Goal: Information Seeking & Learning: Learn about a topic

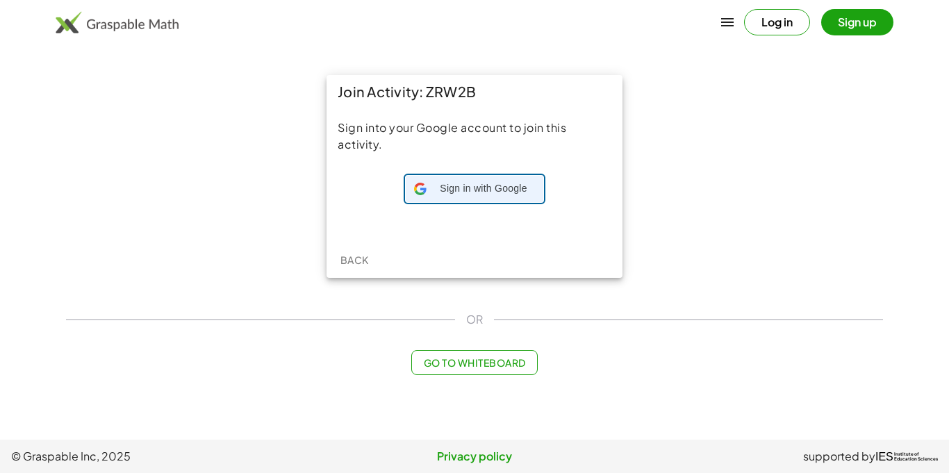
click at [474, 190] on span "Sign in with Google" at bounding box center [483, 189] width 103 height 14
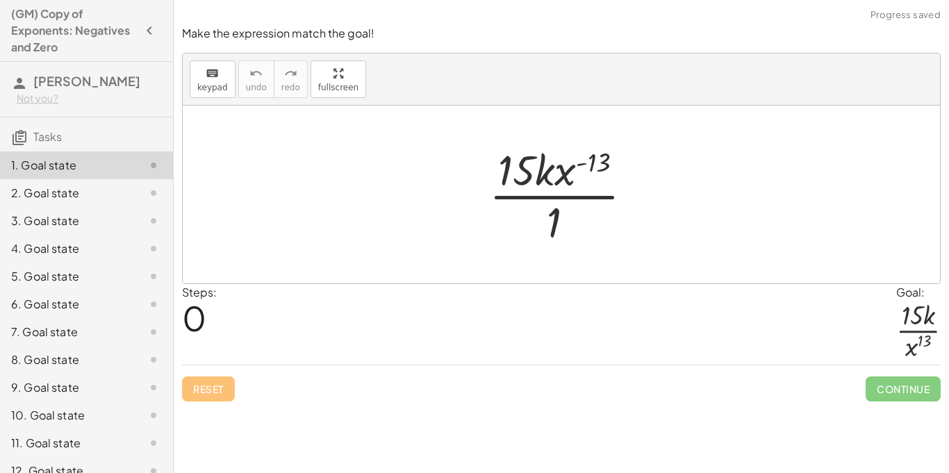
click at [590, 166] on div at bounding box center [566, 194] width 169 height 107
click at [589, 165] on div at bounding box center [566, 194] width 169 height 107
drag, startPoint x: 589, startPoint y: 165, endPoint x: 579, endPoint y: 211, distance: 46.8
click at [579, 211] on div at bounding box center [566, 194] width 169 height 107
click at [599, 179] on div at bounding box center [566, 194] width 169 height 107
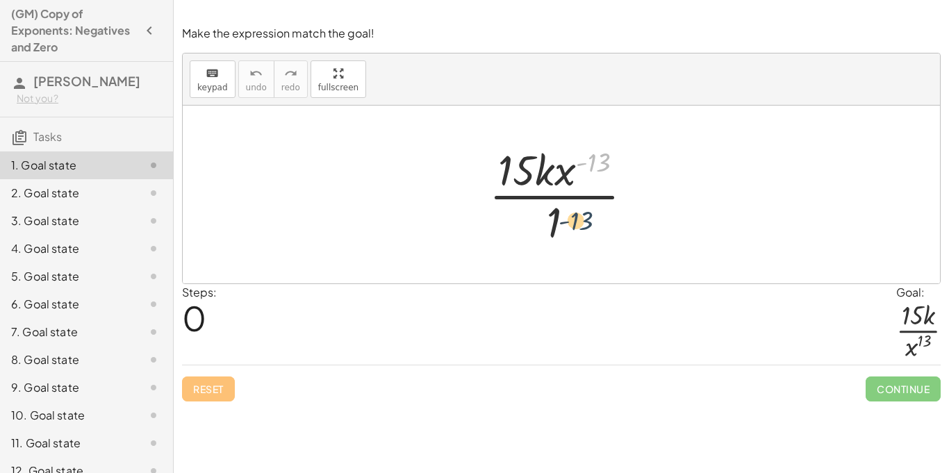
drag, startPoint x: 597, startPoint y: 162, endPoint x: 580, endPoint y: 223, distance: 62.9
click at [580, 223] on div at bounding box center [566, 194] width 169 height 107
drag, startPoint x: 571, startPoint y: 174, endPoint x: 574, endPoint y: 228, distance: 54.2
click at [574, 228] on div at bounding box center [566, 194] width 169 height 107
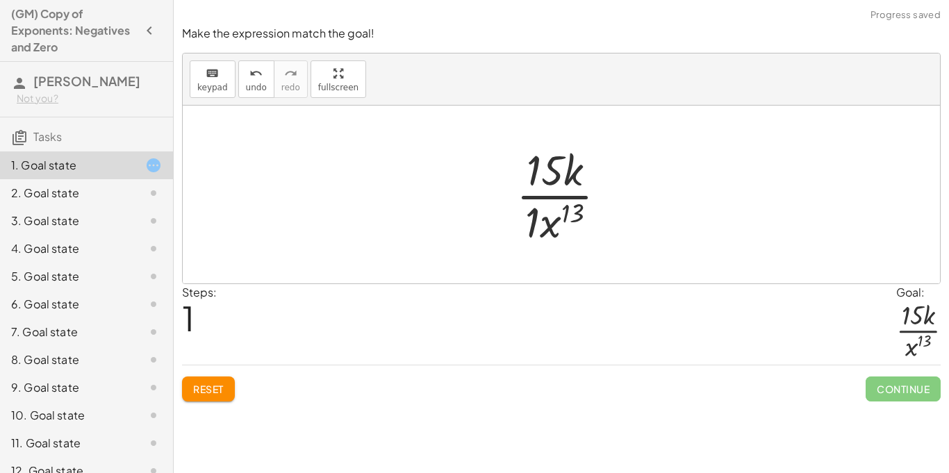
click at [533, 217] on div at bounding box center [566, 194] width 115 height 107
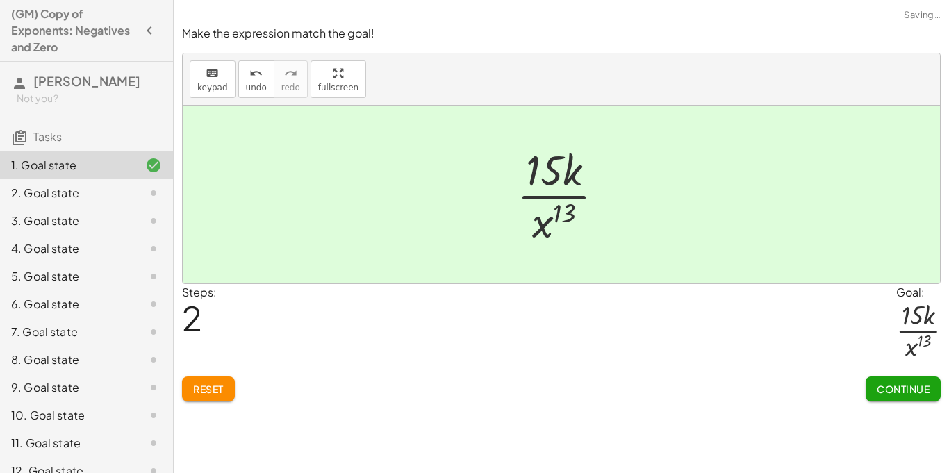
click at [899, 385] on span "Continue" at bounding box center [902, 389] width 53 height 12
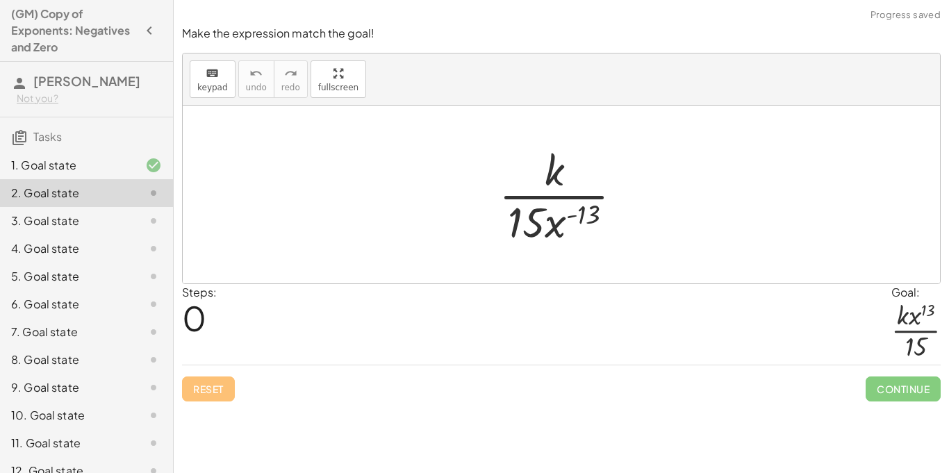
click at [587, 218] on div at bounding box center [566, 194] width 149 height 107
drag, startPoint x: 578, startPoint y: 216, endPoint x: 585, endPoint y: 176, distance: 40.2
click at [585, 176] on div at bounding box center [566, 194] width 149 height 107
drag, startPoint x: 556, startPoint y: 226, endPoint x: 573, endPoint y: 178, distance: 51.0
click at [573, 178] on div at bounding box center [566, 194] width 149 height 107
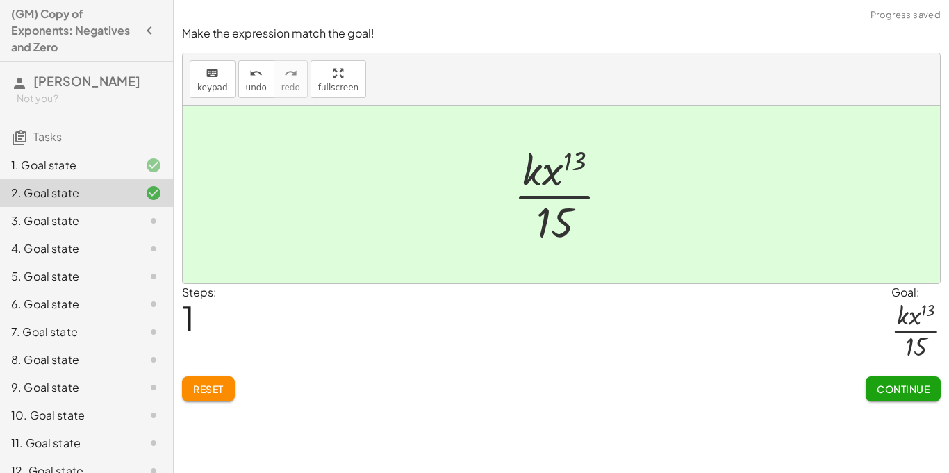
click at [915, 394] on span "Continue" at bounding box center [902, 389] width 53 height 12
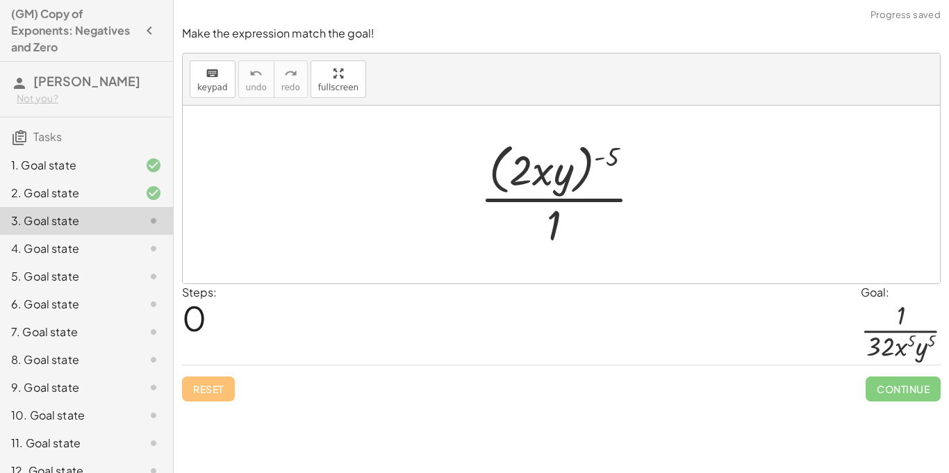
click at [595, 160] on div at bounding box center [566, 193] width 186 height 113
drag, startPoint x: 603, startPoint y: 156, endPoint x: 563, endPoint y: 159, distance: 39.7
click at [563, 159] on div at bounding box center [566, 193] width 186 height 113
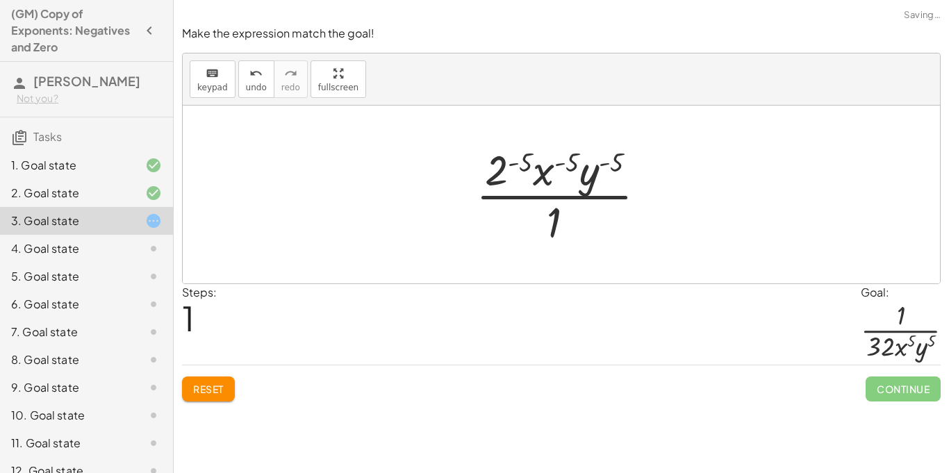
click at [610, 163] on div at bounding box center [566, 194] width 195 height 107
click at [516, 162] on div at bounding box center [566, 194] width 195 height 107
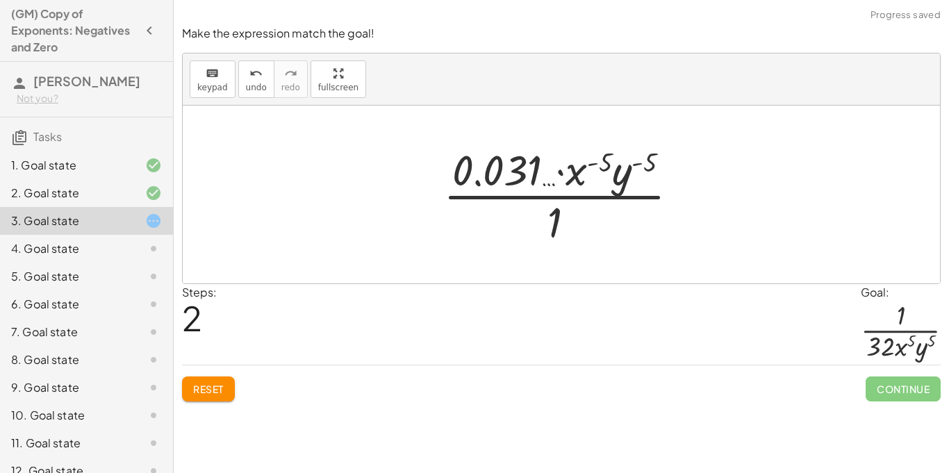
click at [521, 176] on div at bounding box center [566, 194] width 260 height 107
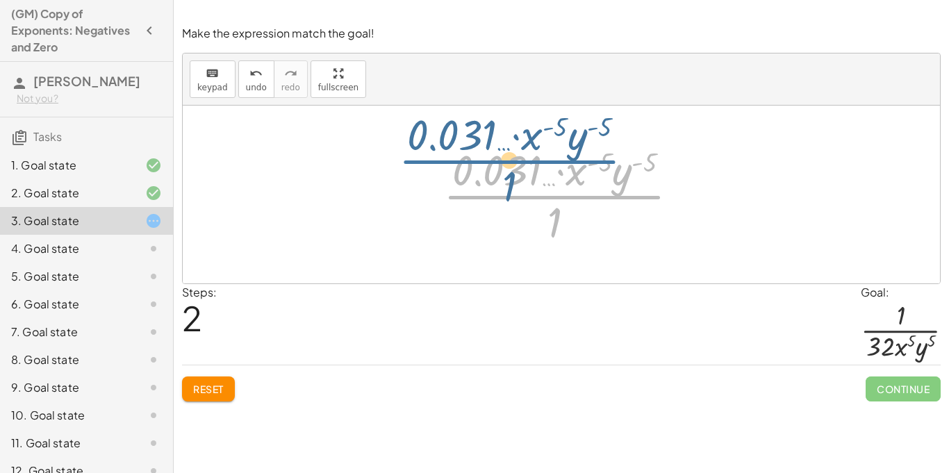
click at [565, 208] on div at bounding box center [566, 194] width 260 height 107
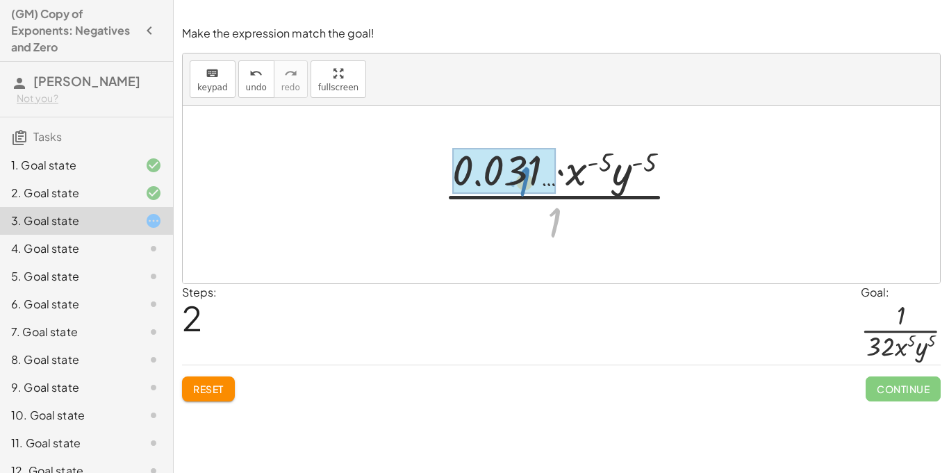
drag, startPoint x: 551, startPoint y: 214, endPoint x: 519, endPoint y: 174, distance: 50.4
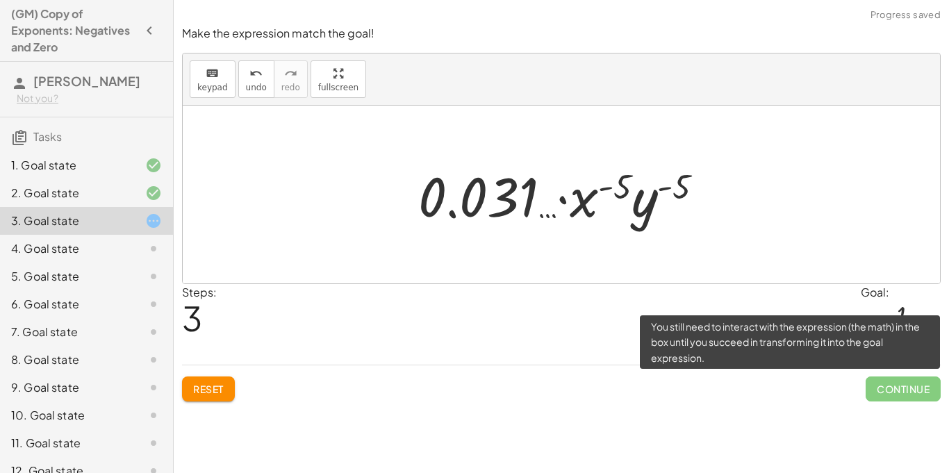
click at [906, 390] on span "Continue" at bounding box center [902, 388] width 75 height 25
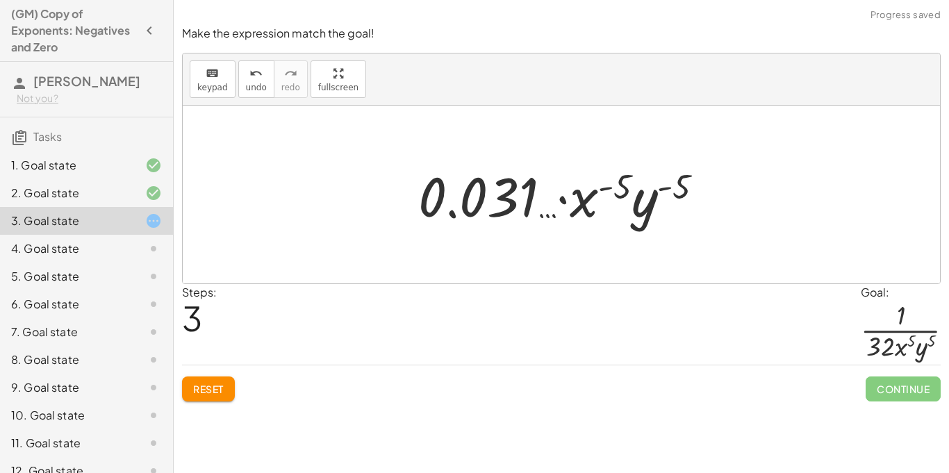
click at [226, 385] on button "Reset" at bounding box center [208, 388] width 53 height 25
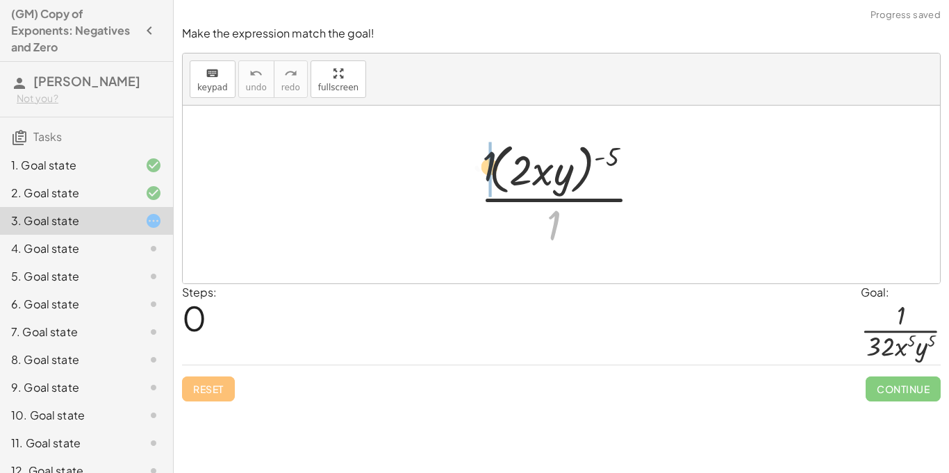
drag, startPoint x: 552, startPoint y: 231, endPoint x: 480, endPoint y: 167, distance: 96.4
click at [480, 167] on div at bounding box center [566, 193] width 186 height 113
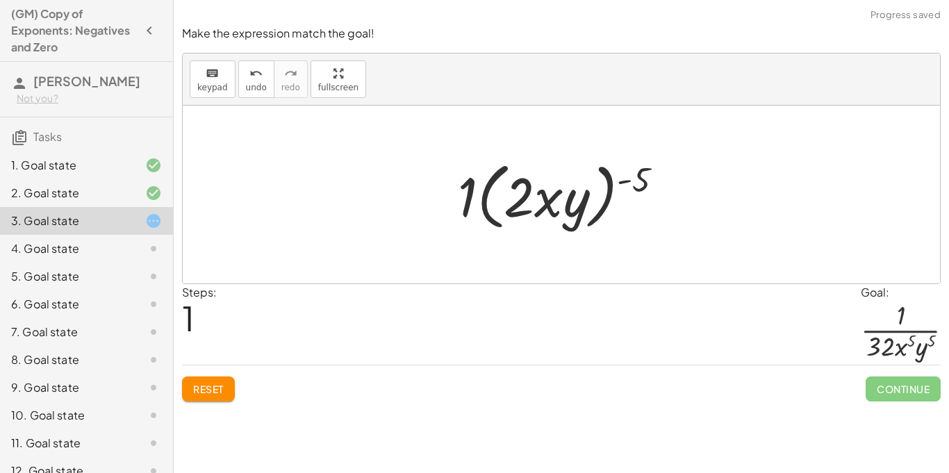
click at [222, 384] on span "Reset" at bounding box center [208, 389] width 31 height 12
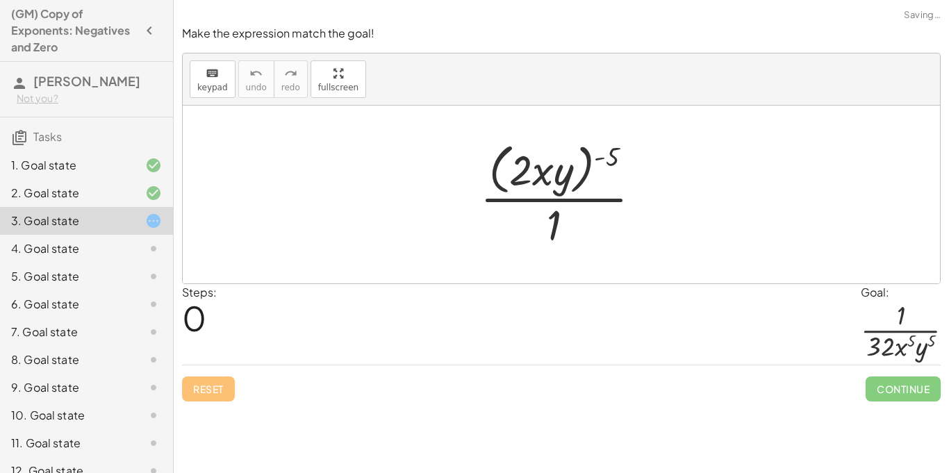
click at [522, 171] on div at bounding box center [566, 193] width 186 height 113
click at [605, 158] on div at bounding box center [566, 193] width 186 height 113
click at [597, 157] on div at bounding box center [566, 193] width 186 height 113
click at [610, 160] on div at bounding box center [566, 193] width 186 height 113
click at [615, 152] on div at bounding box center [566, 193] width 186 height 113
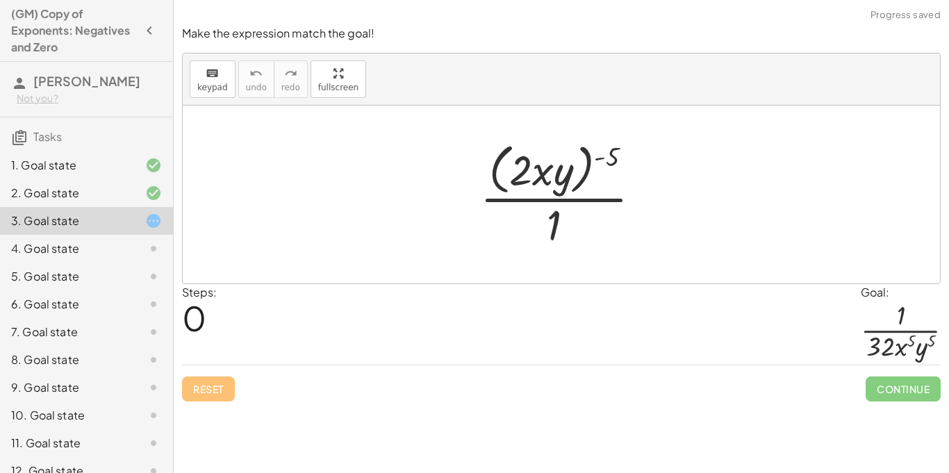
click at [604, 159] on div at bounding box center [566, 193] width 186 height 113
click at [597, 161] on div at bounding box center [566, 193] width 186 height 113
click at [599, 157] on div at bounding box center [566, 193] width 186 height 113
click at [604, 158] on div at bounding box center [566, 193] width 186 height 113
drag, startPoint x: 618, startPoint y: 158, endPoint x: 605, endPoint y: 158, distance: 13.2
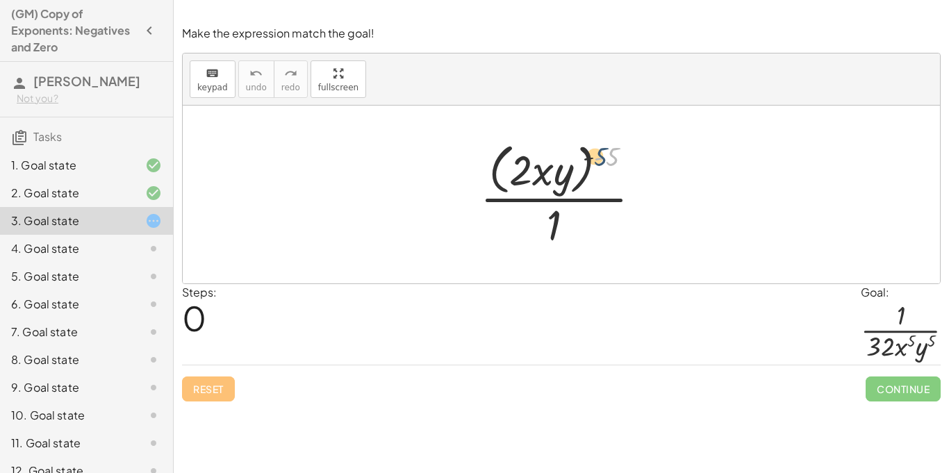
click at [605, 158] on div at bounding box center [566, 193] width 186 height 113
drag, startPoint x: 610, startPoint y: 158, endPoint x: 581, endPoint y: 163, distance: 30.4
click at [581, 163] on div at bounding box center [566, 193] width 186 height 113
drag, startPoint x: 610, startPoint y: 158, endPoint x: 541, endPoint y: 167, distance: 69.2
click at [541, 167] on div at bounding box center [566, 193] width 186 height 113
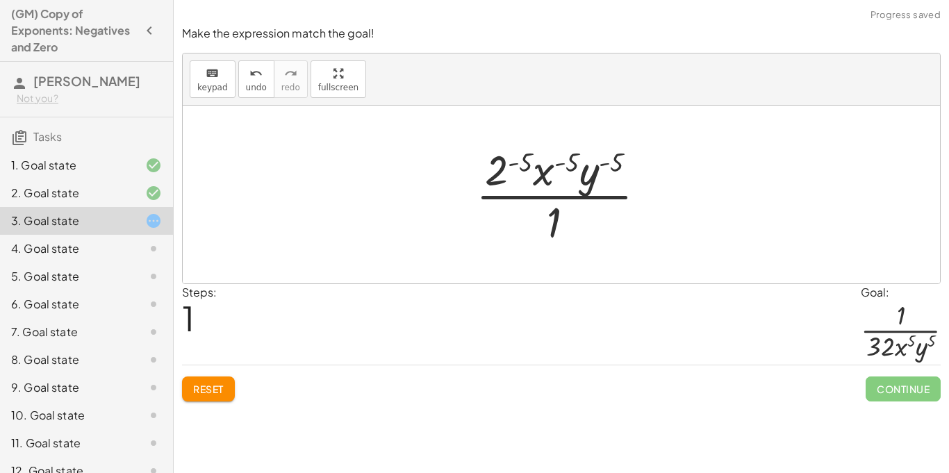
click at [567, 162] on div at bounding box center [566, 194] width 195 height 107
click at [567, 163] on div at bounding box center [566, 194] width 195 height 107
drag, startPoint x: 556, startPoint y: 211, endPoint x: 485, endPoint y: 167, distance: 83.2
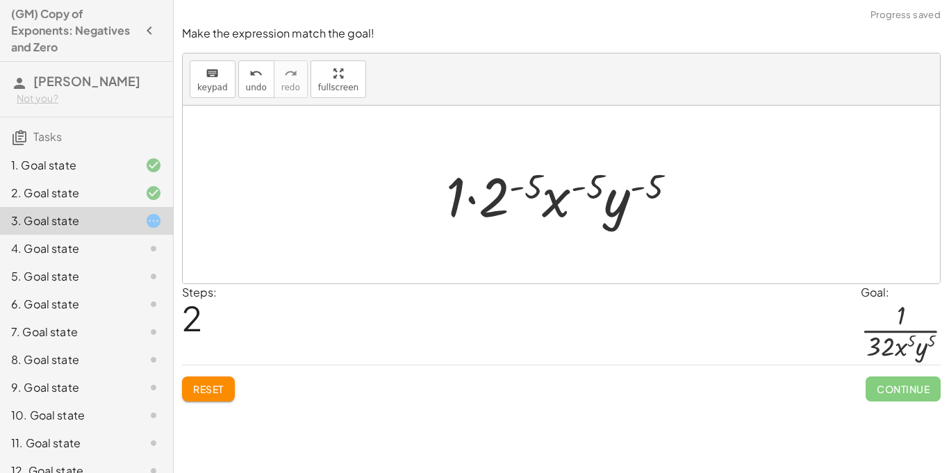
click at [520, 188] on div at bounding box center [567, 195] width 256 height 72
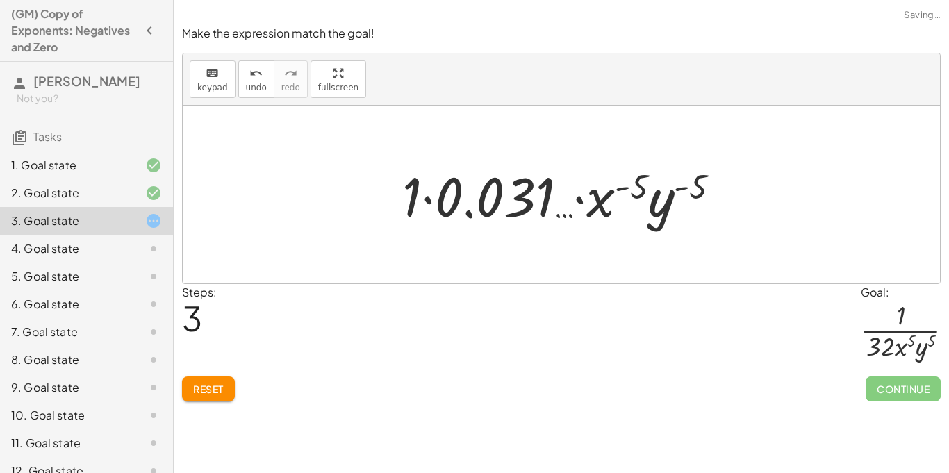
click at [426, 201] on div at bounding box center [566, 195] width 343 height 72
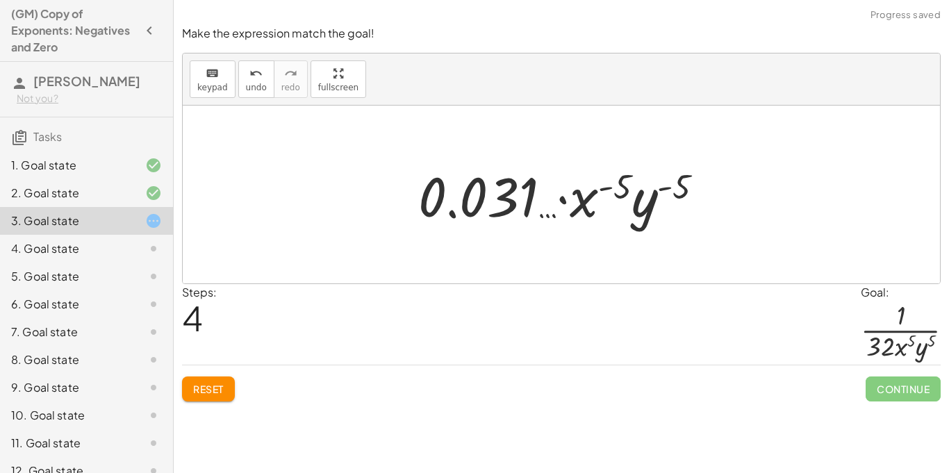
click at [219, 392] on span "Reset" at bounding box center [208, 389] width 31 height 12
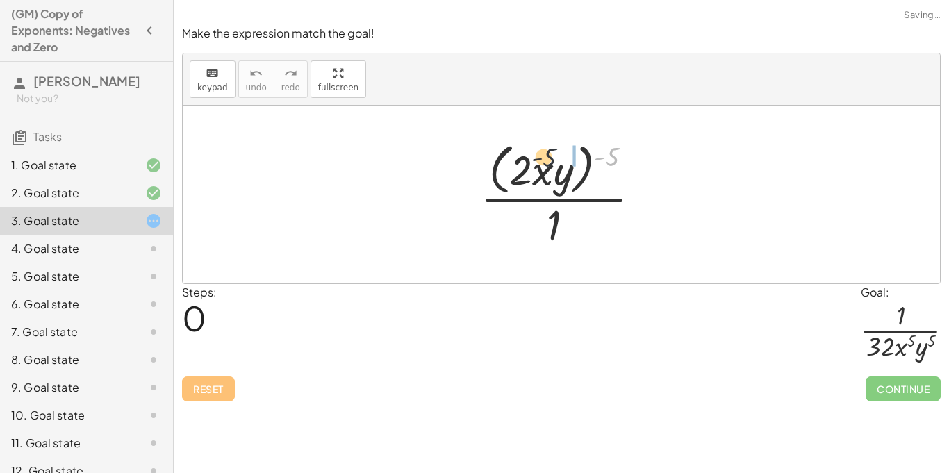
drag, startPoint x: 608, startPoint y: 159, endPoint x: 528, endPoint y: 162, distance: 80.6
click at [528, 162] on div at bounding box center [566, 193] width 186 height 113
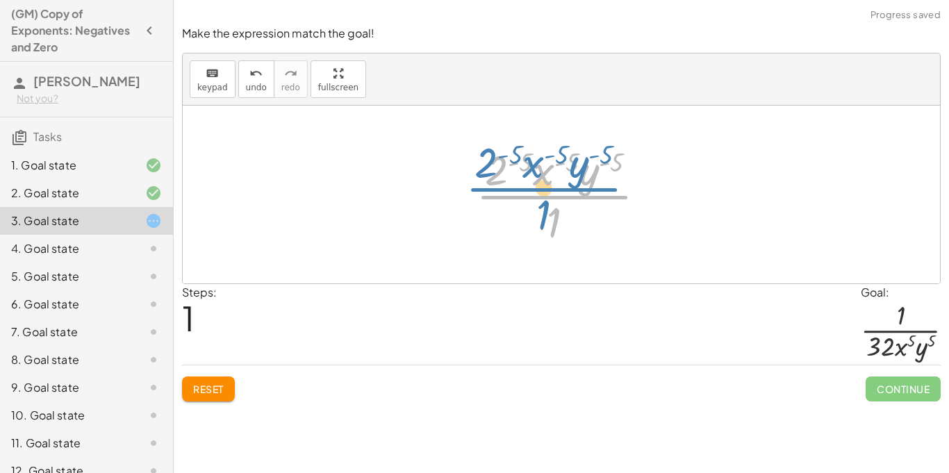
click at [553, 206] on div at bounding box center [566, 194] width 195 height 107
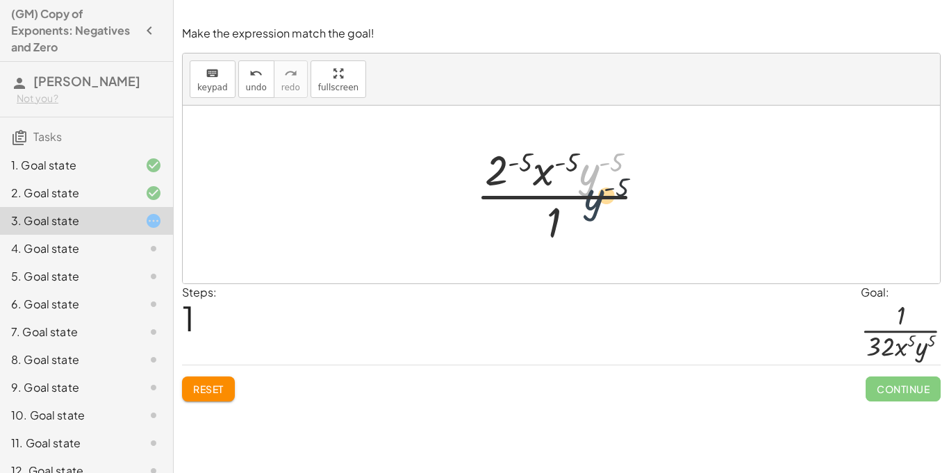
drag, startPoint x: 585, startPoint y: 180, endPoint x: 592, endPoint y: 216, distance: 36.9
click at [592, 216] on div at bounding box center [566, 194] width 195 height 107
drag, startPoint x: 590, startPoint y: 174, endPoint x: 590, endPoint y: 228, distance: 54.2
click at [590, 228] on div at bounding box center [566, 194] width 195 height 107
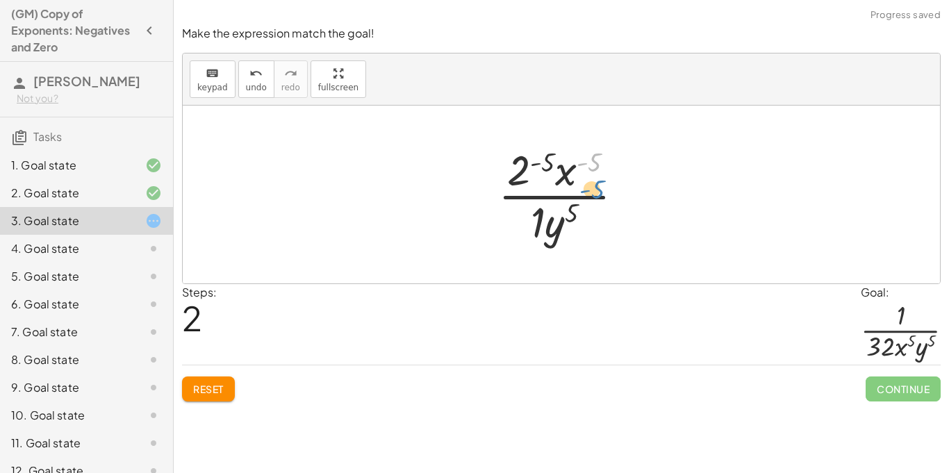
drag, startPoint x: 577, startPoint y: 176, endPoint x: 580, endPoint y: 199, distance: 22.4
click at [580, 199] on div at bounding box center [566, 194] width 151 height 107
drag, startPoint x: 567, startPoint y: 177, endPoint x: 583, endPoint y: 238, distance: 63.2
click at [583, 238] on div at bounding box center [566, 194] width 151 height 107
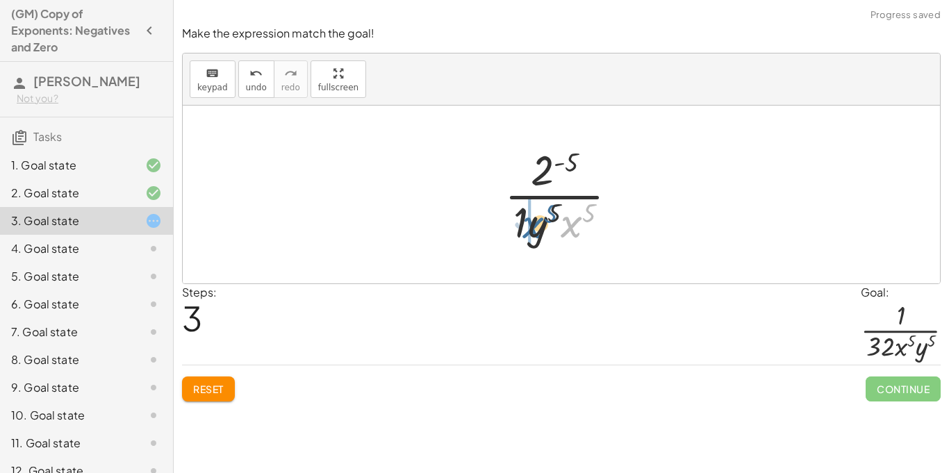
drag, startPoint x: 571, startPoint y: 227, endPoint x: 531, endPoint y: 228, distance: 40.3
click at [531, 228] on div at bounding box center [566, 194] width 138 height 107
click at [522, 219] on div at bounding box center [566, 194] width 138 height 107
drag, startPoint x: 524, startPoint y: 216, endPoint x: 527, endPoint y: 177, distance: 39.0
click at [527, 177] on div at bounding box center [566, 194] width 138 height 107
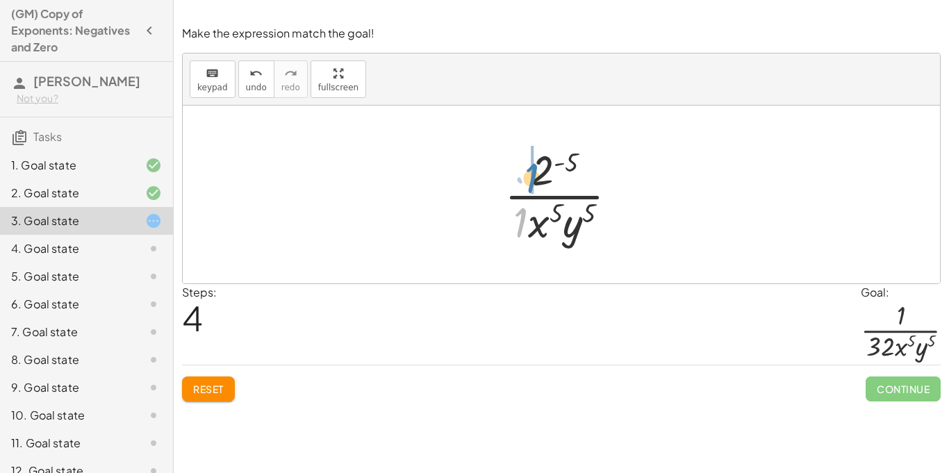
drag, startPoint x: 524, startPoint y: 212, endPoint x: 533, endPoint y: 167, distance: 46.0
click at [533, 167] on div at bounding box center [566, 194] width 138 height 107
click at [537, 175] on div at bounding box center [566, 194] width 128 height 107
click at [556, 167] on div at bounding box center [566, 194] width 124 height 107
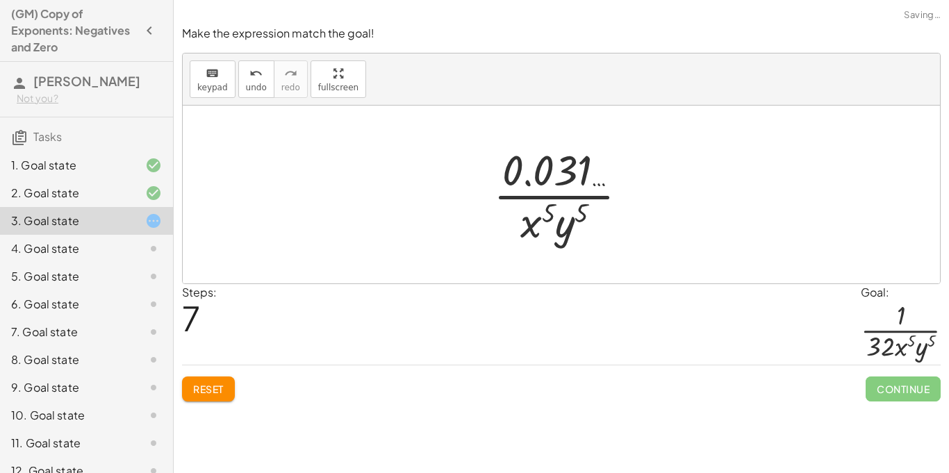
click at [537, 173] on div at bounding box center [566, 194] width 160 height 107
click at [215, 395] on button "Reset" at bounding box center [208, 388] width 53 height 25
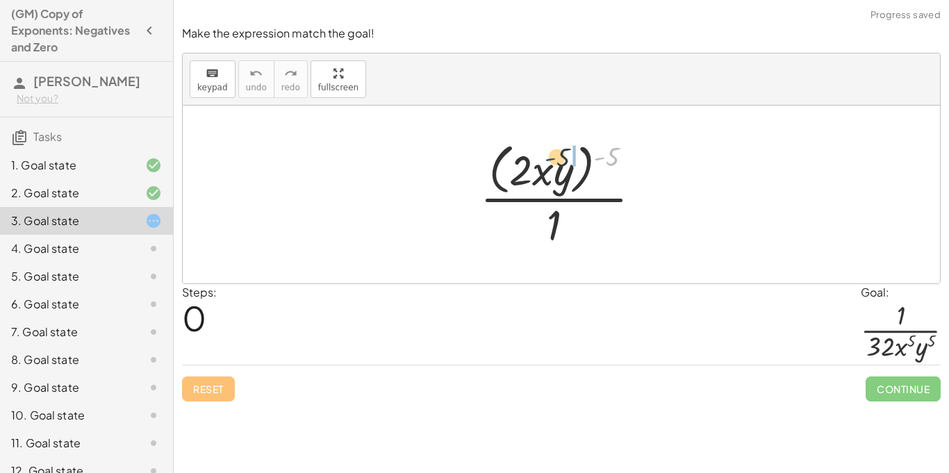
drag, startPoint x: 603, startPoint y: 160, endPoint x: 540, endPoint y: 167, distance: 63.6
click at [540, 167] on div at bounding box center [566, 193] width 186 height 113
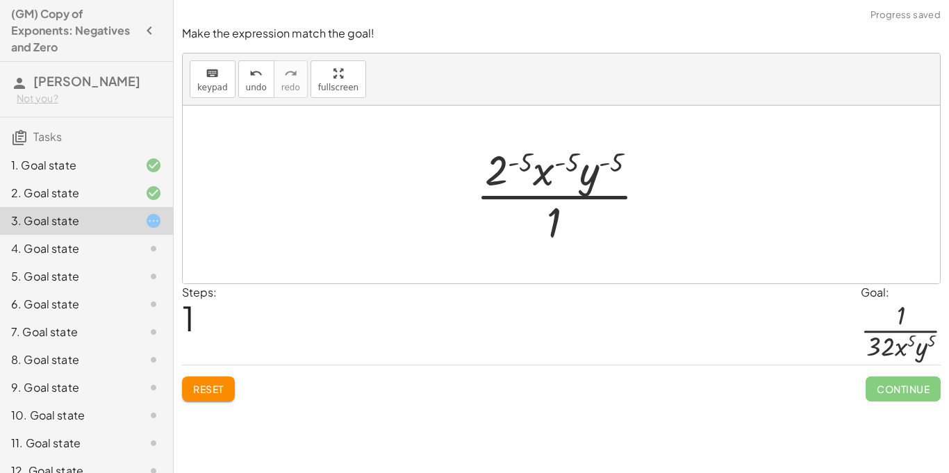
click at [560, 197] on div at bounding box center [566, 194] width 195 height 107
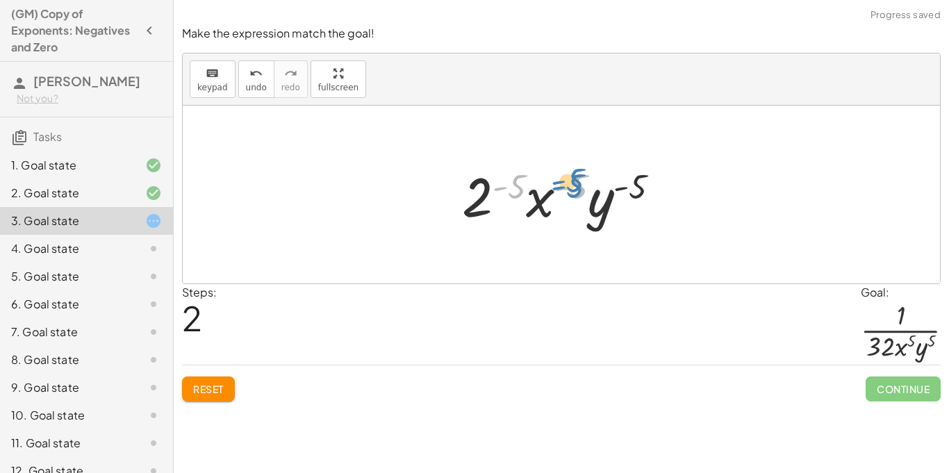
click at [560, 193] on div at bounding box center [566, 195] width 223 height 72
click at [224, 385] on button "Reset" at bounding box center [208, 388] width 53 height 25
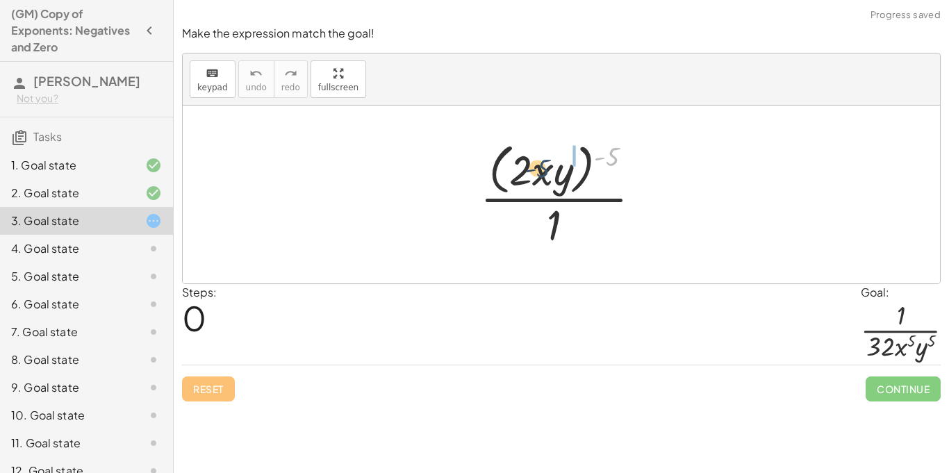
drag, startPoint x: 611, startPoint y: 158, endPoint x: 540, endPoint y: 171, distance: 72.0
click at [540, 171] on div at bounding box center [566, 193] width 186 height 113
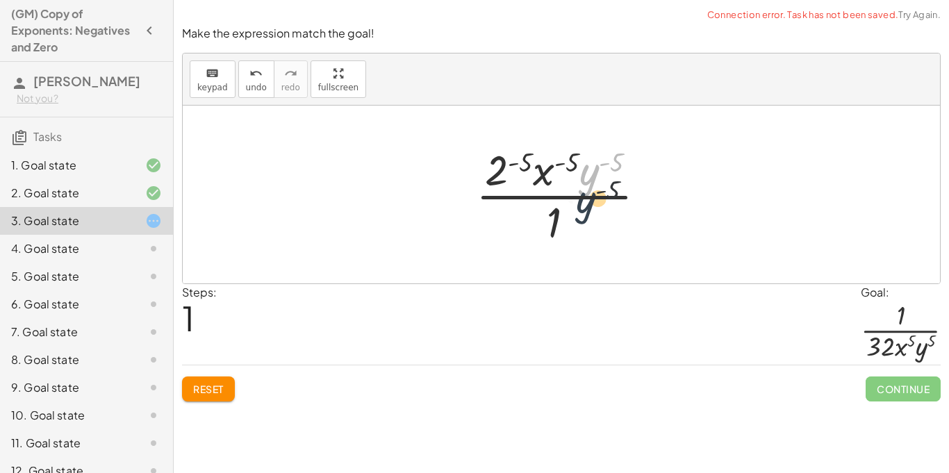
drag, startPoint x: 595, startPoint y: 171, endPoint x: 586, endPoint y: 215, distance: 44.7
click at [586, 215] on div at bounding box center [566, 194] width 195 height 107
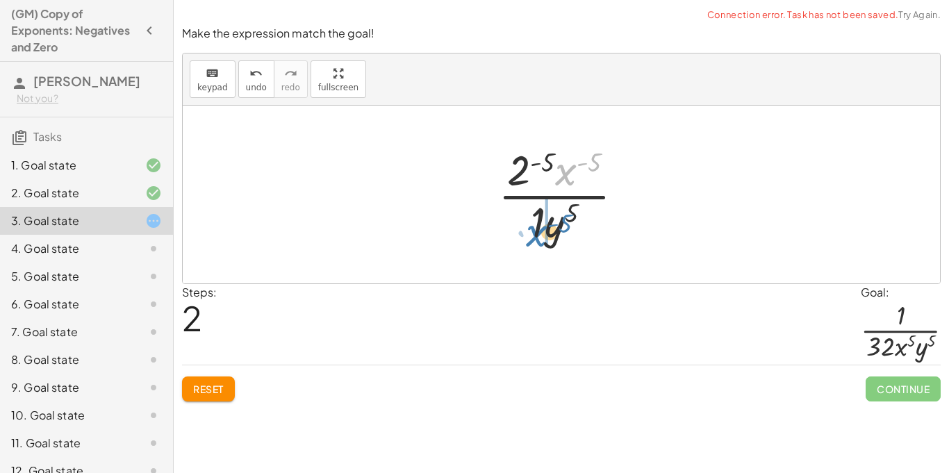
drag, startPoint x: 564, startPoint y: 175, endPoint x: 535, endPoint y: 236, distance: 67.4
click at [535, 236] on div at bounding box center [566, 194] width 151 height 107
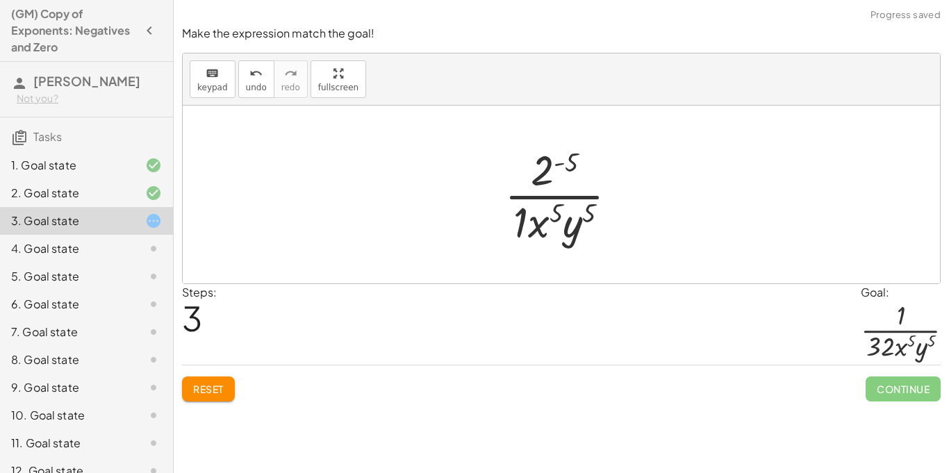
click at [540, 170] on div at bounding box center [566, 194] width 138 height 107
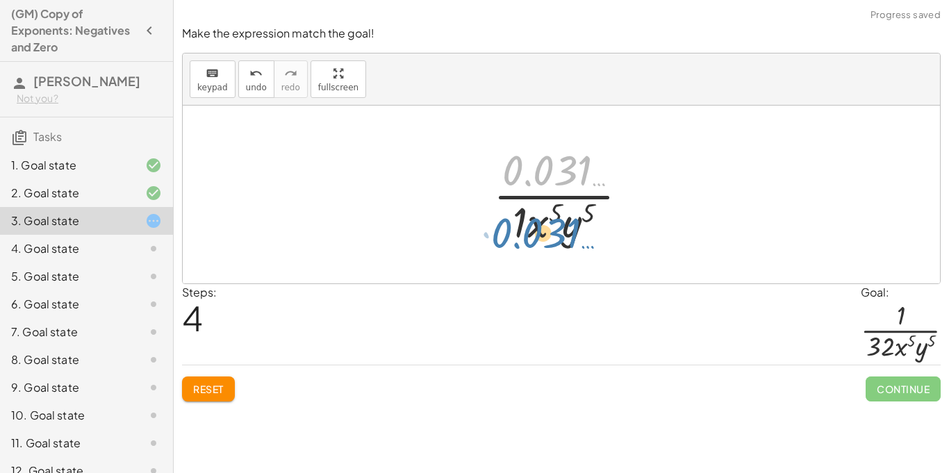
drag, startPoint x: 531, startPoint y: 173, endPoint x: 526, endPoint y: 228, distance: 55.8
click at [526, 228] on div at bounding box center [566, 194] width 160 height 107
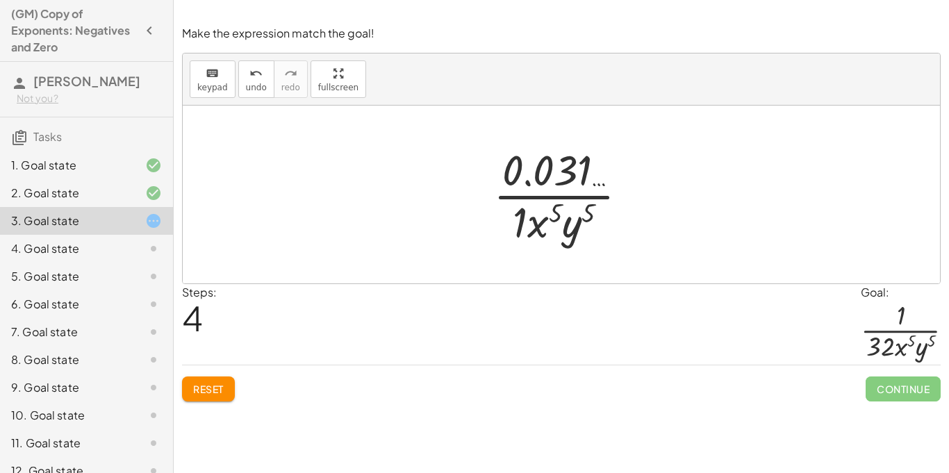
click at [210, 388] on span "Reset" at bounding box center [208, 389] width 31 height 12
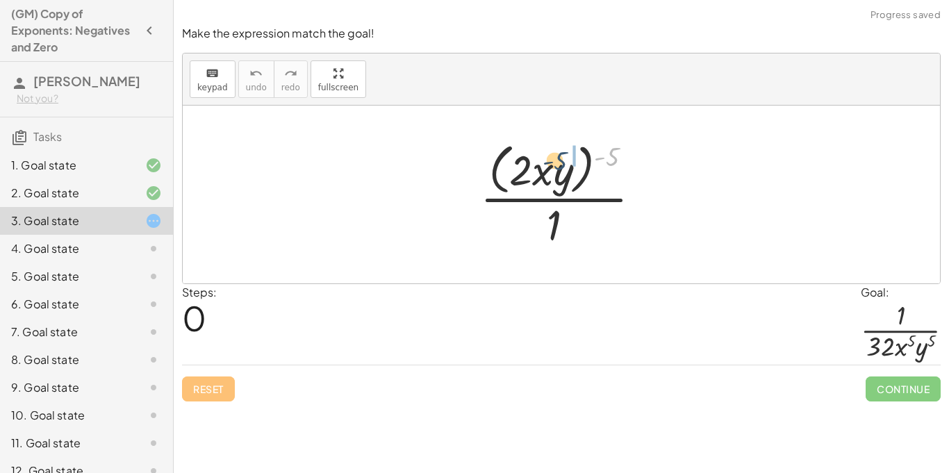
drag, startPoint x: 607, startPoint y: 158, endPoint x: 550, endPoint y: 167, distance: 57.8
click at [550, 167] on div at bounding box center [566, 193] width 186 height 113
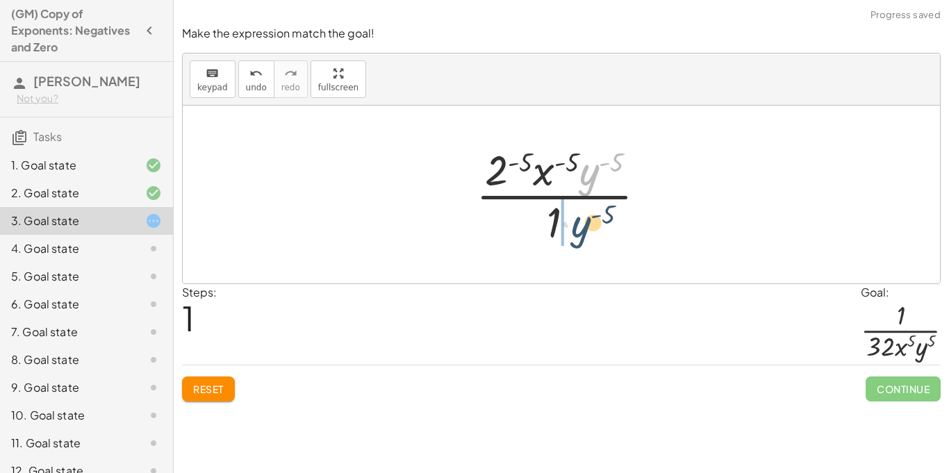
drag, startPoint x: 594, startPoint y: 172, endPoint x: 585, endPoint y: 225, distance: 54.2
click at [585, 225] on div at bounding box center [566, 194] width 195 height 107
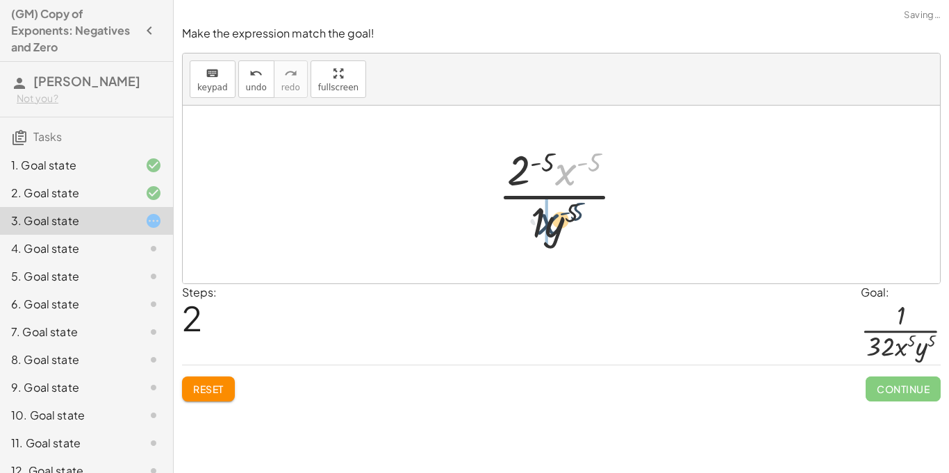
drag, startPoint x: 564, startPoint y: 174, endPoint x: 543, endPoint y: 228, distance: 58.0
click at [543, 228] on div at bounding box center [566, 194] width 151 height 107
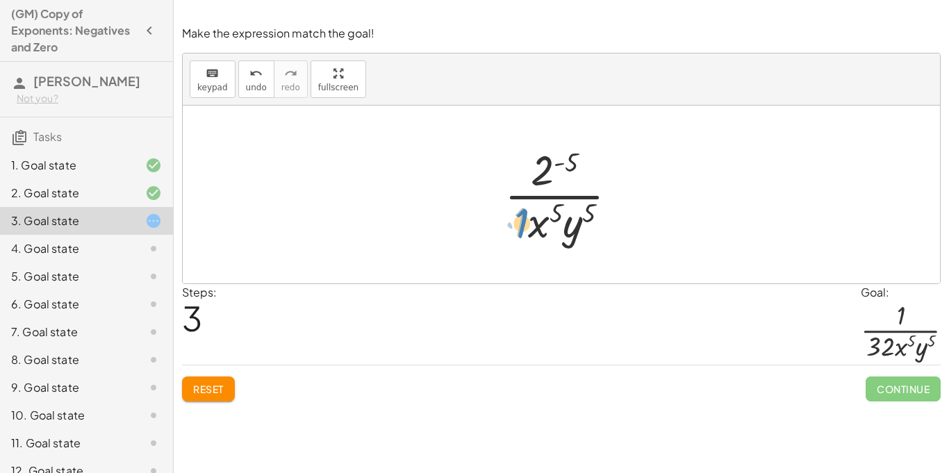
click at [521, 217] on div at bounding box center [566, 194] width 138 height 107
click at [544, 176] on div at bounding box center [566, 194] width 138 height 107
drag, startPoint x: 546, startPoint y: 166, endPoint x: 608, endPoint y: 226, distance: 86.4
click at [608, 226] on div at bounding box center [566, 194] width 138 height 107
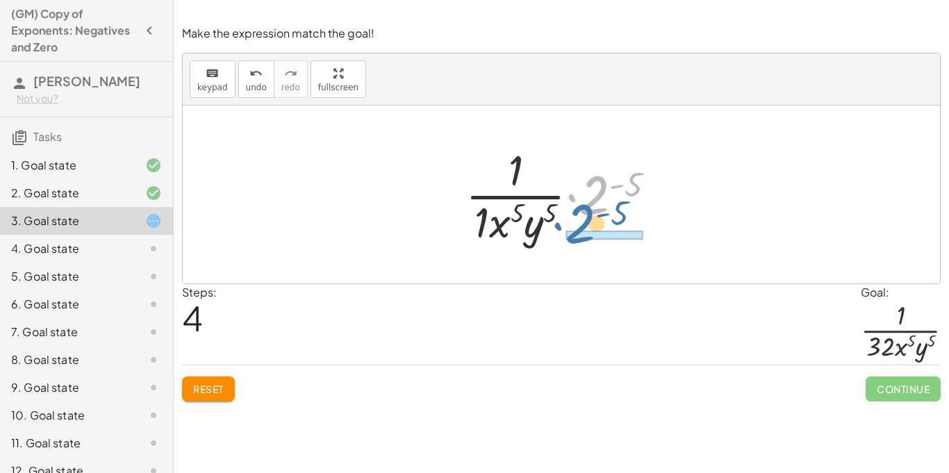
drag, startPoint x: 576, startPoint y: 198, endPoint x: 562, endPoint y: 228, distance: 33.9
click at [562, 228] on div at bounding box center [565, 194] width 215 height 107
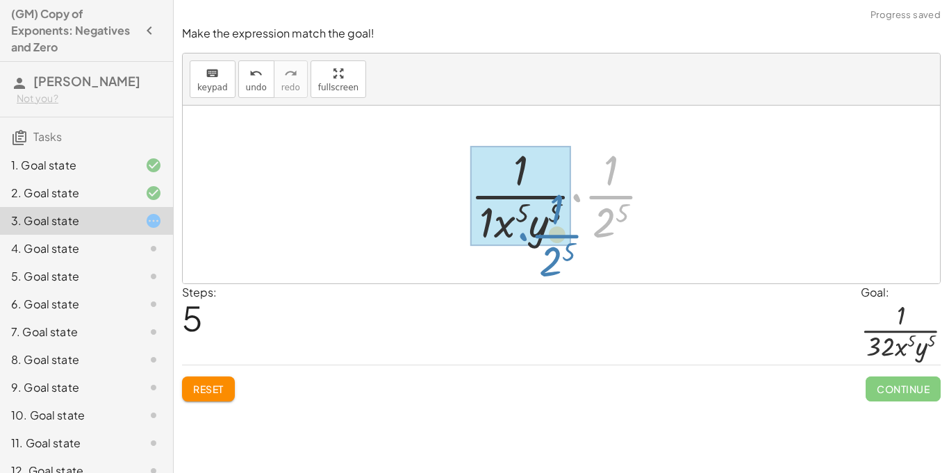
drag, startPoint x: 574, startPoint y: 199, endPoint x: 521, endPoint y: 237, distance: 66.1
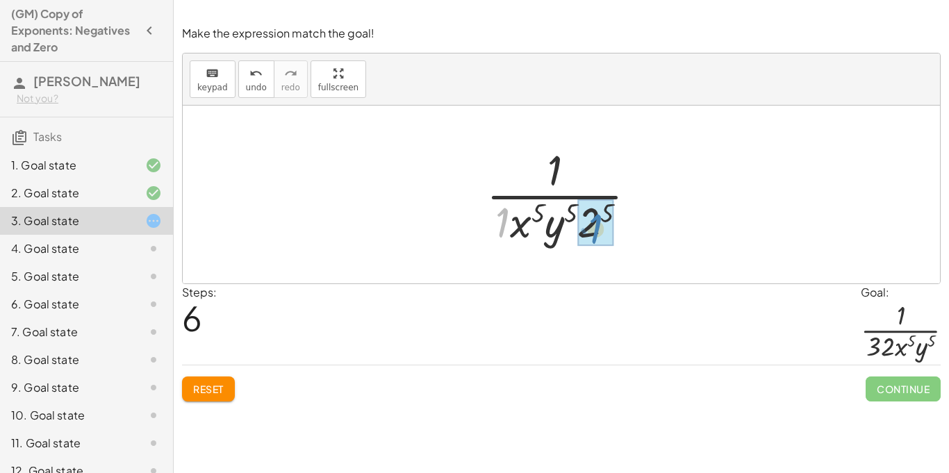
drag, startPoint x: 505, startPoint y: 217, endPoint x: 597, endPoint y: 224, distance: 92.6
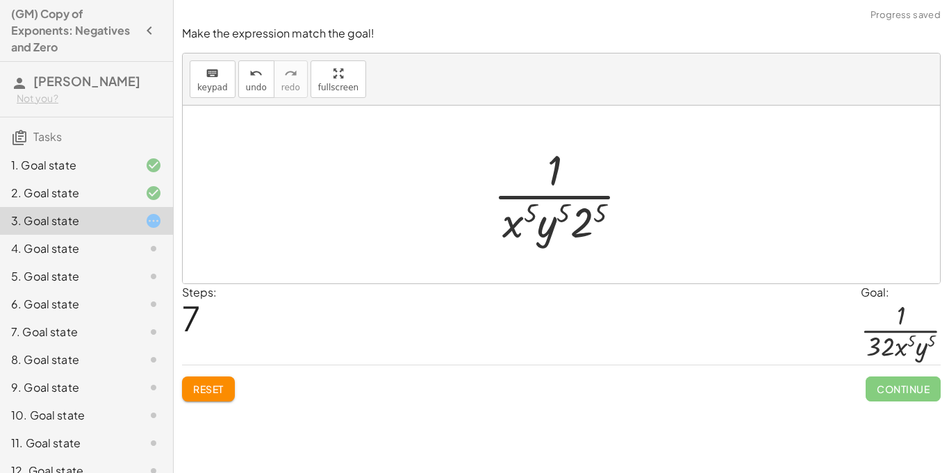
click at [590, 215] on div at bounding box center [566, 194] width 160 height 107
drag, startPoint x: 593, startPoint y: 225, endPoint x: 496, endPoint y: 226, distance: 96.5
click at [496, 226] on div at bounding box center [566, 194] width 171 height 107
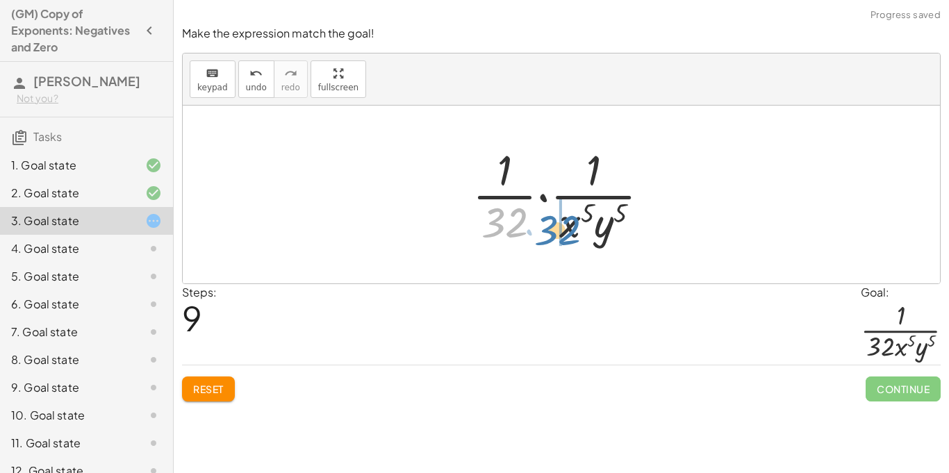
drag, startPoint x: 505, startPoint y: 217, endPoint x: 559, endPoint y: 225, distance: 54.7
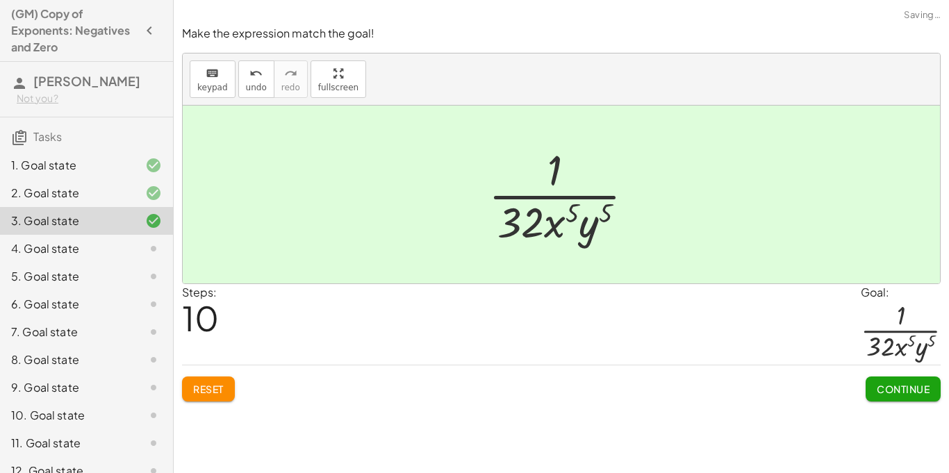
click at [871, 381] on button "Continue" at bounding box center [902, 388] width 75 height 25
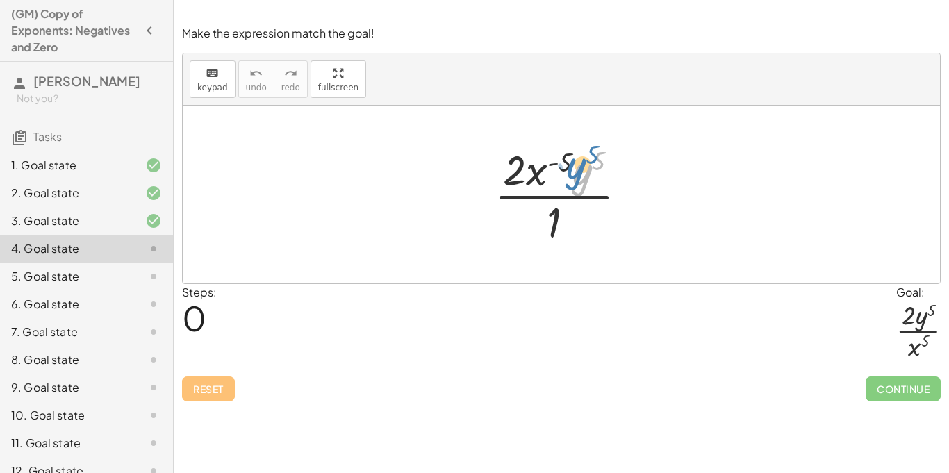
drag, startPoint x: 581, startPoint y: 176, endPoint x: 573, endPoint y: 160, distance: 18.3
click at [573, 160] on div at bounding box center [566, 194] width 158 height 107
drag, startPoint x: 542, startPoint y: 169, endPoint x: 577, endPoint y: 217, distance: 60.1
click at [577, 217] on div at bounding box center [566, 194] width 158 height 107
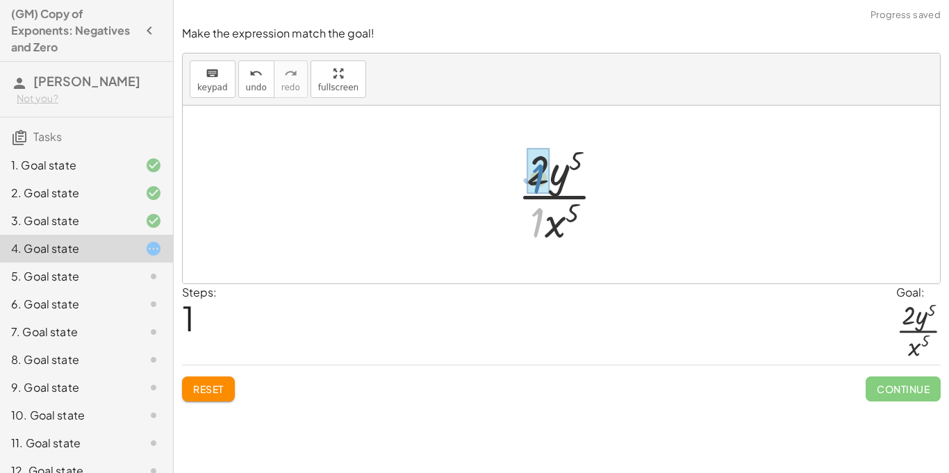
drag, startPoint x: 537, startPoint y: 219, endPoint x: 539, endPoint y: 176, distance: 43.1
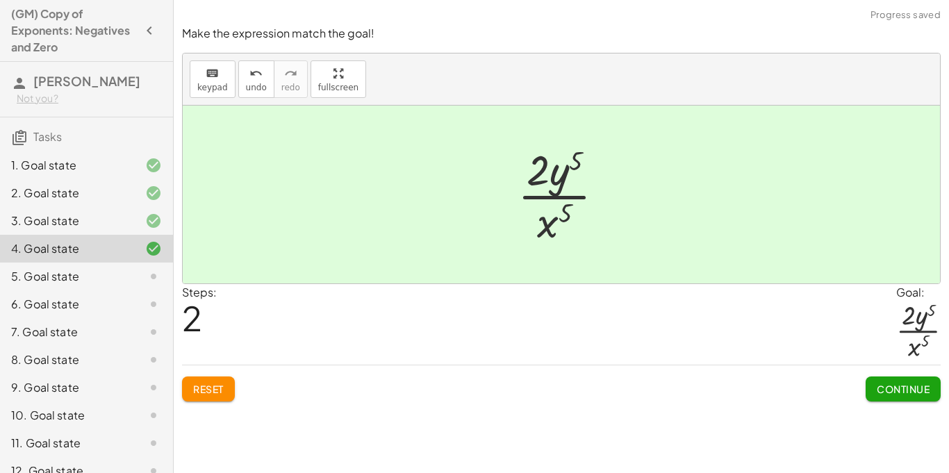
click at [878, 384] on span "Continue" at bounding box center [902, 389] width 53 height 12
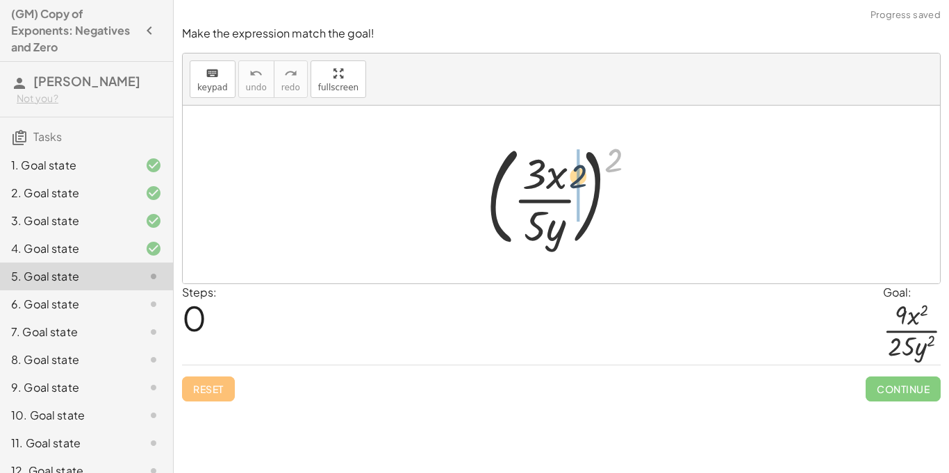
drag, startPoint x: 608, startPoint y: 166, endPoint x: 569, endPoint y: 186, distance: 43.8
click at [569, 186] on div at bounding box center [566, 194] width 175 height 115
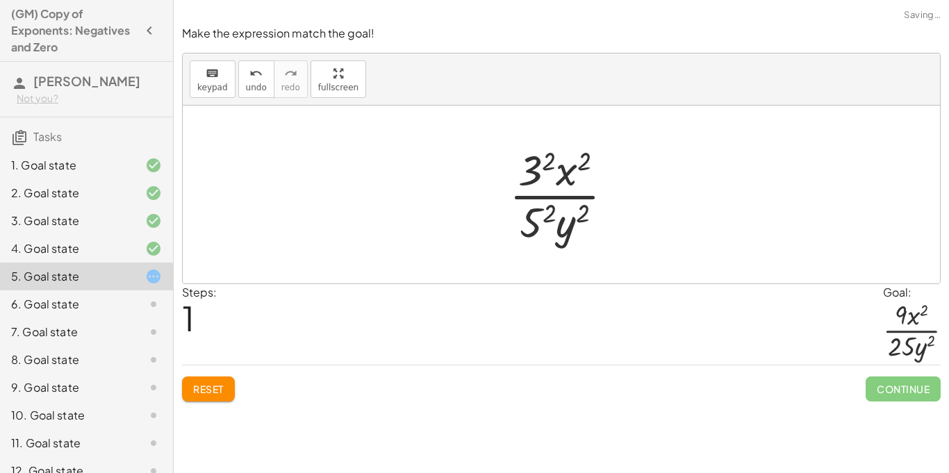
click at [537, 162] on div at bounding box center [566, 194] width 129 height 107
click at [544, 212] on div at bounding box center [566, 194] width 126 height 107
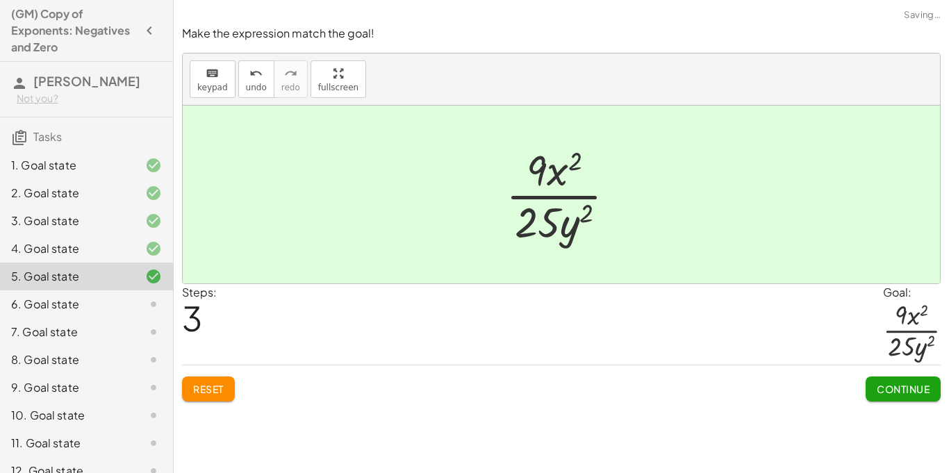
click at [893, 390] on span "Continue" at bounding box center [902, 389] width 53 height 12
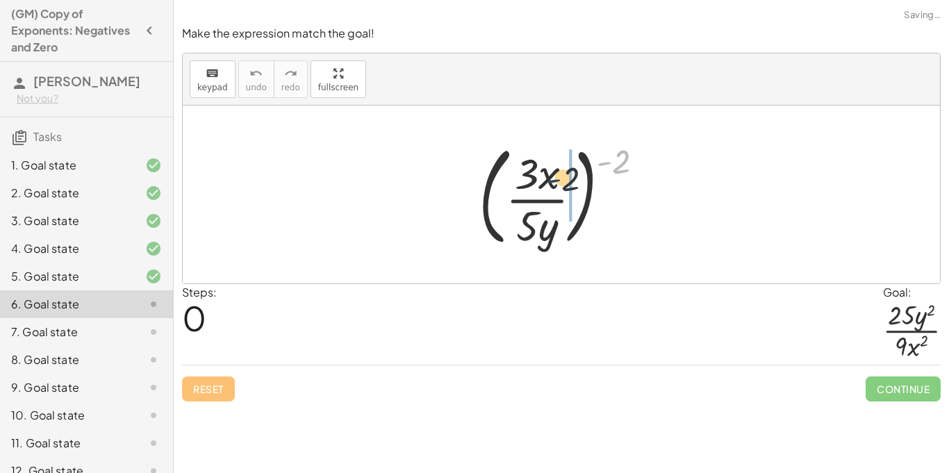
drag, startPoint x: 610, startPoint y: 164, endPoint x: 555, endPoint y: 187, distance: 59.7
click at [555, 187] on div at bounding box center [566, 194] width 190 height 115
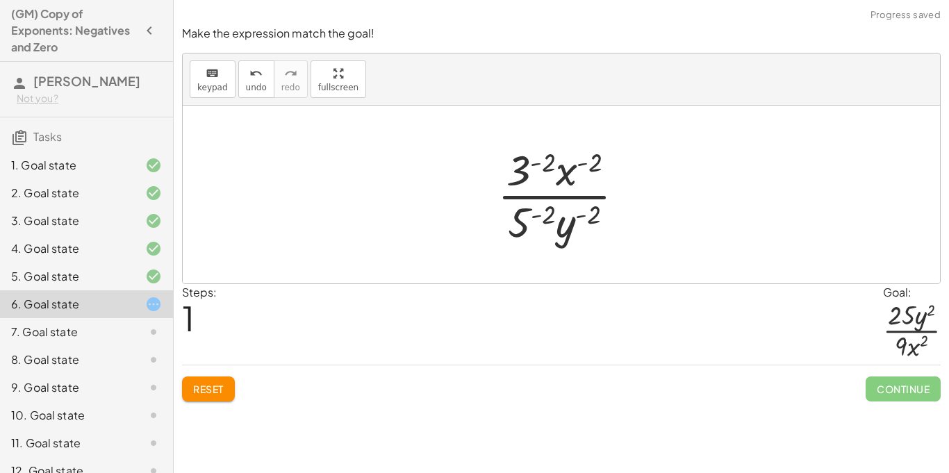
click at [583, 163] on div at bounding box center [566, 194] width 152 height 107
click at [539, 163] on div at bounding box center [566, 194] width 152 height 107
click at [534, 215] on div at bounding box center [566, 194] width 201 height 107
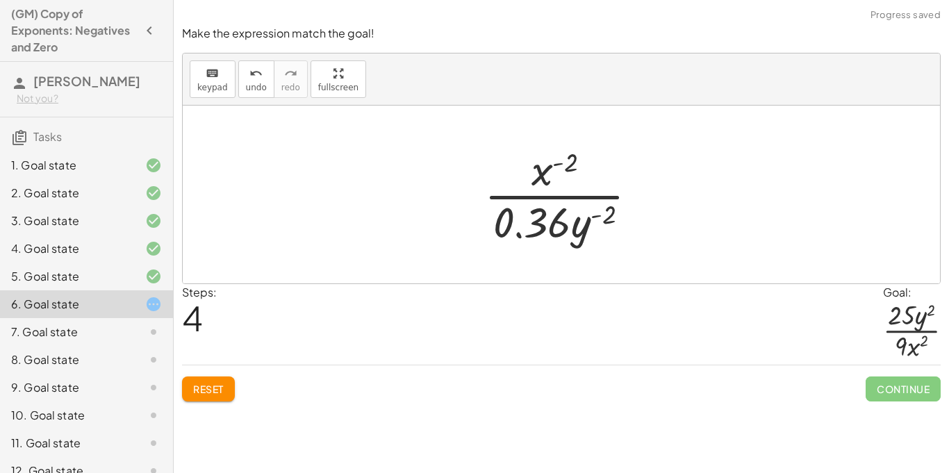
click at [212, 388] on span "Reset" at bounding box center [208, 389] width 31 height 12
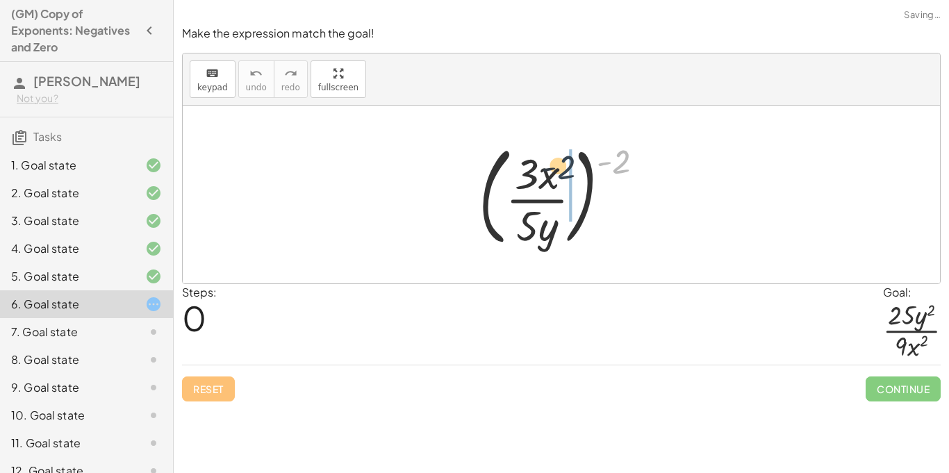
drag, startPoint x: 623, startPoint y: 162, endPoint x: 563, endPoint y: 169, distance: 60.1
click at [563, 169] on div at bounding box center [566, 194] width 190 height 115
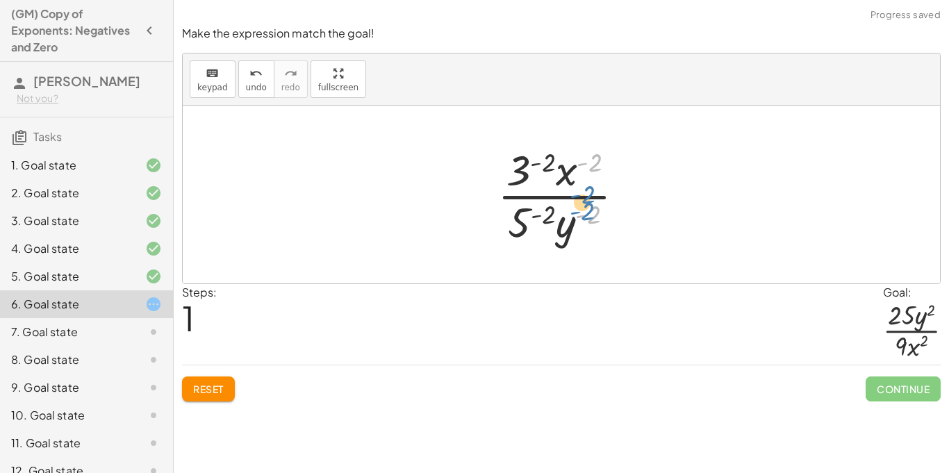
drag, startPoint x: 578, startPoint y: 217, endPoint x: 573, endPoint y: 212, distance: 7.4
click at [573, 212] on div at bounding box center [566, 194] width 152 height 107
drag, startPoint x: 571, startPoint y: 218, endPoint x: 612, endPoint y: 169, distance: 63.6
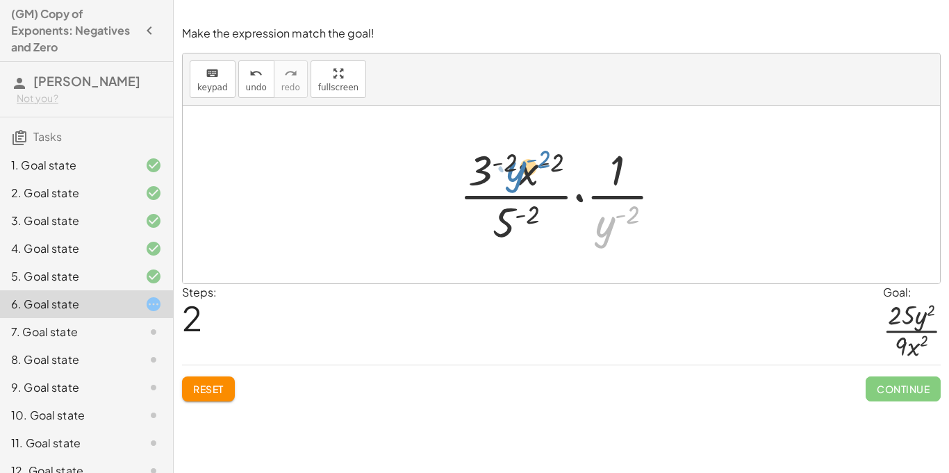
drag, startPoint x: 610, startPoint y: 224, endPoint x: 524, endPoint y: 169, distance: 102.1
click at [524, 169] on div at bounding box center [566, 194] width 228 height 107
drag, startPoint x: 611, startPoint y: 226, endPoint x: 554, endPoint y: 219, distance: 57.4
click at [554, 219] on div at bounding box center [566, 194] width 228 height 107
click at [574, 198] on div at bounding box center [566, 194] width 228 height 107
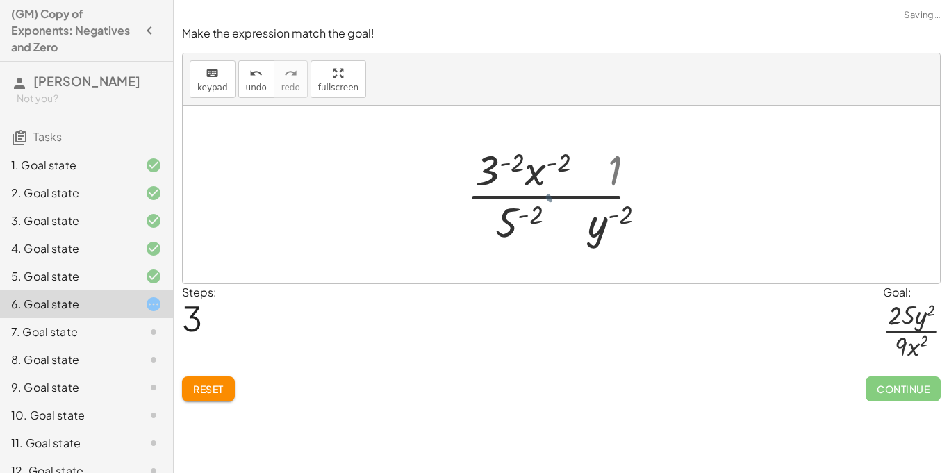
click at [580, 197] on div at bounding box center [566, 194] width 152 height 107
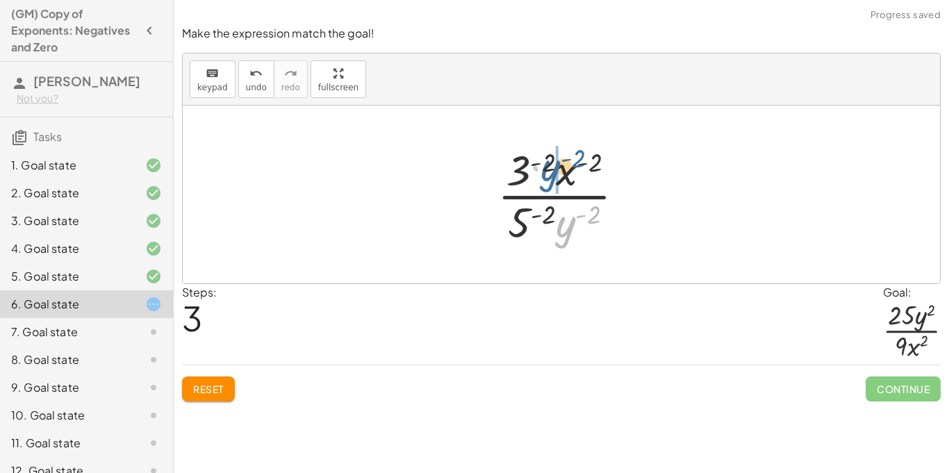
drag, startPoint x: 569, startPoint y: 215, endPoint x: 554, endPoint y: 158, distance: 58.3
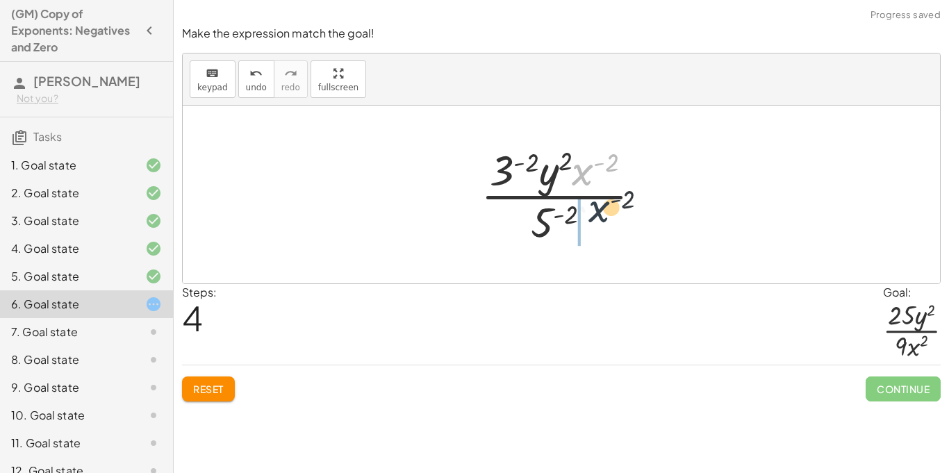
drag, startPoint x: 578, startPoint y: 169, endPoint x: 600, endPoint y: 219, distance: 54.4
click at [600, 219] on div at bounding box center [566, 194] width 185 height 107
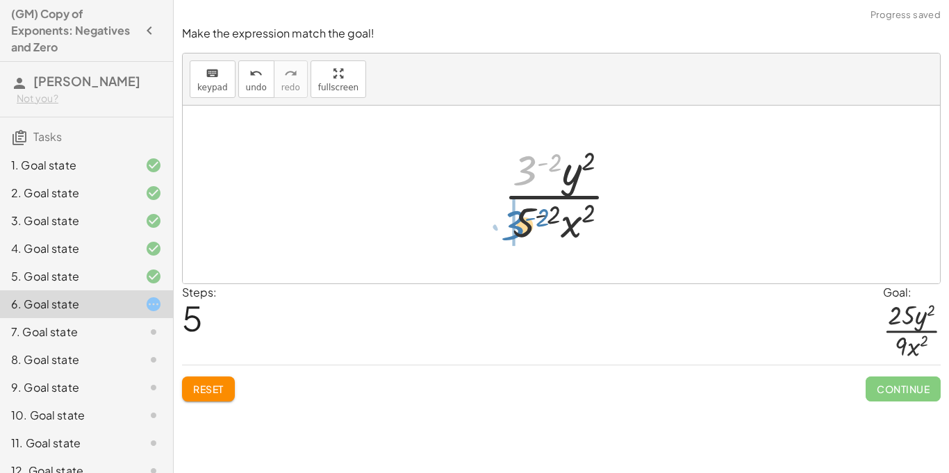
drag, startPoint x: 525, startPoint y: 169, endPoint x: 512, endPoint y: 224, distance: 56.3
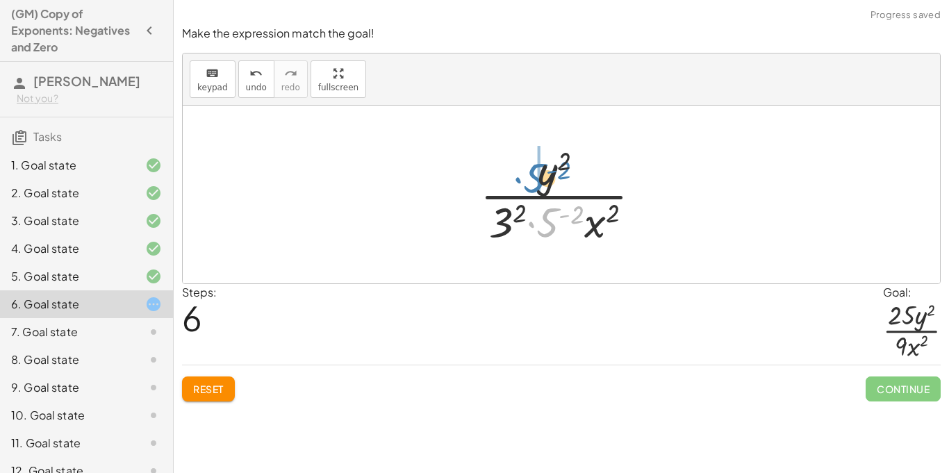
drag, startPoint x: 549, startPoint y: 219, endPoint x: 536, endPoint y: 175, distance: 46.2
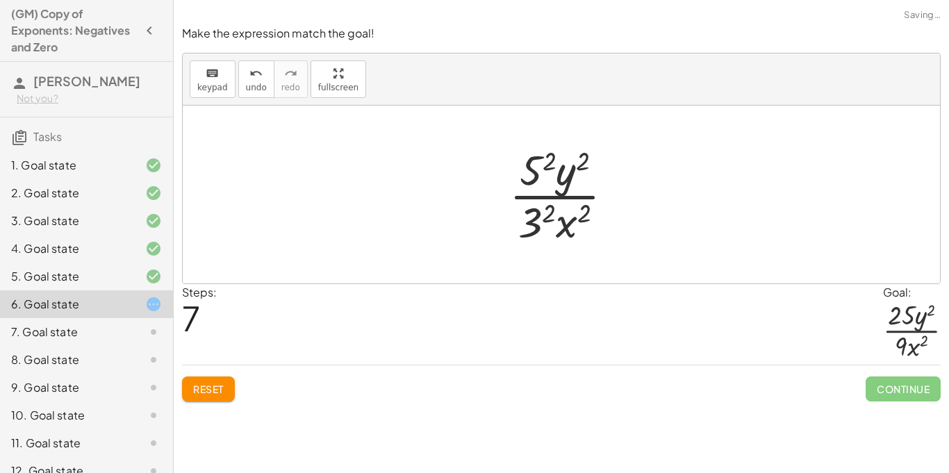
click at [540, 214] on div at bounding box center [566, 194] width 129 height 107
click at [542, 160] on div at bounding box center [566, 194] width 126 height 107
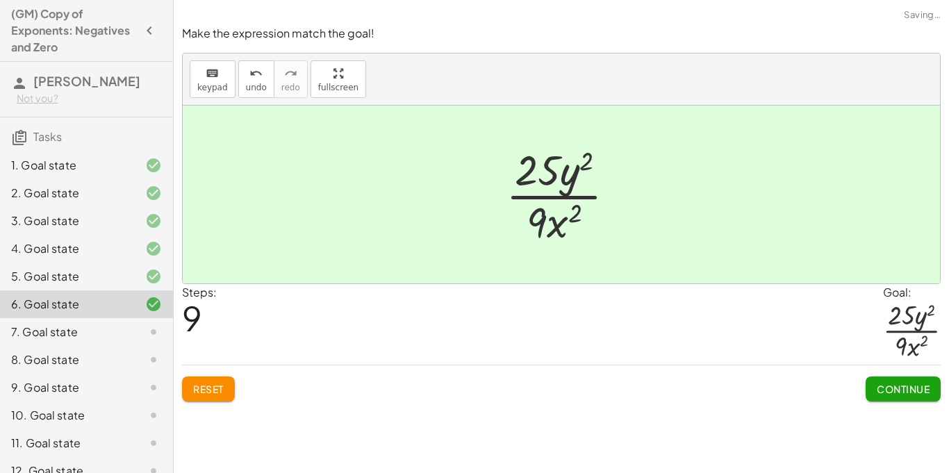
click at [874, 383] on button "Continue" at bounding box center [902, 388] width 75 height 25
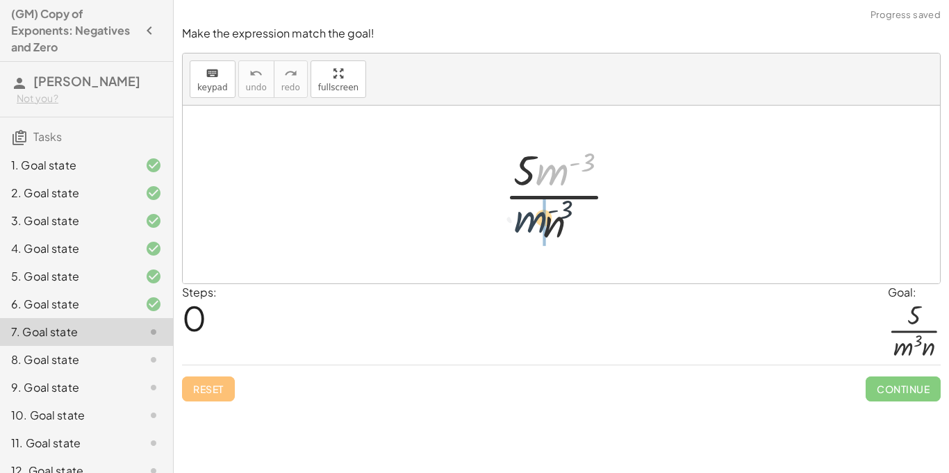
drag, startPoint x: 560, startPoint y: 174, endPoint x: 539, endPoint y: 227, distance: 57.6
click at [539, 227] on div at bounding box center [565, 194] width 137 height 107
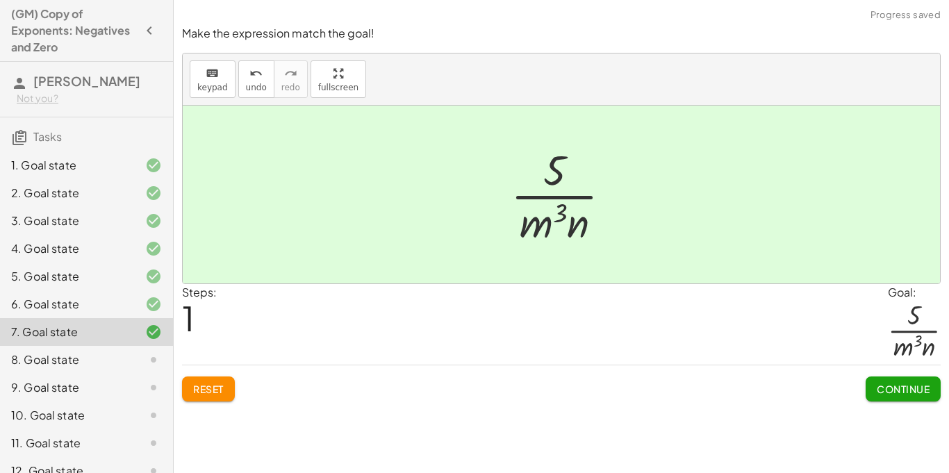
click at [885, 385] on span "Continue" at bounding box center [902, 389] width 53 height 12
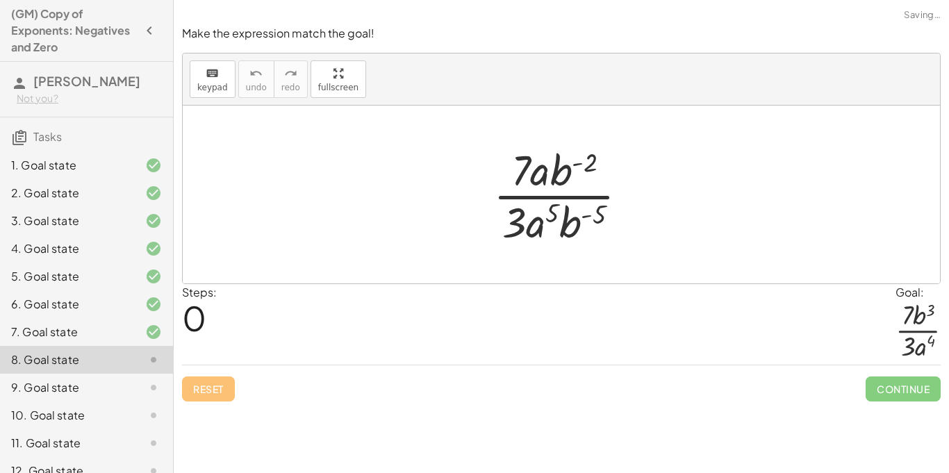
click at [558, 222] on div at bounding box center [566, 194] width 160 height 107
drag, startPoint x: 569, startPoint y: 224, endPoint x: 573, endPoint y: 176, distance: 48.0
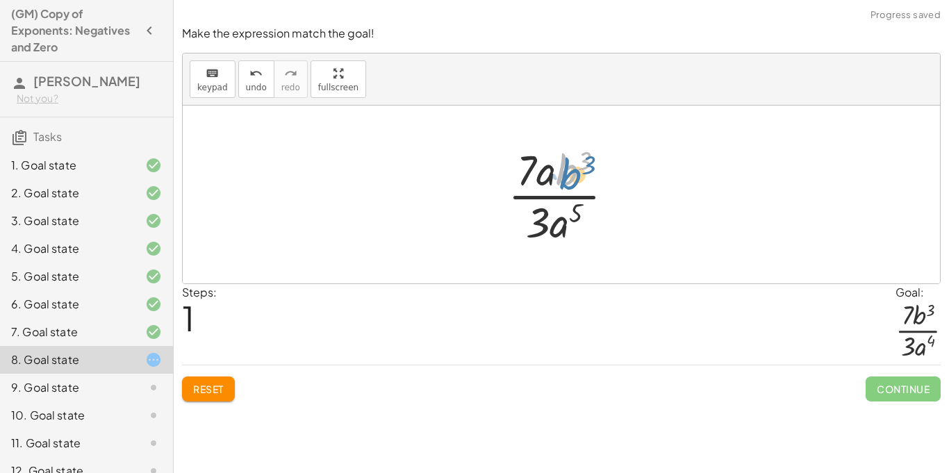
click at [573, 172] on div at bounding box center [566, 194] width 131 height 107
click at [548, 174] on div at bounding box center [566, 194] width 131 height 107
drag, startPoint x: 546, startPoint y: 178, endPoint x: 581, endPoint y: 224, distance: 57.4
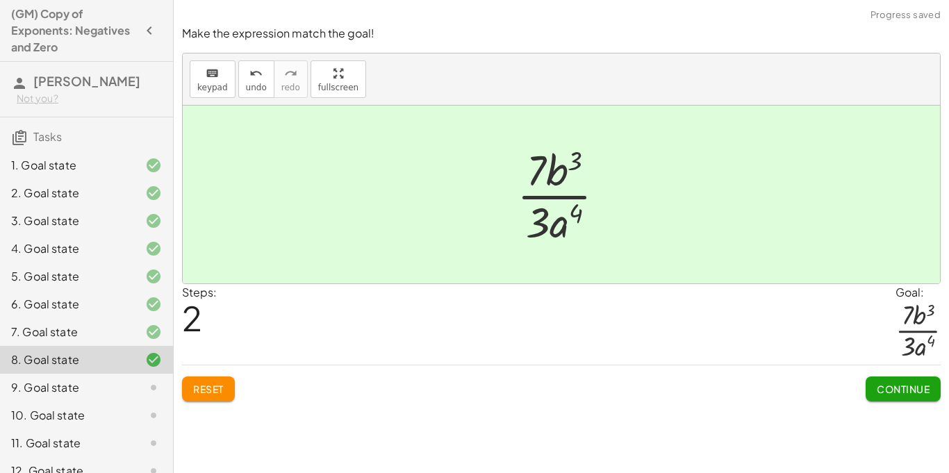
click at [893, 393] on span "Continue" at bounding box center [902, 389] width 53 height 12
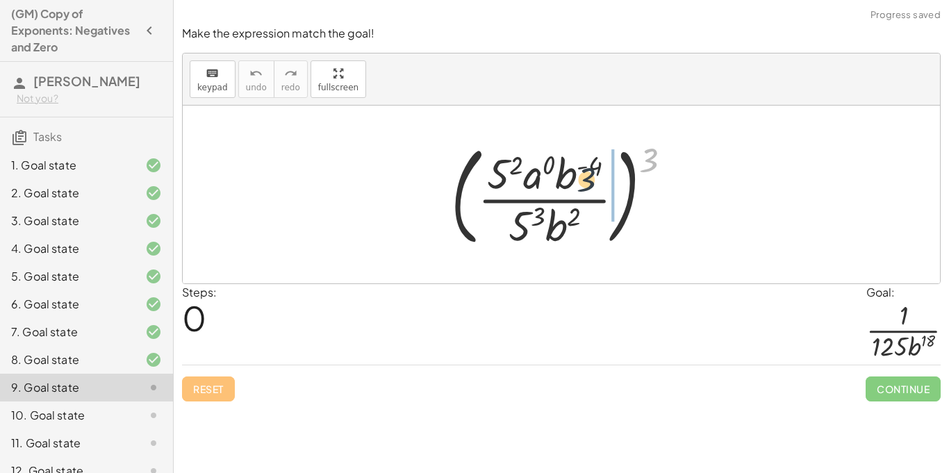
drag, startPoint x: 644, startPoint y: 163, endPoint x: 576, endPoint y: 186, distance: 72.5
click at [576, 186] on div at bounding box center [567, 194] width 246 height 115
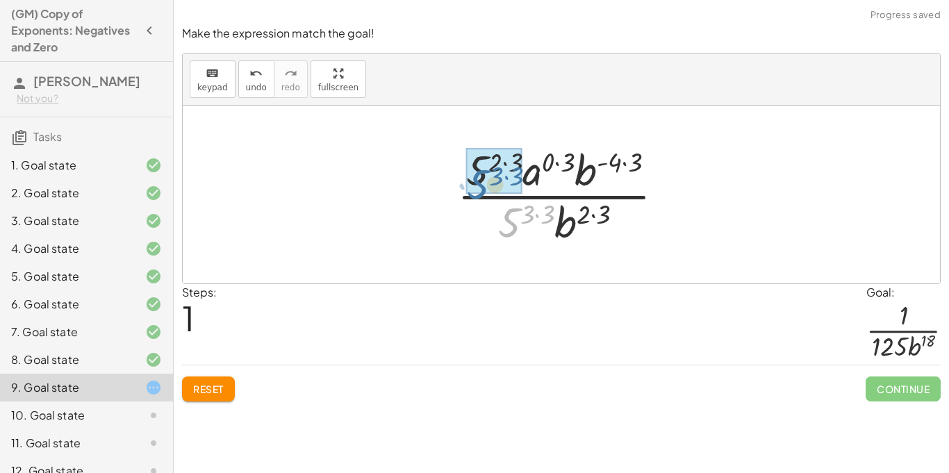
drag, startPoint x: 517, startPoint y: 215, endPoint x: 485, endPoint y: 176, distance: 49.9
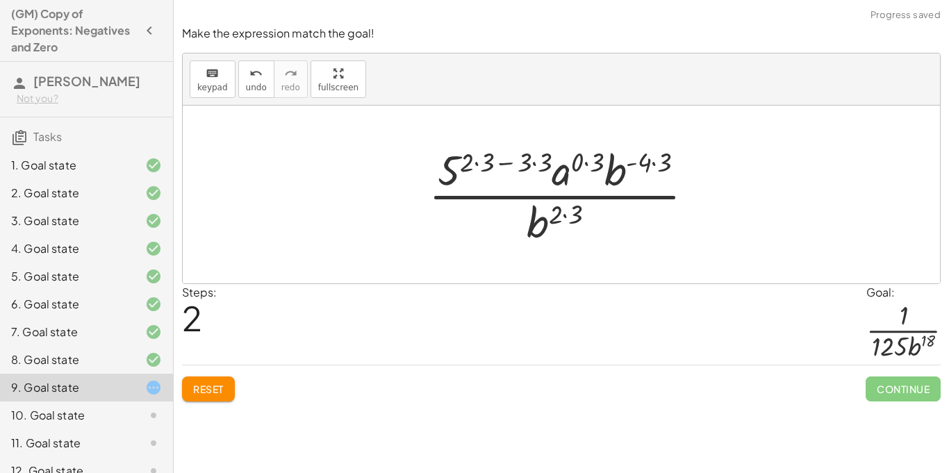
click at [526, 164] on div at bounding box center [566, 194] width 290 height 107
click at [542, 161] on div at bounding box center [566, 194] width 290 height 107
click at [535, 162] on div at bounding box center [566, 194] width 267 height 107
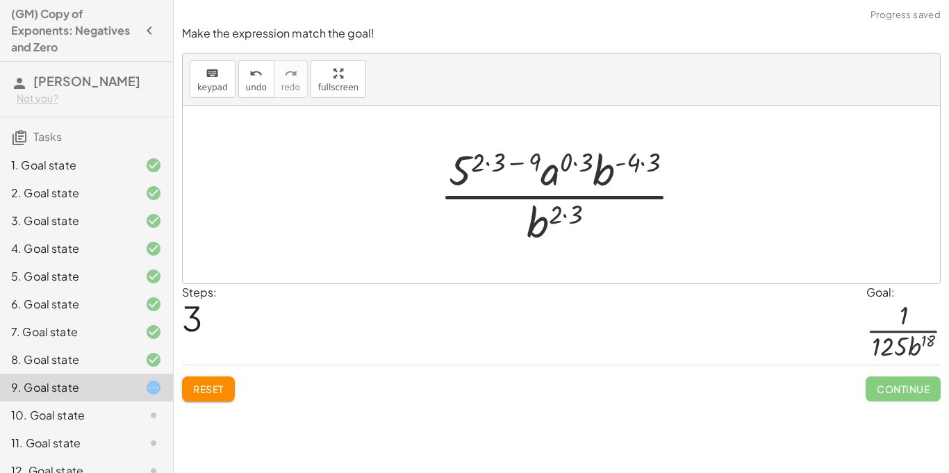
click at [514, 161] on div at bounding box center [566, 194] width 267 height 107
click at [499, 160] on div at bounding box center [566, 194] width 267 height 107
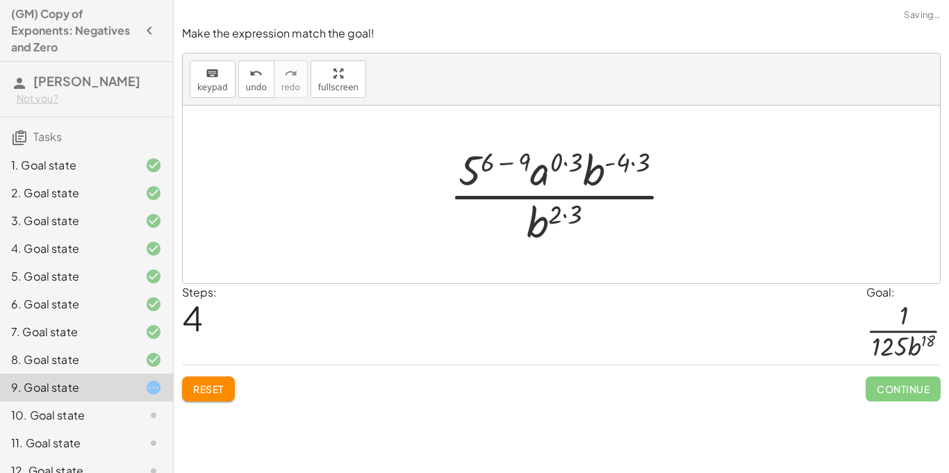
click at [505, 160] on div at bounding box center [566, 194] width 248 height 107
click at [503, 164] on div at bounding box center [566, 194] width 224 height 107
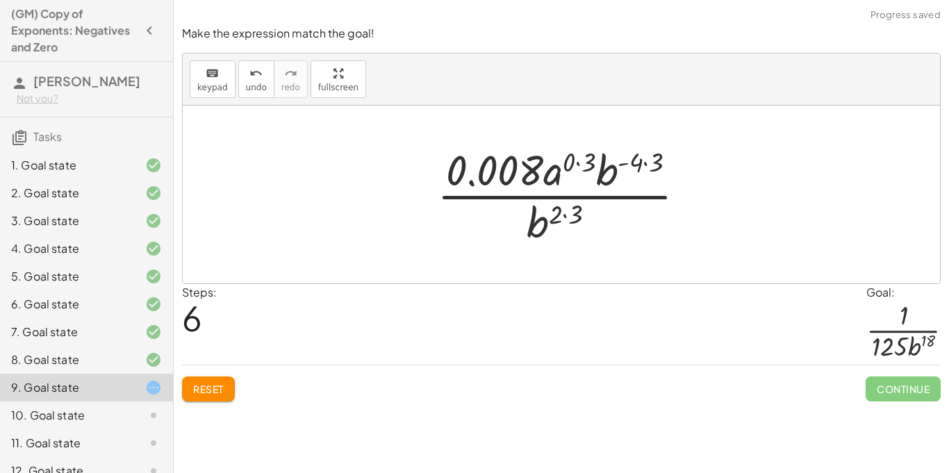
click at [217, 378] on button "Reset" at bounding box center [208, 388] width 53 height 25
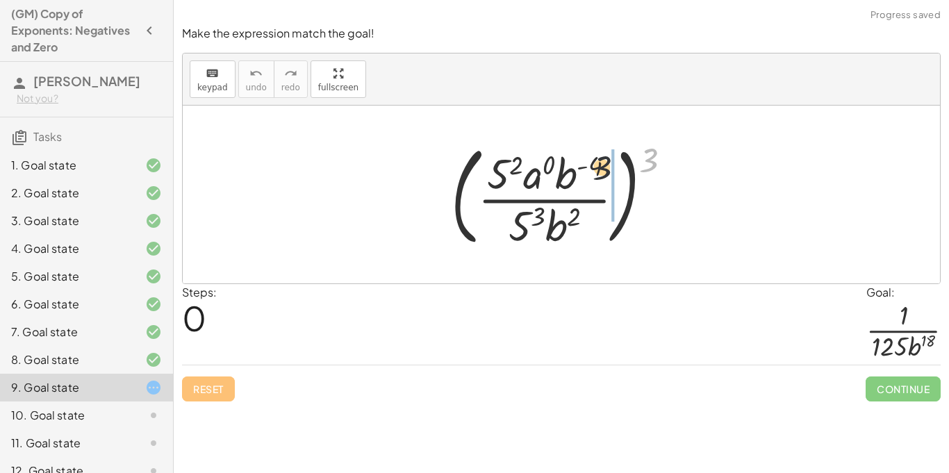
drag, startPoint x: 651, startPoint y: 161, endPoint x: 581, endPoint y: 174, distance: 71.4
click at [581, 174] on div at bounding box center [567, 194] width 246 height 115
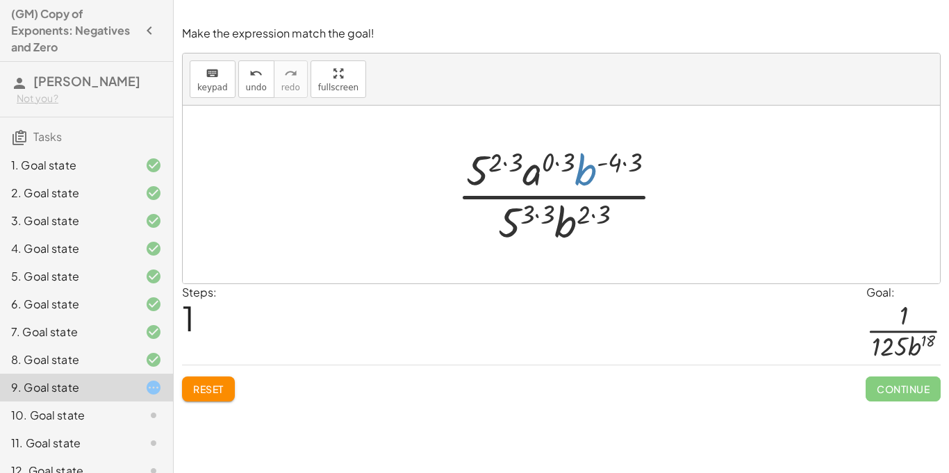
click at [585, 172] on div at bounding box center [566, 194] width 232 height 107
click at [624, 166] on div at bounding box center [566, 194] width 232 height 107
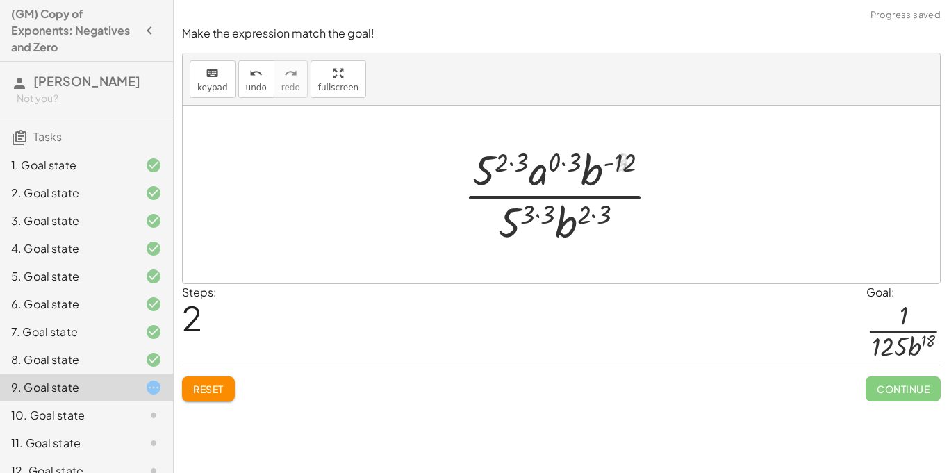
click at [621, 162] on div at bounding box center [566, 194] width 221 height 107
click at [609, 164] on div at bounding box center [566, 194] width 221 height 107
click at [596, 215] on div at bounding box center [566, 194] width 221 height 107
click at [590, 216] on div at bounding box center [566, 194] width 221 height 107
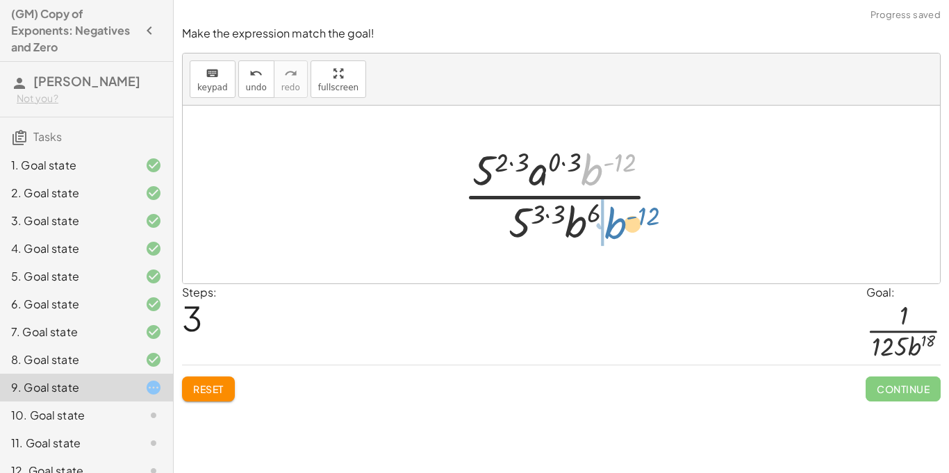
drag, startPoint x: 596, startPoint y: 173, endPoint x: 619, endPoint y: 228, distance: 60.4
click at [619, 228] on div at bounding box center [566, 194] width 221 height 107
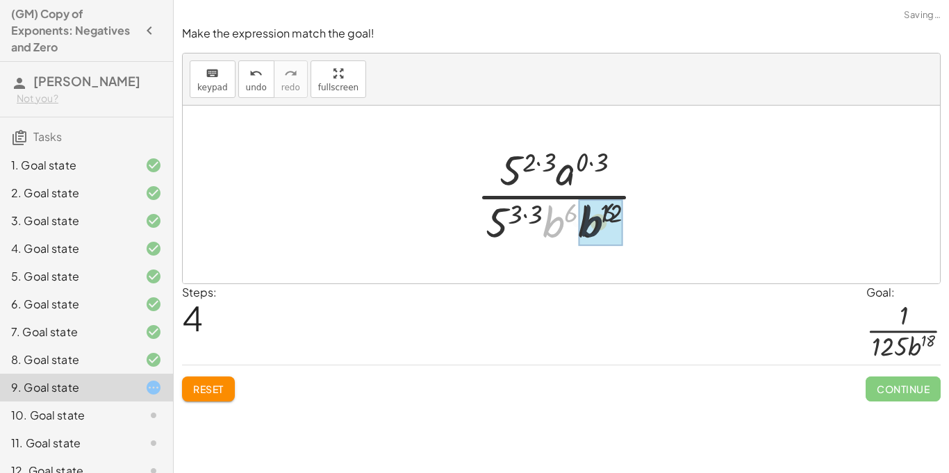
drag, startPoint x: 557, startPoint y: 222, endPoint x: 606, endPoint y: 222, distance: 48.6
click at [590, 214] on div at bounding box center [566, 194] width 194 height 107
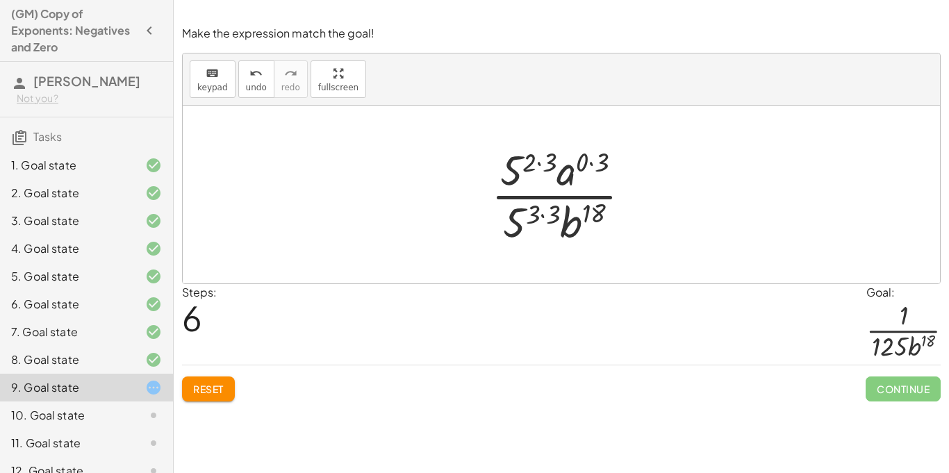
click at [540, 165] on div at bounding box center [566, 194] width 165 height 107
click at [542, 215] on div at bounding box center [566, 194] width 159 height 107
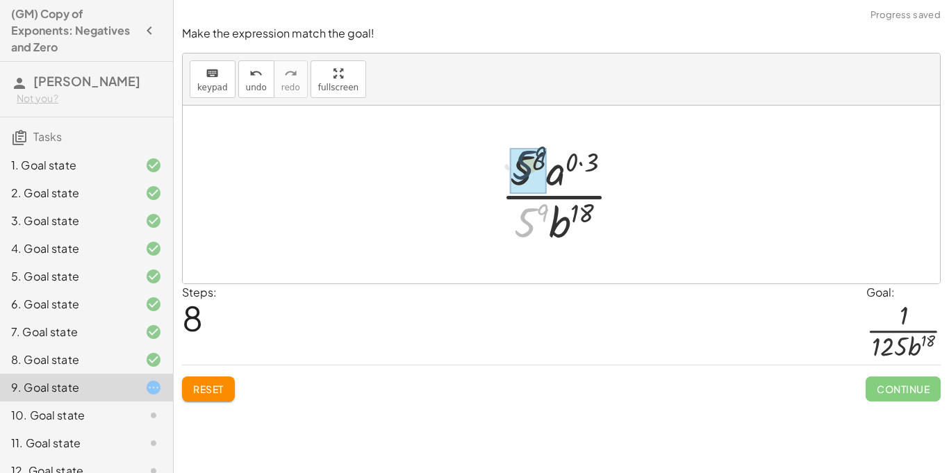
drag, startPoint x: 531, startPoint y: 217, endPoint x: 528, endPoint y: 158, distance: 58.4
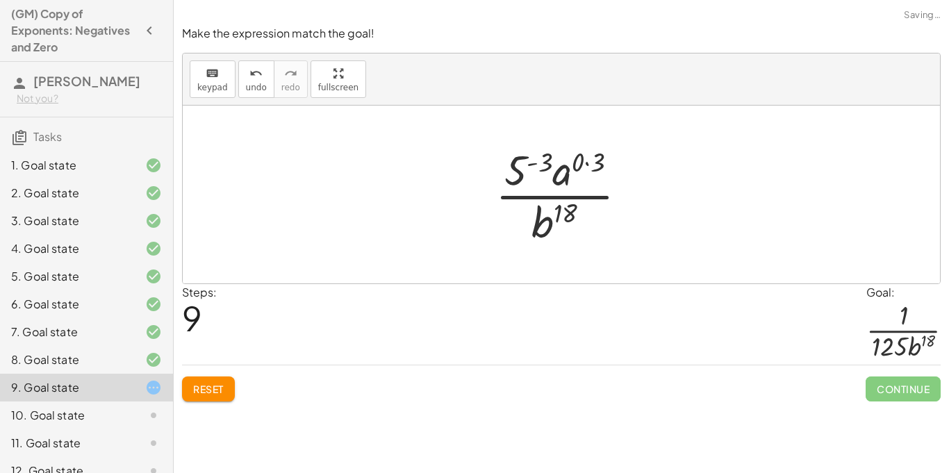
click at [537, 161] on div at bounding box center [566, 194] width 157 height 107
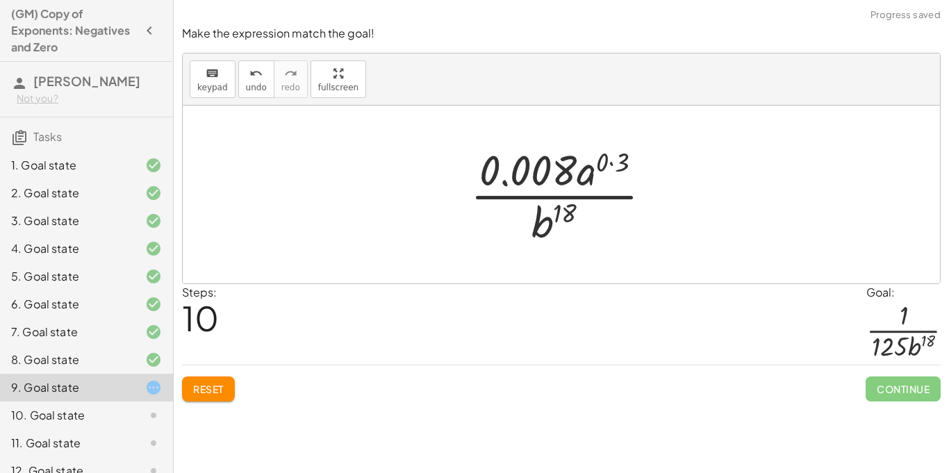
click at [615, 162] on div at bounding box center [566, 194] width 206 height 107
drag, startPoint x: 612, startPoint y: 164, endPoint x: 576, endPoint y: 175, distance: 38.4
click at [576, 175] on div at bounding box center [566, 194] width 185 height 107
drag, startPoint x: 584, startPoint y: 174, endPoint x: 569, endPoint y: 172, distance: 14.8
click at [569, 172] on div at bounding box center [566, 194] width 185 height 107
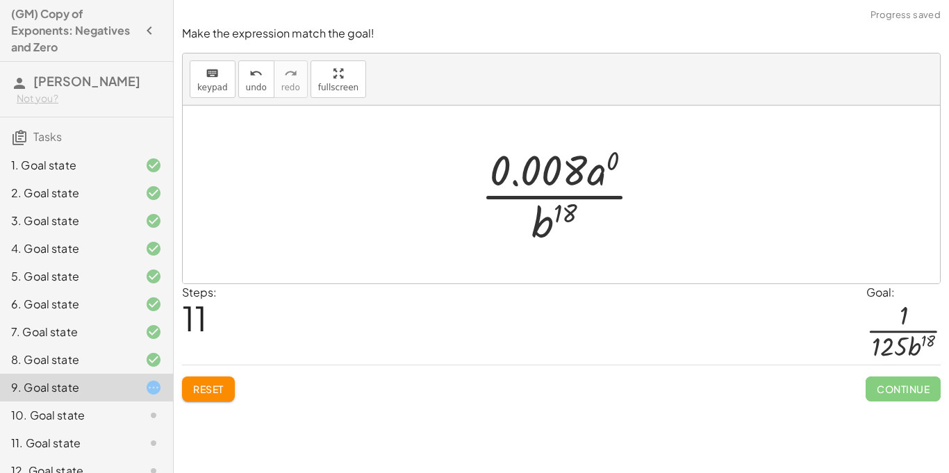
click at [207, 389] on span "Reset" at bounding box center [208, 389] width 31 height 12
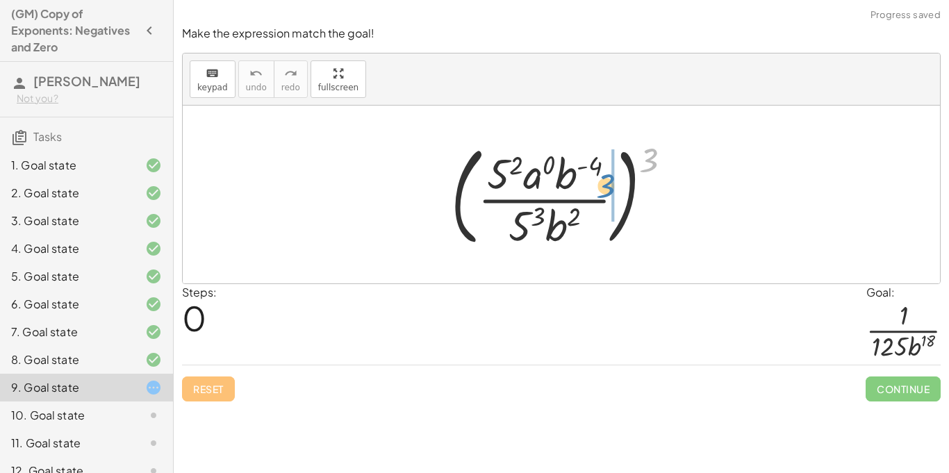
drag, startPoint x: 649, startPoint y: 157, endPoint x: 606, endPoint y: 185, distance: 51.2
click at [606, 185] on div at bounding box center [567, 194] width 246 height 115
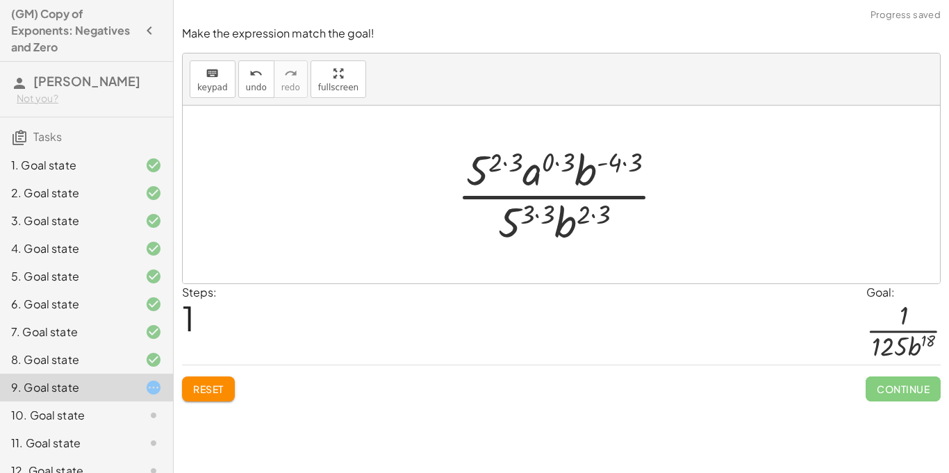
click at [228, 386] on button "Reset" at bounding box center [208, 388] width 53 height 25
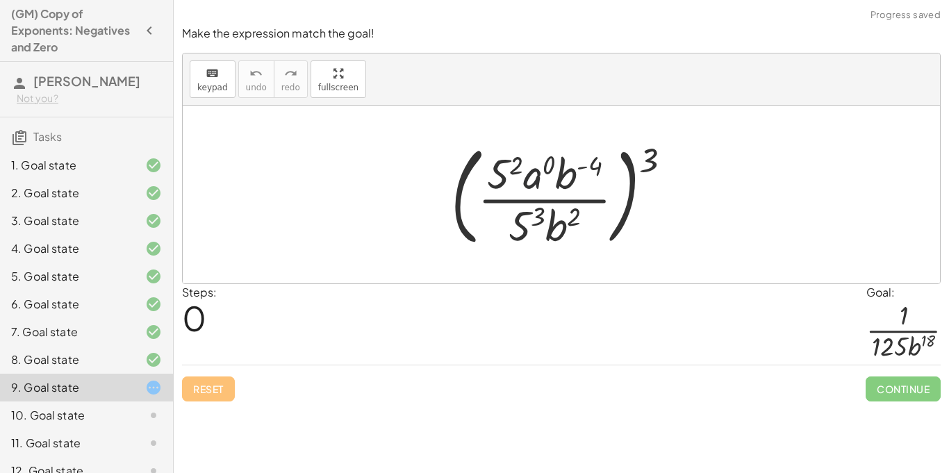
click at [535, 174] on div at bounding box center [567, 194] width 246 height 115
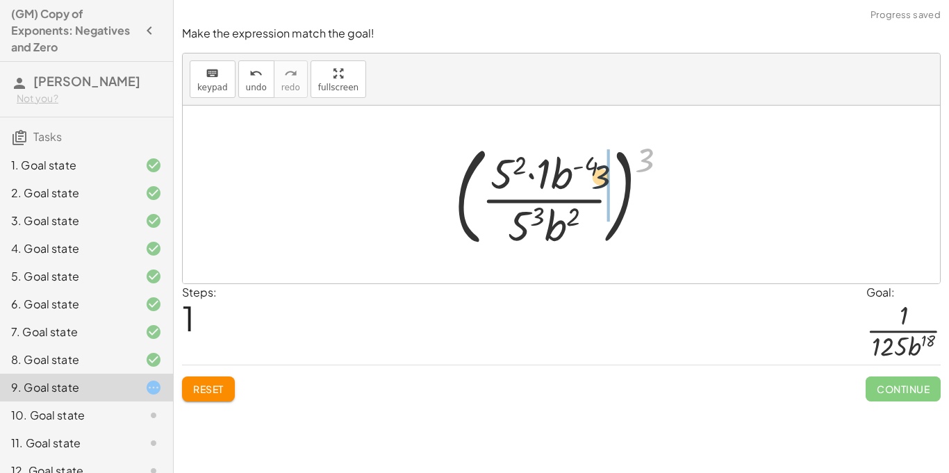
drag, startPoint x: 648, startPoint y: 159, endPoint x: 589, endPoint y: 182, distance: 63.3
click at [589, 182] on div at bounding box center [565, 194] width 237 height 115
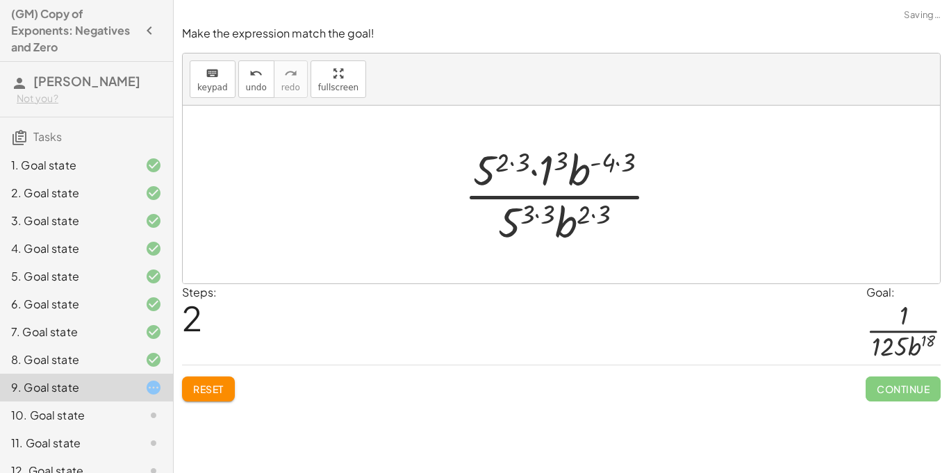
click at [618, 165] on div at bounding box center [566, 194] width 219 height 107
click at [592, 213] on div at bounding box center [566, 194] width 207 height 107
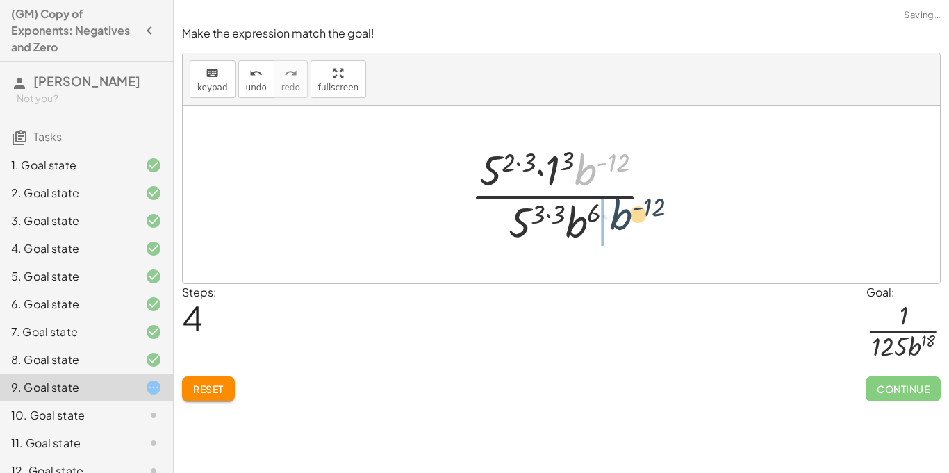
drag, startPoint x: 587, startPoint y: 167, endPoint x: 624, endPoint y: 215, distance: 60.0
click at [624, 215] on div at bounding box center [566, 194] width 207 height 107
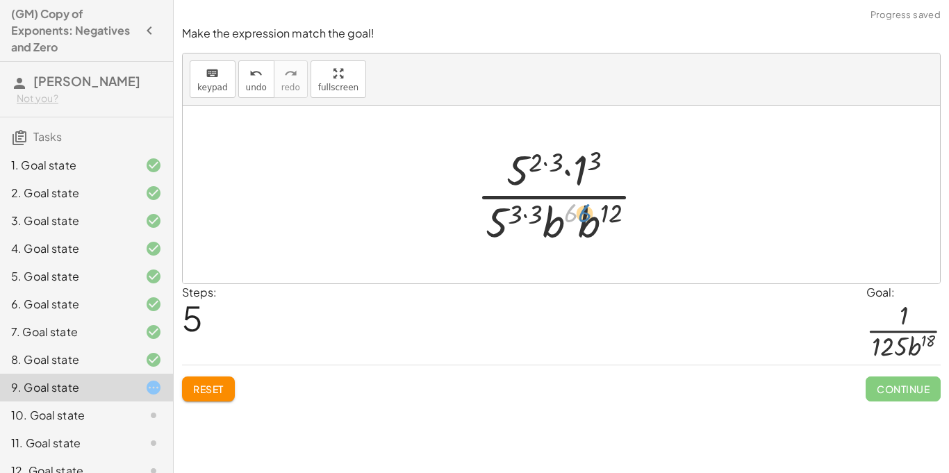
drag, startPoint x: 567, startPoint y: 220, endPoint x: 608, endPoint y: 217, distance: 40.4
click at [608, 217] on div at bounding box center [565, 194] width 193 height 107
drag, startPoint x: 603, startPoint y: 219, endPoint x: 575, endPoint y: 224, distance: 28.9
click at [575, 224] on div at bounding box center [565, 194] width 193 height 107
drag, startPoint x: 589, startPoint y: 231, endPoint x: 567, endPoint y: 226, distance: 22.6
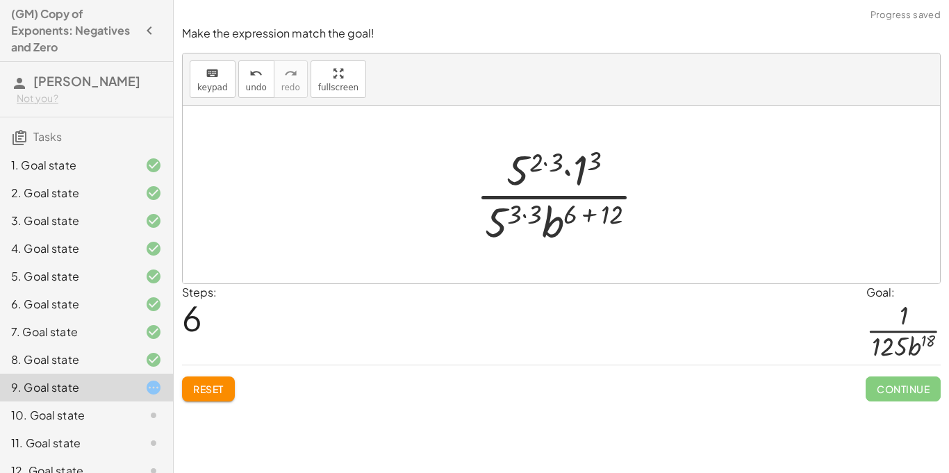
click at [586, 215] on div at bounding box center [566, 194] width 194 height 107
click at [577, 173] on div at bounding box center [566, 194] width 159 height 107
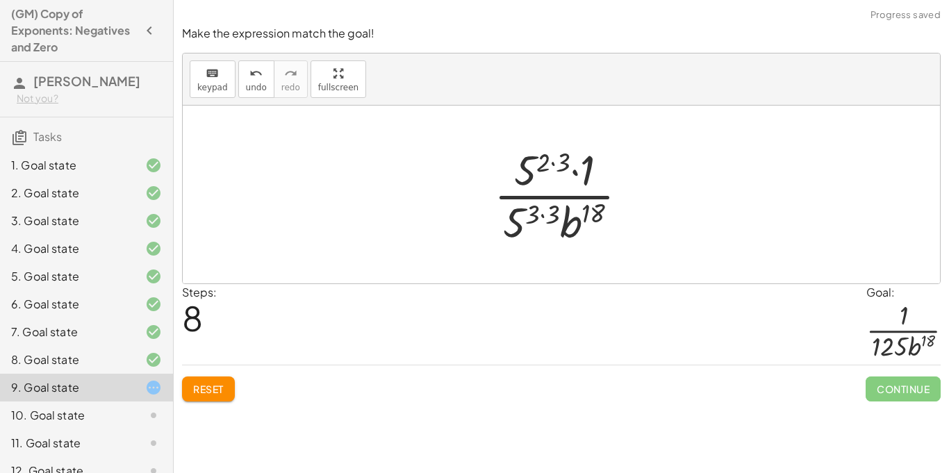
click at [587, 169] on div at bounding box center [566, 194] width 159 height 107
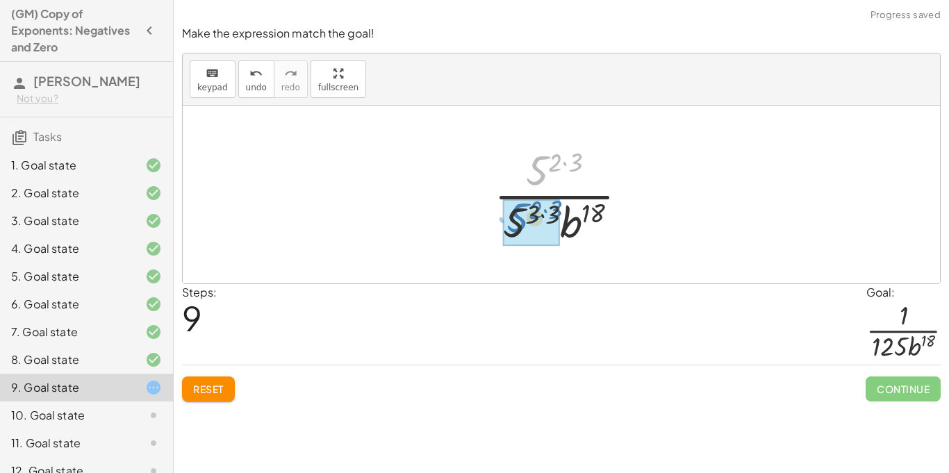
drag, startPoint x: 541, startPoint y: 169, endPoint x: 520, endPoint y: 218, distance: 52.9
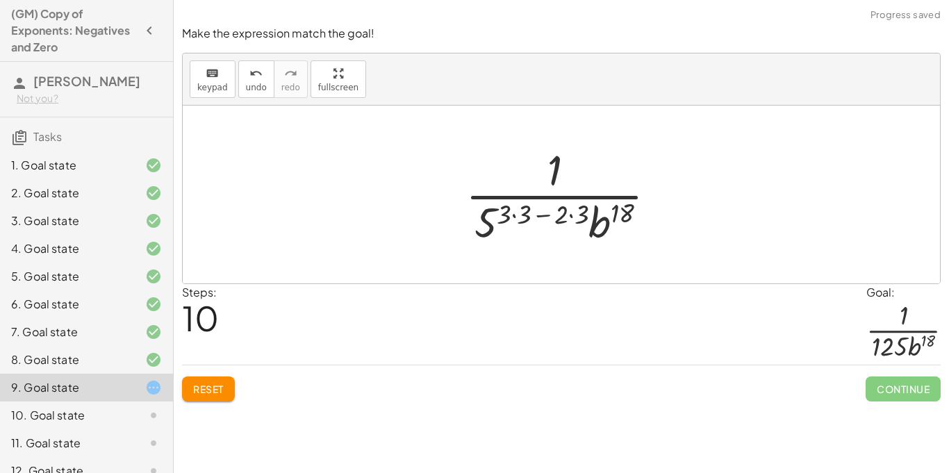
click at [567, 216] on div at bounding box center [566, 194] width 216 height 107
click at [527, 217] on div at bounding box center [566, 194] width 216 height 107
click at [541, 217] on div at bounding box center [566, 194] width 194 height 107
click at [562, 217] on div at bounding box center [566, 194] width 194 height 107
click at [543, 215] on div at bounding box center [566, 194] width 174 height 107
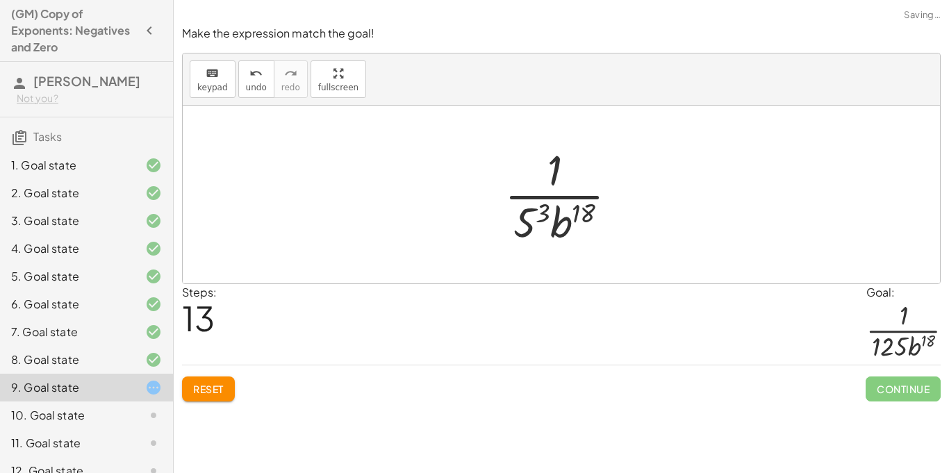
click at [528, 215] on div at bounding box center [566, 194] width 138 height 107
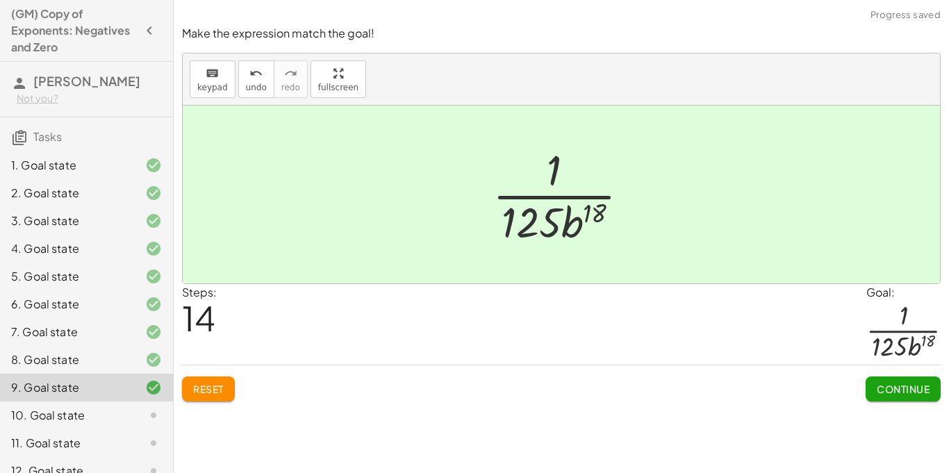
click at [896, 383] on span "Continue" at bounding box center [902, 389] width 53 height 12
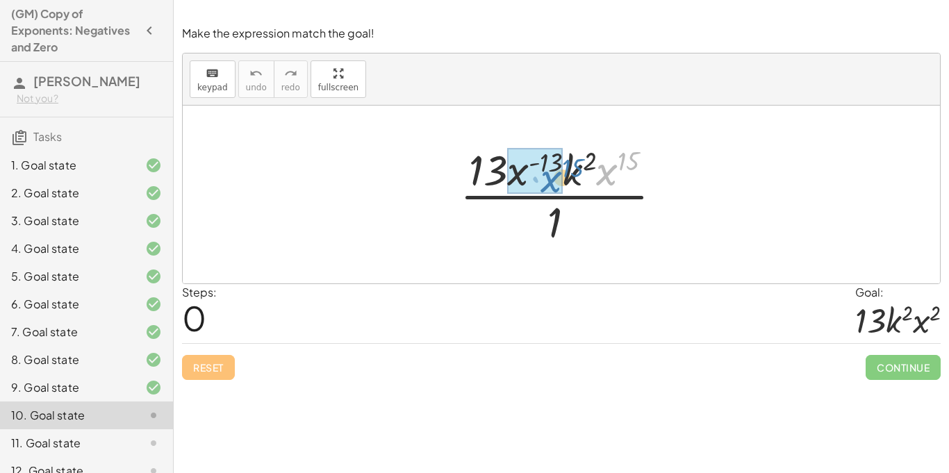
drag, startPoint x: 606, startPoint y: 175, endPoint x: 549, endPoint y: 182, distance: 56.7
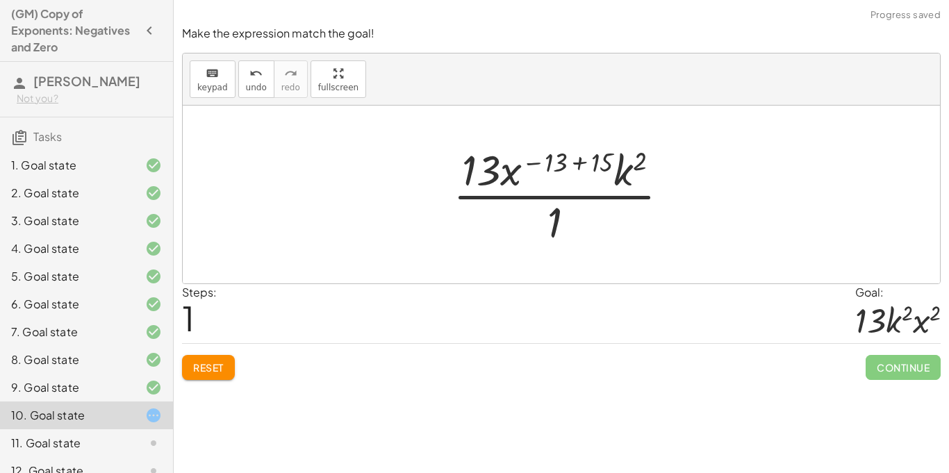
click at [576, 160] on div at bounding box center [566, 194] width 241 height 107
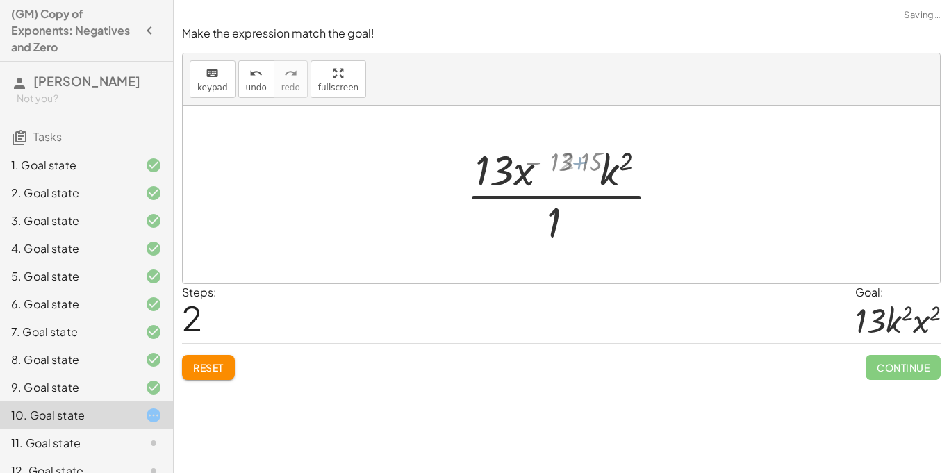
click at [578, 161] on div at bounding box center [566, 194] width 163 height 107
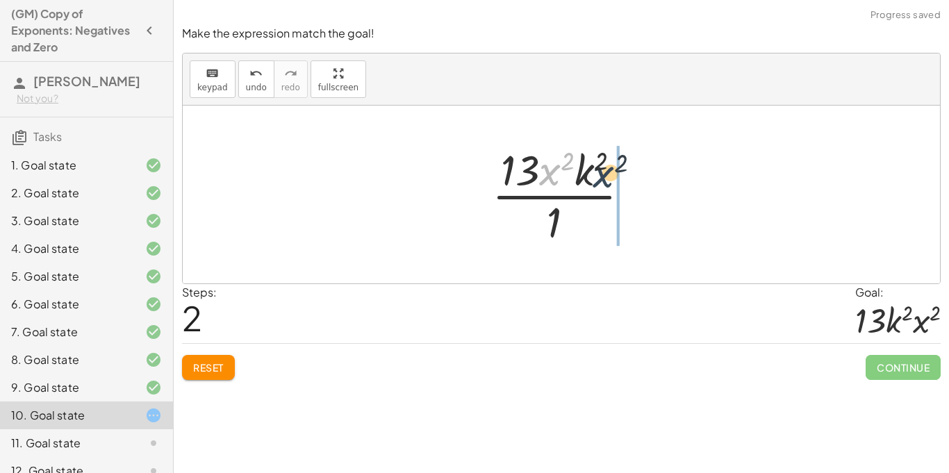
drag, startPoint x: 540, startPoint y: 175, endPoint x: 604, endPoint y: 178, distance: 64.6
click at [604, 178] on div at bounding box center [566, 194] width 163 height 107
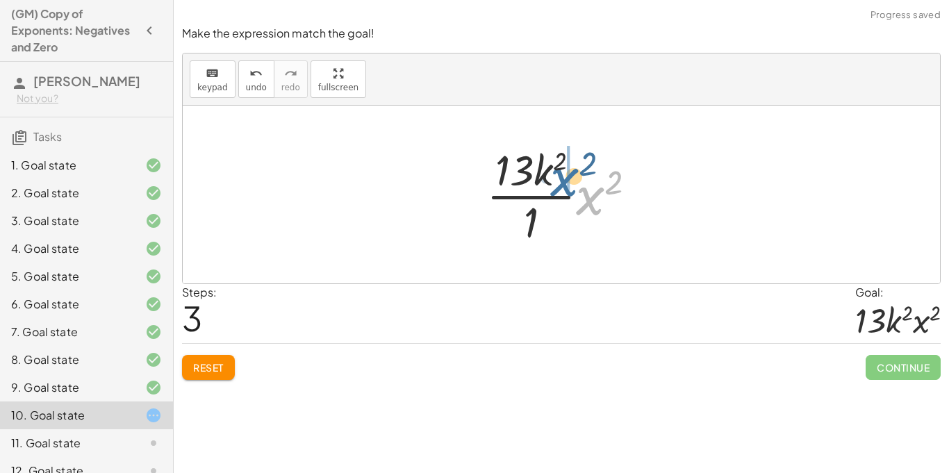
drag, startPoint x: 594, startPoint y: 197, endPoint x: 568, endPoint y: 178, distance: 31.8
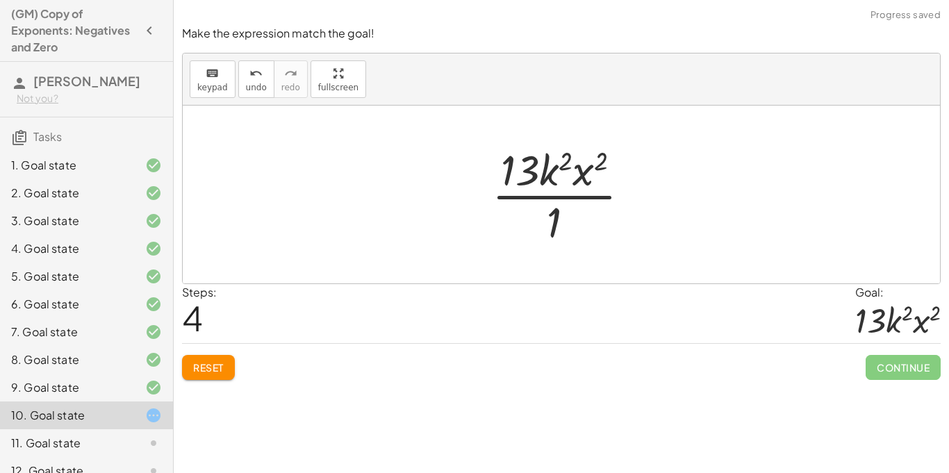
click at [562, 220] on div at bounding box center [566, 194] width 163 height 107
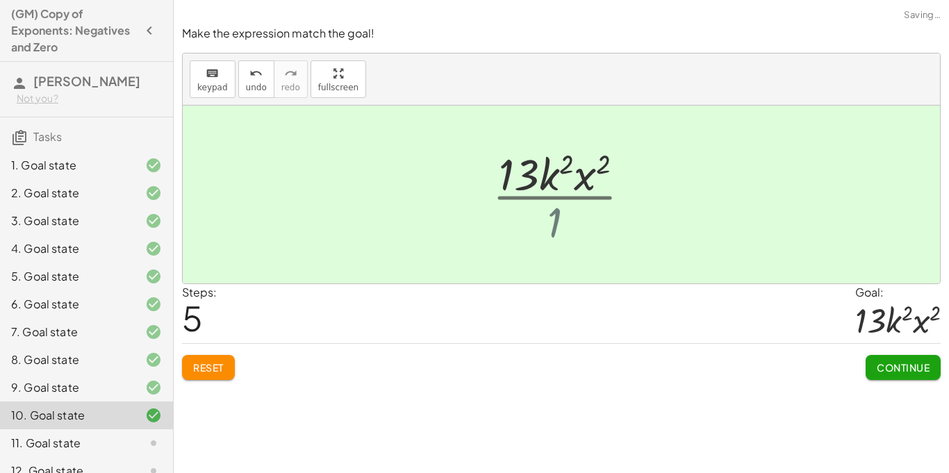
click at [555, 217] on div at bounding box center [566, 195] width 181 height 72
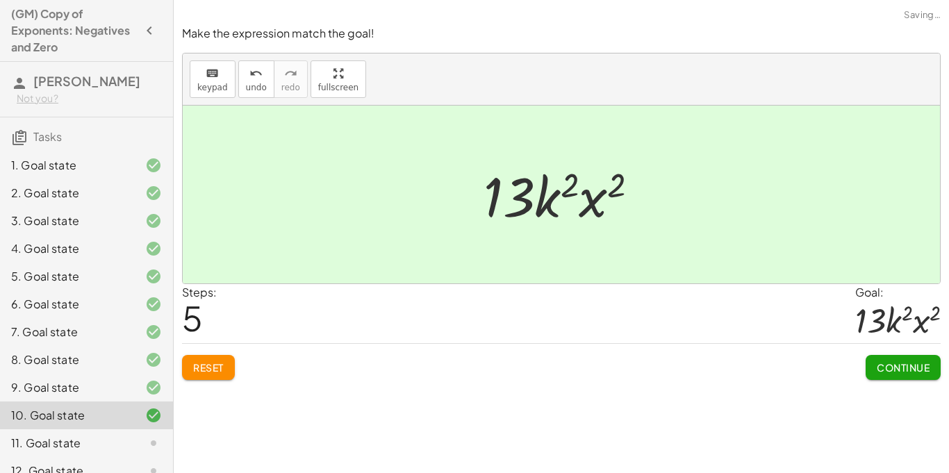
click at [879, 362] on span "Continue" at bounding box center [902, 367] width 53 height 12
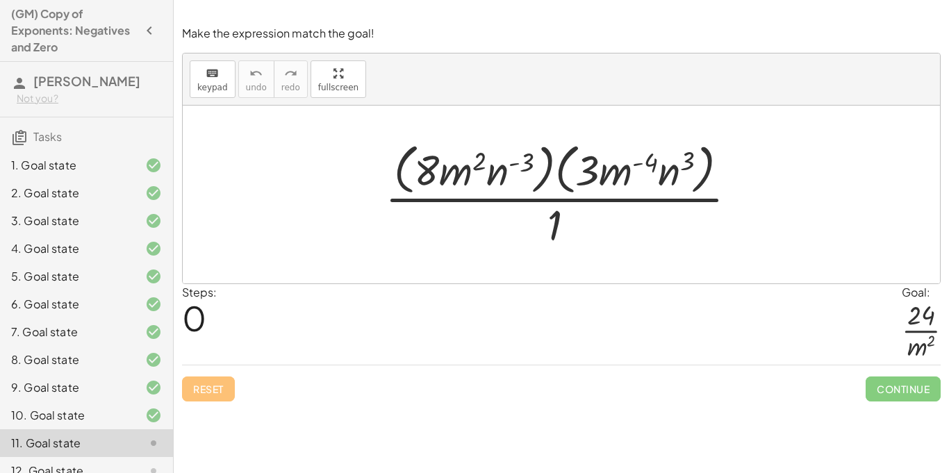
click at [669, 174] on div at bounding box center [566, 193] width 377 height 113
click at [713, 159] on div at bounding box center [566, 193] width 377 height 113
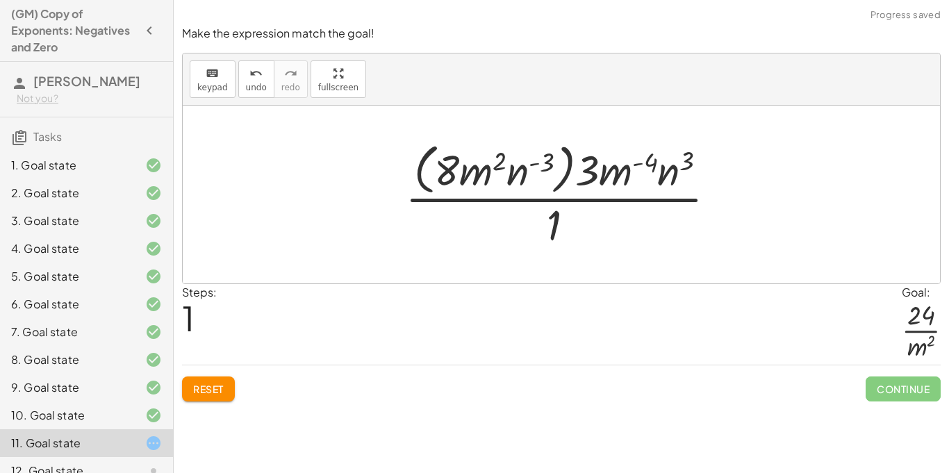
click at [567, 168] on div at bounding box center [566, 193] width 336 height 113
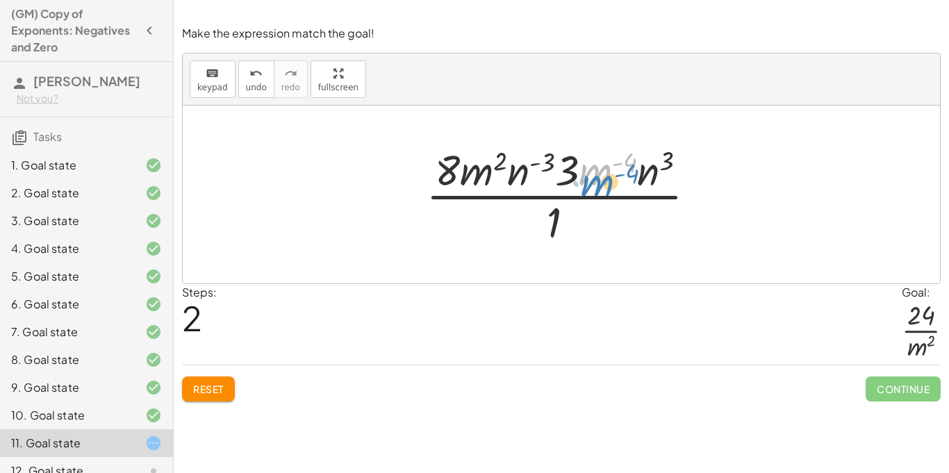
drag, startPoint x: 589, startPoint y: 174, endPoint x: 591, endPoint y: 182, distance: 7.9
click at [591, 182] on div at bounding box center [566, 194] width 295 height 107
click at [596, 173] on div at bounding box center [566, 194] width 295 height 107
click at [619, 165] on div at bounding box center [566, 194] width 295 height 107
drag, startPoint x: 492, startPoint y: 171, endPoint x: 610, endPoint y: 172, distance: 118.8
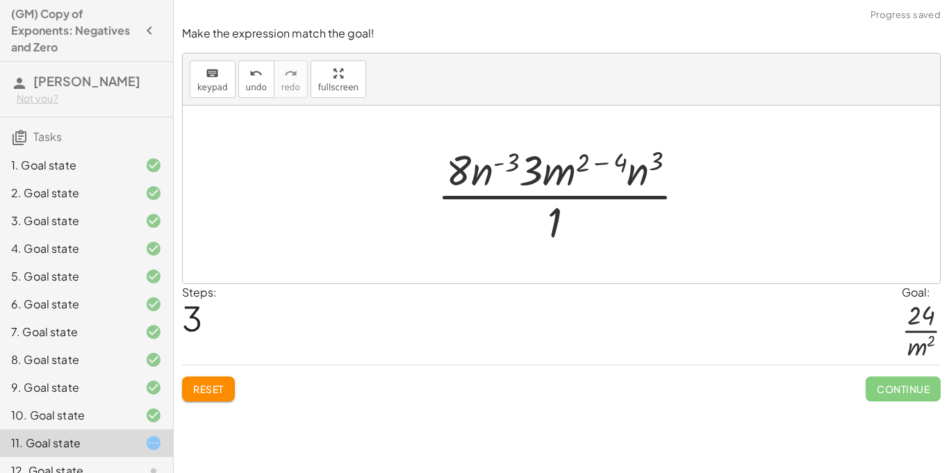
click at [605, 164] on div at bounding box center [567, 194] width 274 height 107
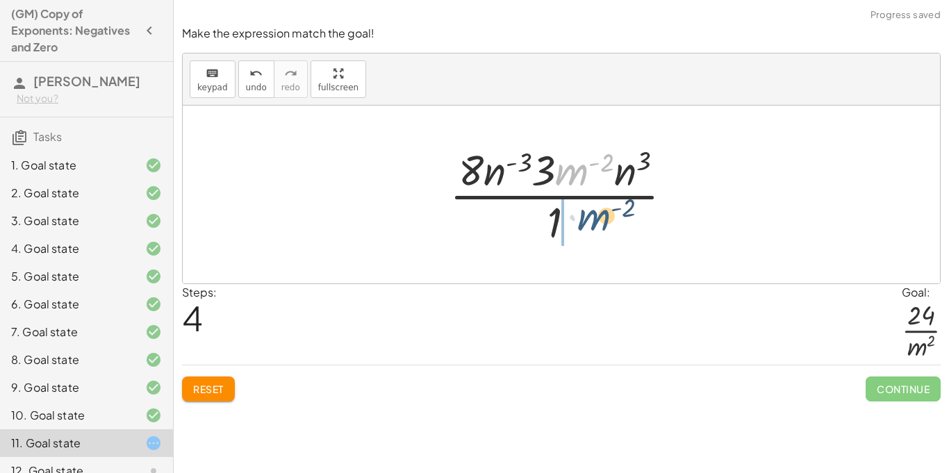
drag, startPoint x: 567, startPoint y: 172, endPoint x: 588, endPoint y: 220, distance: 52.5
click at [588, 220] on div at bounding box center [566, 194] width 248 height 107
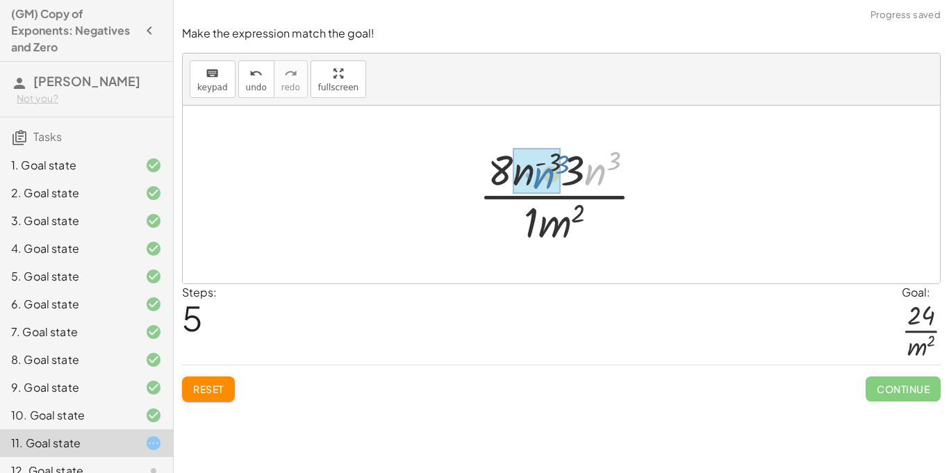
drag, startPoint x: 596, startPoint y: 174, endPoint x: 538, endPoint y: 177, distance: 58.4
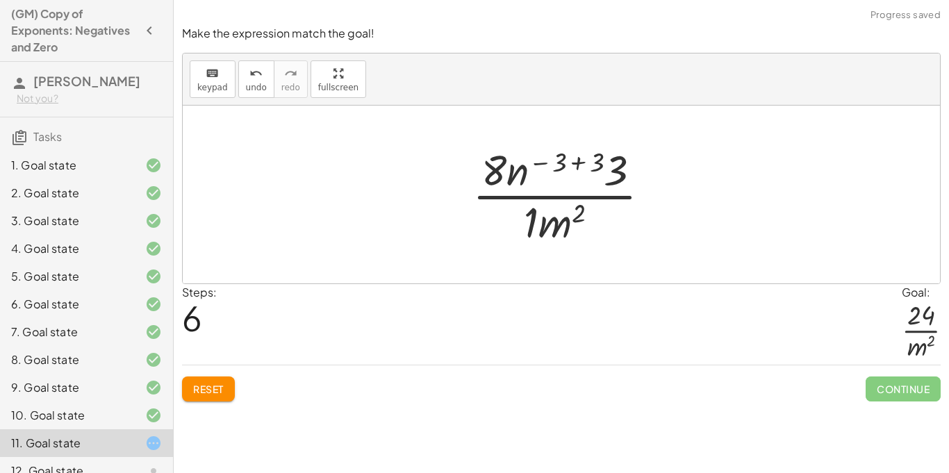
click at [576, 162] on div at bounding box center [566, 194] width 203 height 107
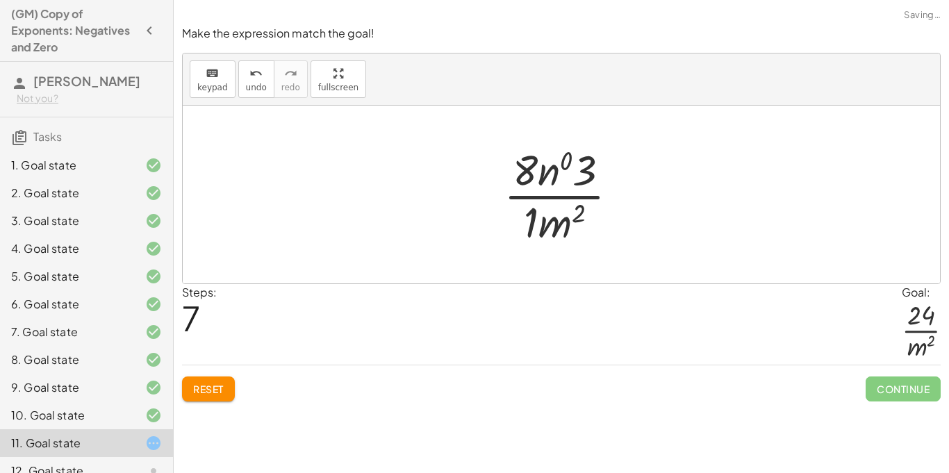
click at [549, 174] on div at bounding box center [566, 194] width 140 height 107
click at [580, 178] on div at bounding box center [566, 194] width 140 height 107
drag, startPoint x: 538, startPoint y: 172, endPoint x: 570, endPoint y: 174, distance: 32.0
click at [531, 226] on div at bounding box center [566, 194] width 117 height 107
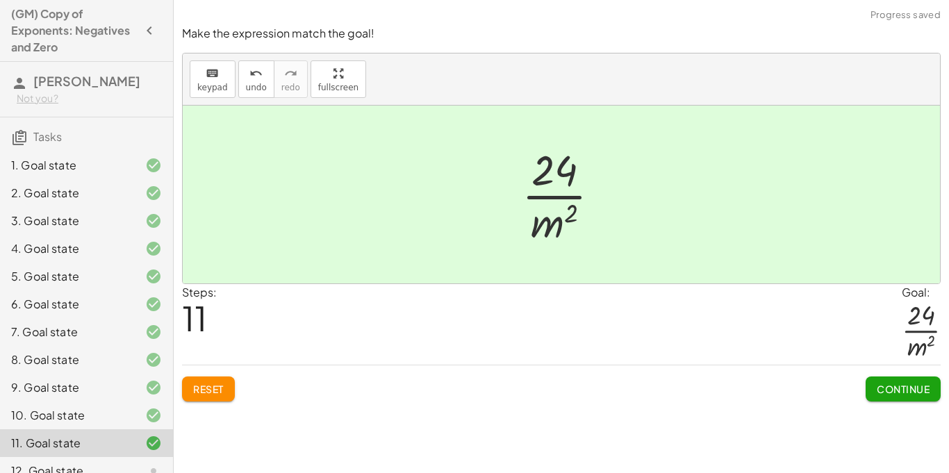
click at [910, 385] on span "Continue" at bounding box center [902, 389] width 53 height 12
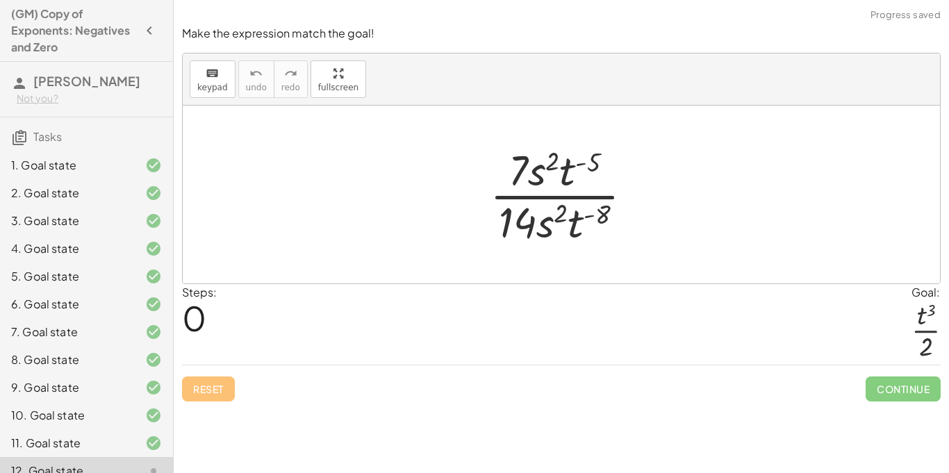
scroll to position [184, 0]
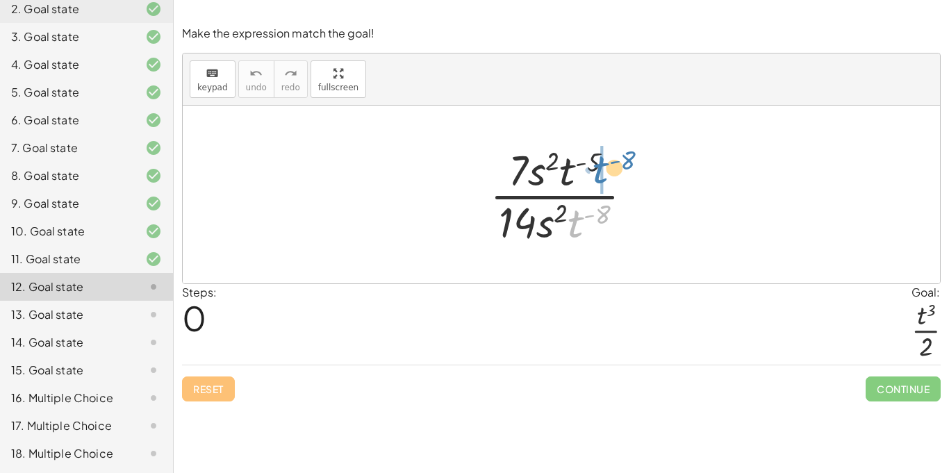
drag, startPoint x: 578, startPoint y: 219, endPoint x: 606, endPoint y: 168, distance: 58.1
click at [606, 168] on div at bounding box center [567, 194] width 168 height 107
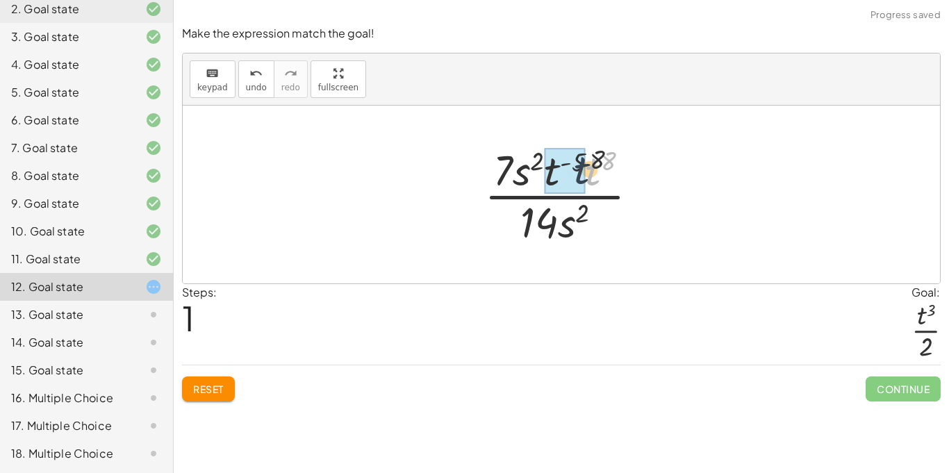
drag, startPoint x: 596, startPoint y: 167, endPoint x: 574, endPoint y: 168, distance: 22.2
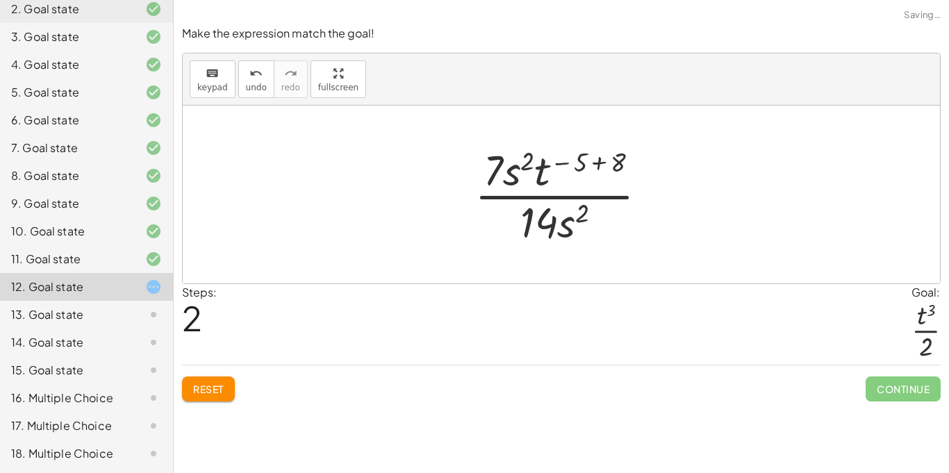
click at [600, 161] on div at bounding box center [566, 194] width 198 height 107
click at [598, 162] on div at bounding box center [566, 194] width 137 height 107
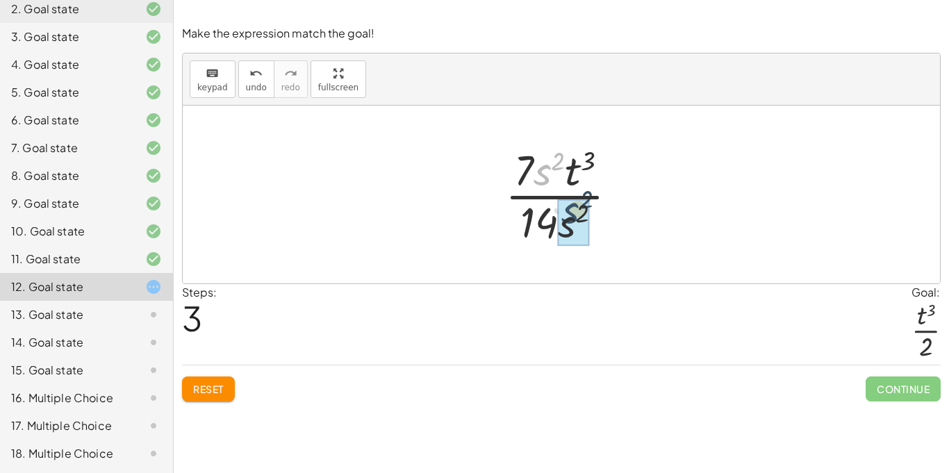
drag, startPoint x: 545, startPoint y: 171, endPoint x: 573, endPoint y: 211, distance: 48.9
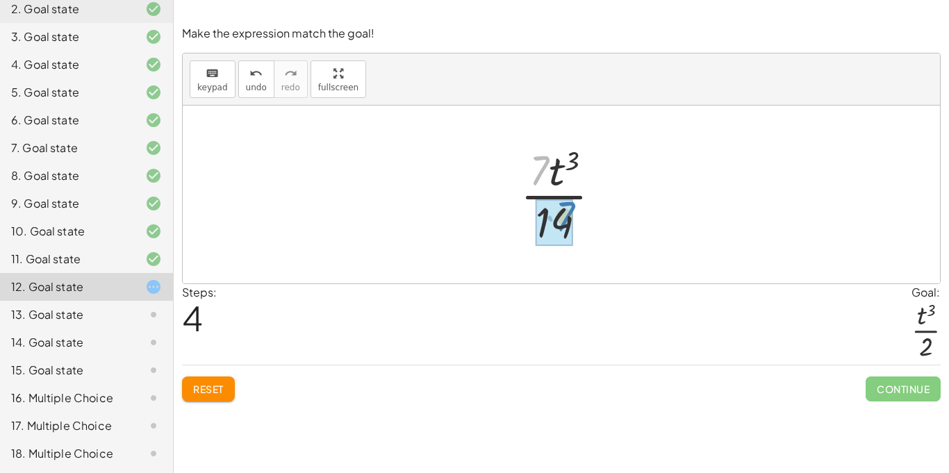
drag, startPoint x: 536, startPoint y: 177, endPoint x: 562, endPoint y: 226, distance: 55.9
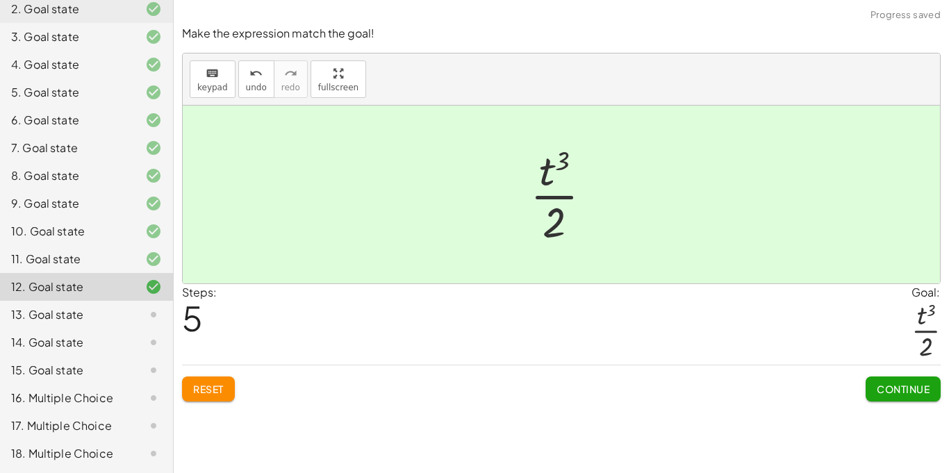
click at [903, 392] on span "Continue" at bounding box center [902, 389] width 53 height 12
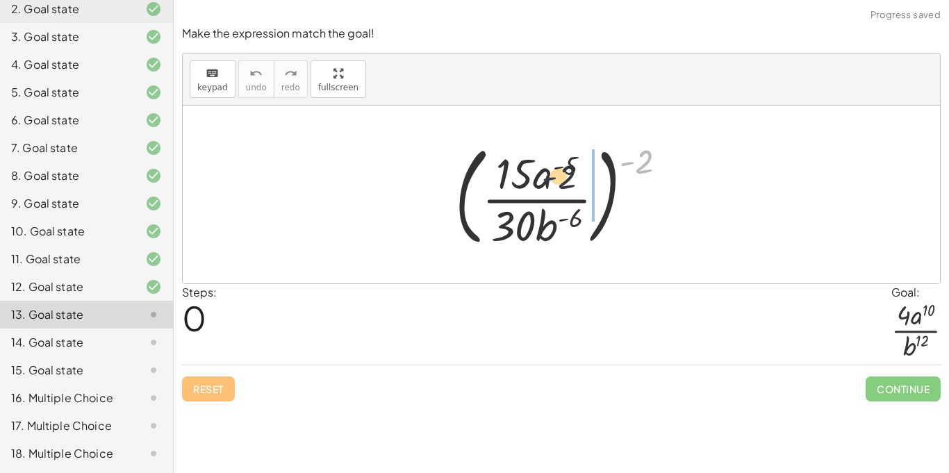
drag, startPoint x: 633, startPoint y: 162, endPoint x: 546, endPoint y: 183, distance: 89.8
click at [546, 183] on div at bounding box center [566, 194] width 237 height 115
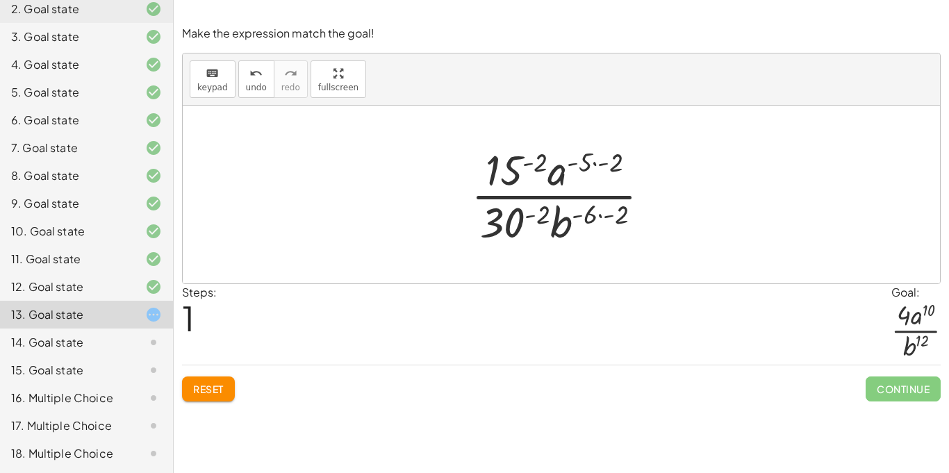
click at [602, 215] on div at bounding box center [566, 194] width 204 height 107
click at [562, 170] on div at bounding box center [566, 194] width 194 height 107
click at [593, 165] on div at bounding box center [566, 194] width 194 height 107
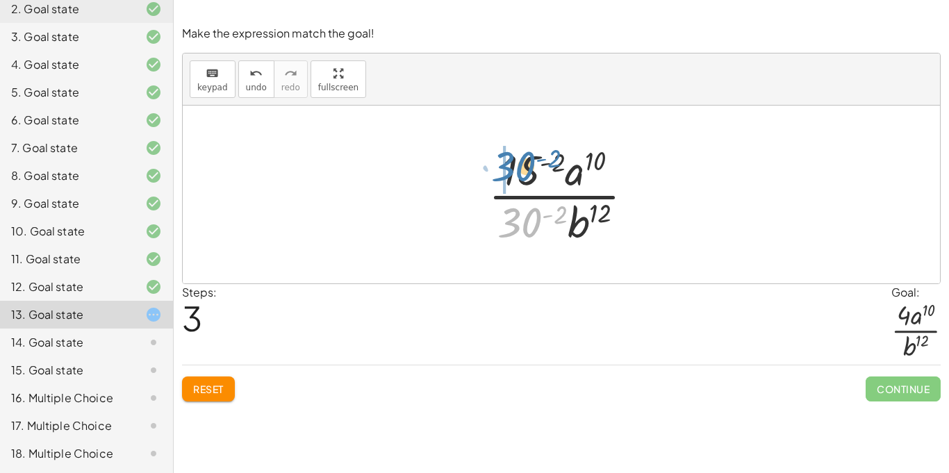
drag, startPoint x: 537, startPoint y: 219, endPoint x: 533, endPoint y: 167, distance: 52.2
click at [533, 167] on div at bounding box center [566, 194] width 170 height 107
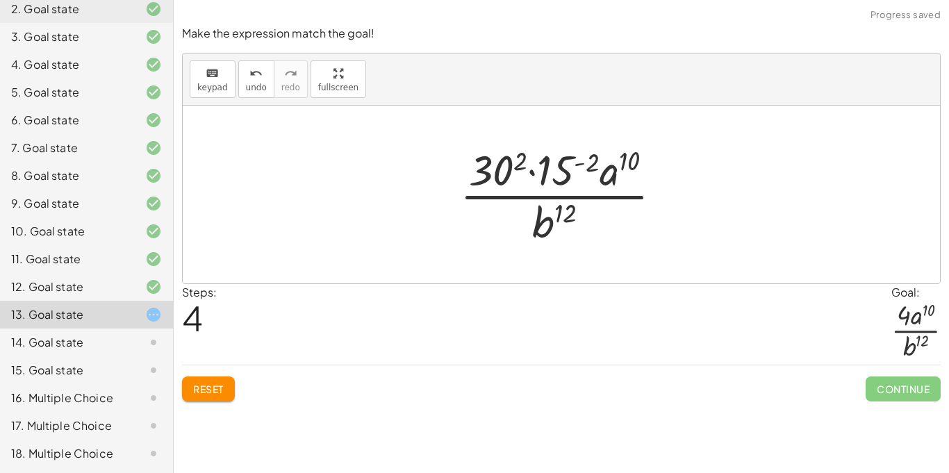
click at [576, 165] on div at bounding box center [566, 194] width 227 height 107
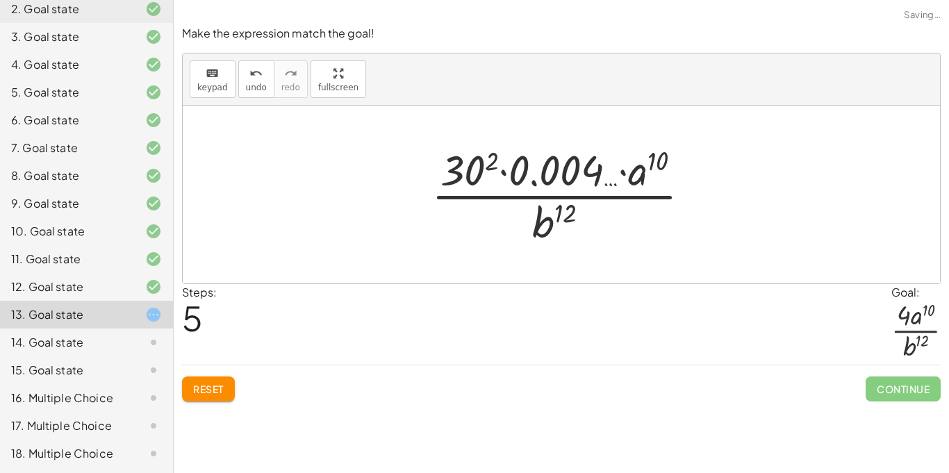
click at [490, 162] on div at bounding box center [566, 194] width 284 height 107
click at [503, 171] on div at bounding box center [566, 194] width 288 height 107
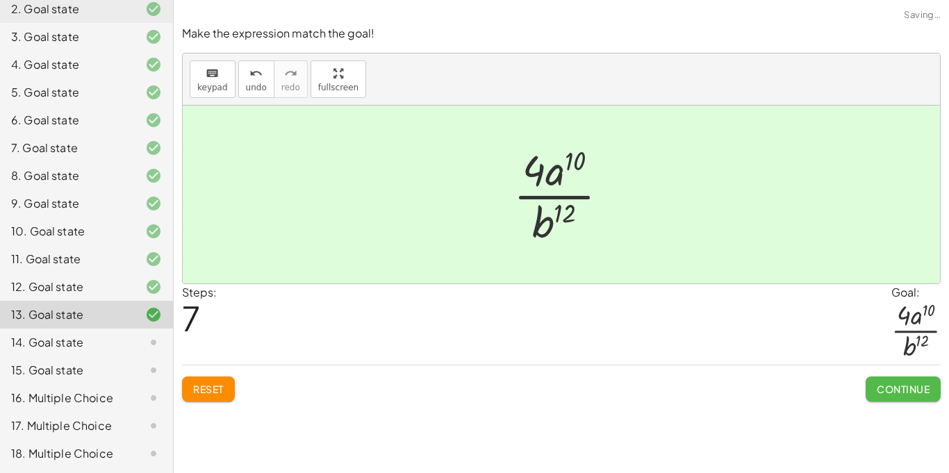
click at [922, 393] on span "Continue" at bounding box center [902, 389] width 53 height 12
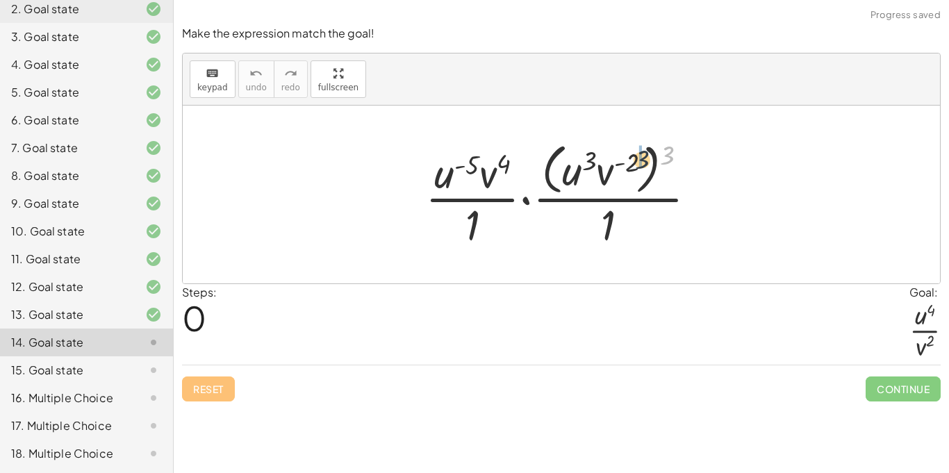
drag, startPoint x: 667, startPoint y: 155, endPoint x: 635, endPoint y: 160, distance: 31.7
click at [635, 160] on div at bounding box center [566, 193] width 297 height 113
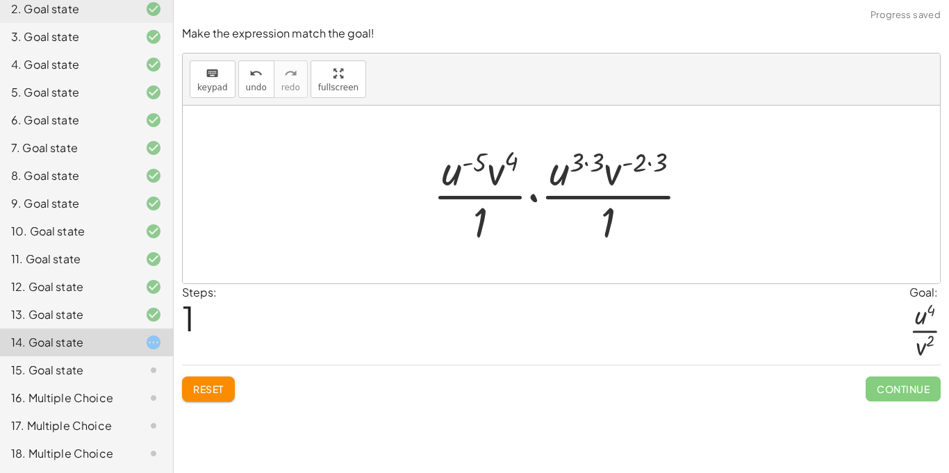
click at [648, 165] on div at bounding box center [566, 194] width 281 height 107
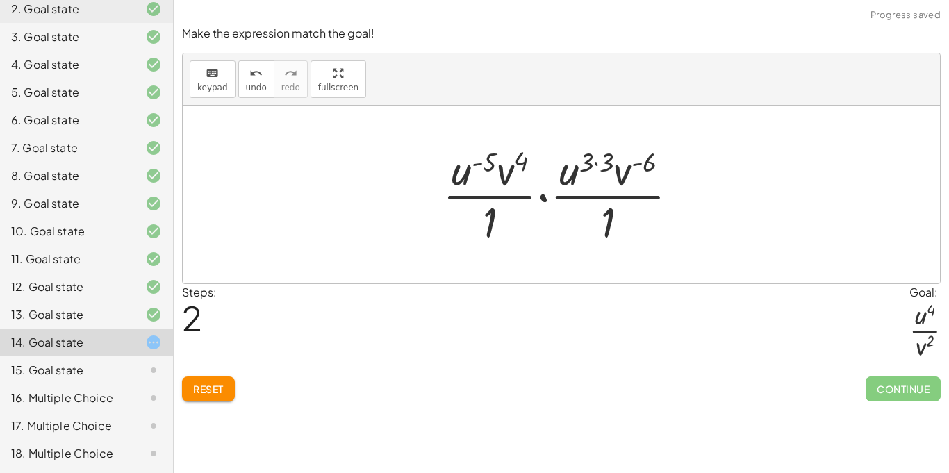
click at [596, 165] on div at bounding box center [565, 194] width 261 height 107
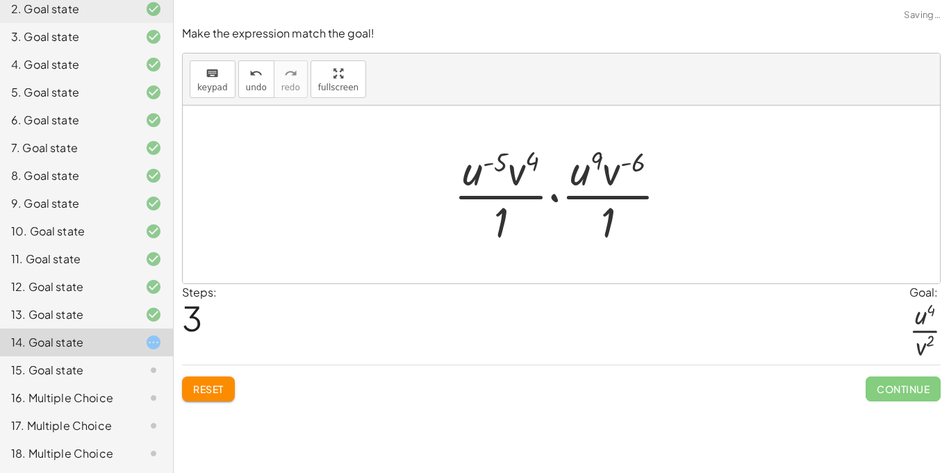
click at [624, 164] on div at bounding box center [565, 194] width 239 height 107
drag, startPoint x: 578, startPoint y: 174, endPoint x: 469, endPoint y: 174, distance: 108.3
click at [469, 174] on div at bounding box center [565, 194] width 239 height 107
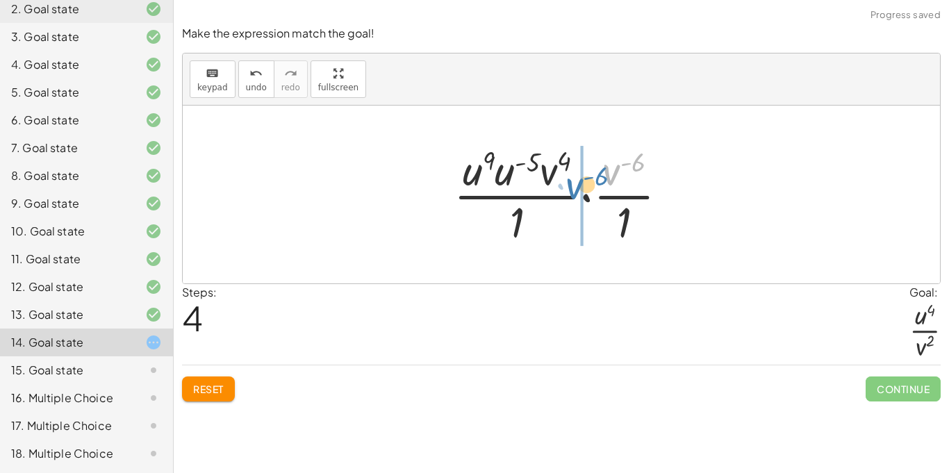
drag, startPoint x: 617, startPoint y: 169, endPoint x: 563, endPoint y: 172, distance: 54.2
click at [563, 172] on div at bounding box center [565, 194] width 239 height 107
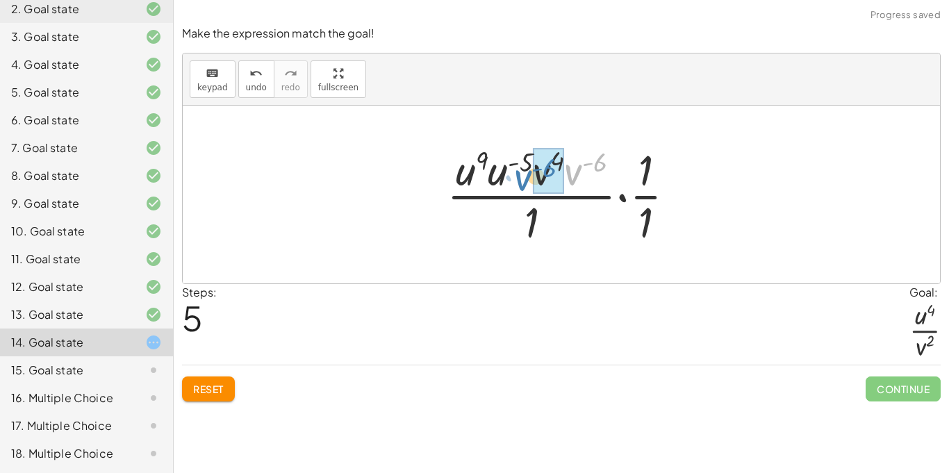
drag, startPoint x: 578, startPoint y: 169, endPoint x: 538, endPoint y: 174, distance: 40.6
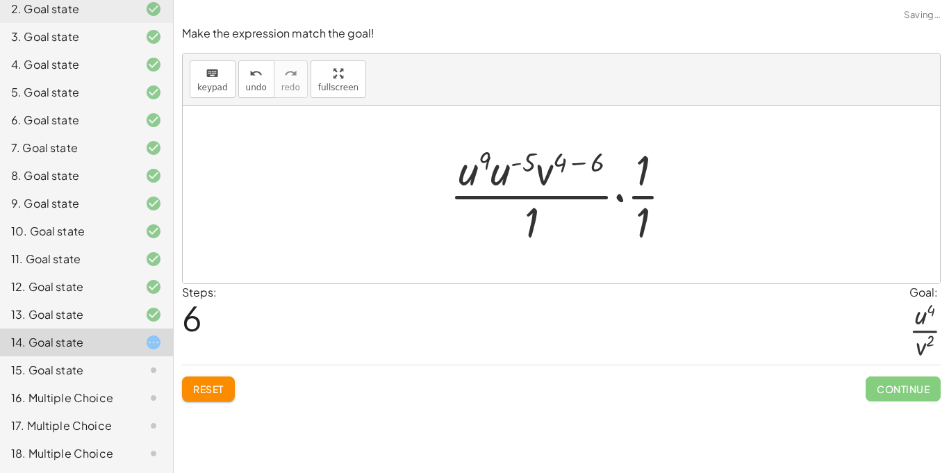
click at [577, 162] on div at bounding box center [566, 194] width 248 height 107
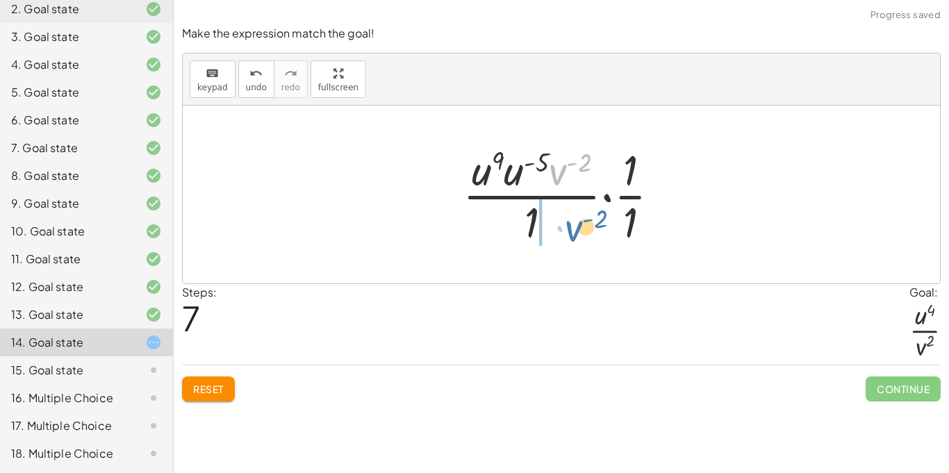
drag, startPoint x: 559, startPoint y: 165, endPoint x: 575, endPoint y: 224, distance: 60.5
click at [575, 224] on div at bounding box center [567, 194] width 222 height 107
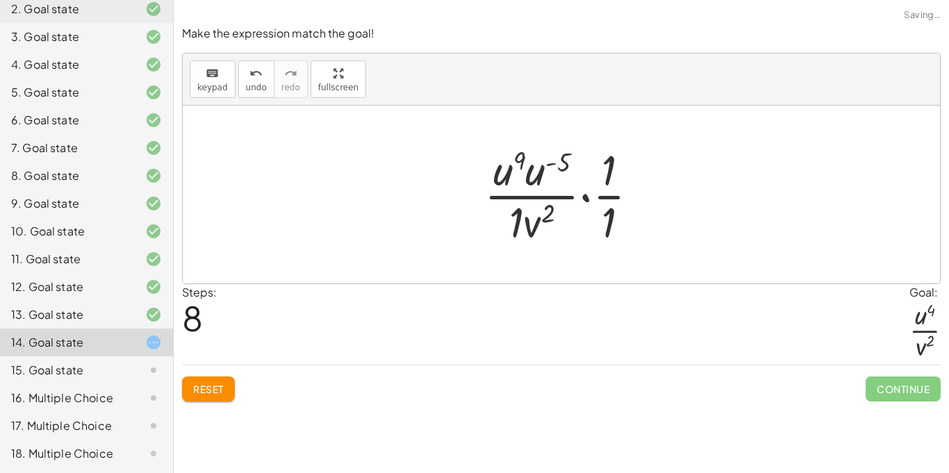
click at [608, 209] on div at bounding box center [566, 194] width 179 height 107
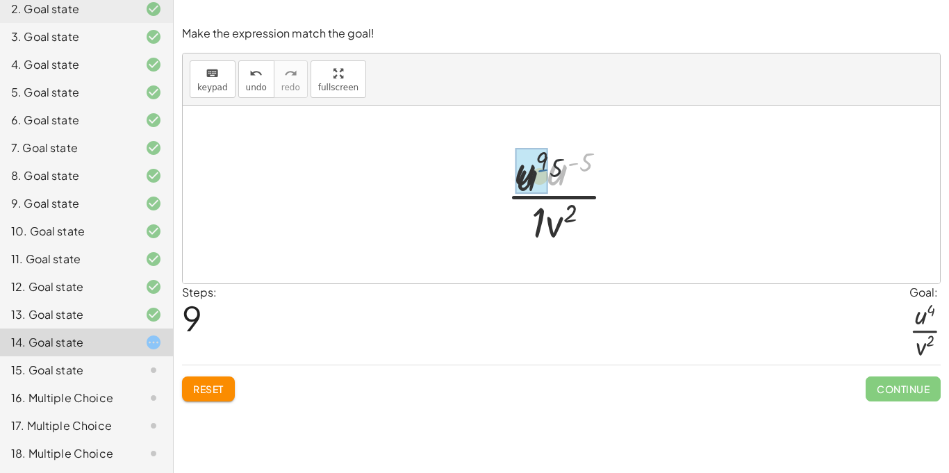
drag, startPoint x: 569, startPoint y: 164, endPoint x: 528, endPoint y: 171, distance: 40.9
click at [563, 165] on div at bounding box center [565, 194] width 125 height 107
click at [540, 212] on div at bounding box center [566, 194] width 102 height 107
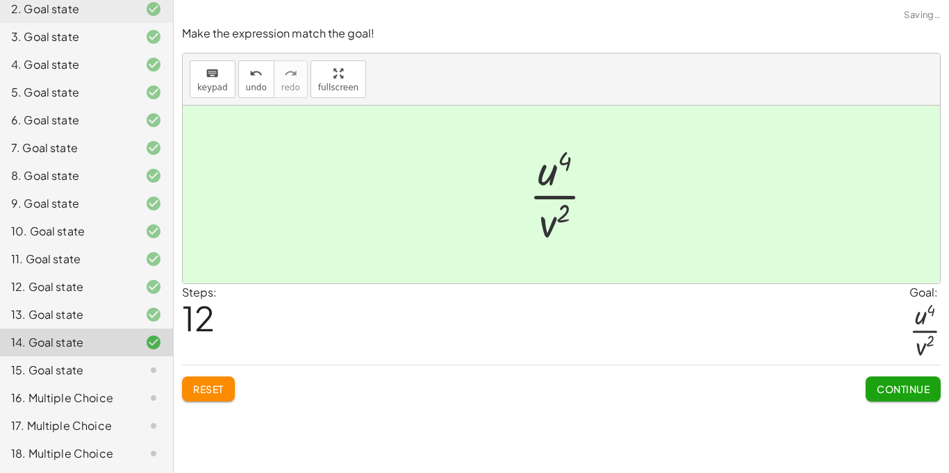
click at [891, 385] on span "Continue" at bounding box center [902, 389] width 53 height 12
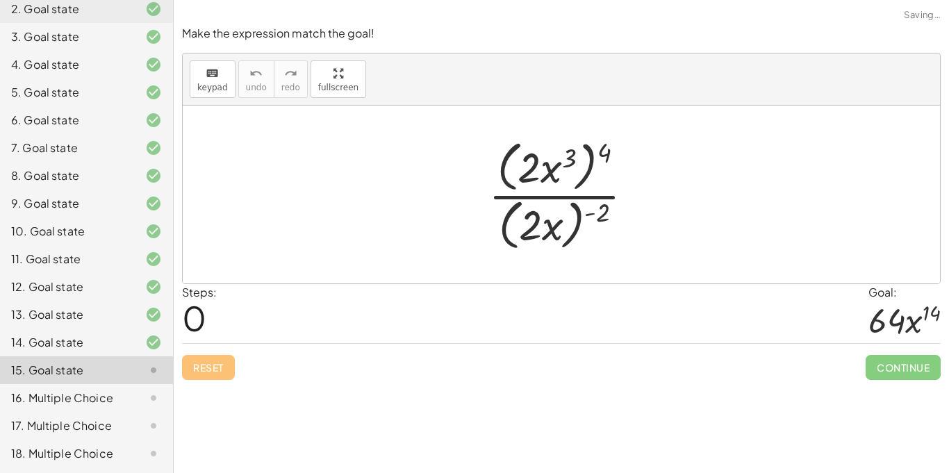
drag, startPoint x: 606, startPoint y: 151, endPoint x: 559, endPoint y: 165, distance: 49.2
click at [559, 165] on div at bounding box center [566, 194] width 170 height 119
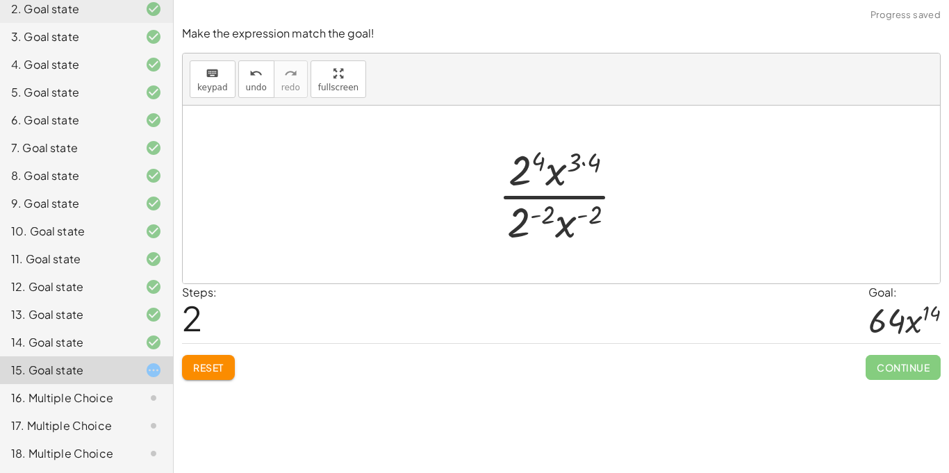
click at [584, 163] on div at bounding box center [566, 194] width 151 height 107
drag, startPoint x: 558, startPoint y: 170, endPoint x: 569, endPoint y: 221, distance: 51.9
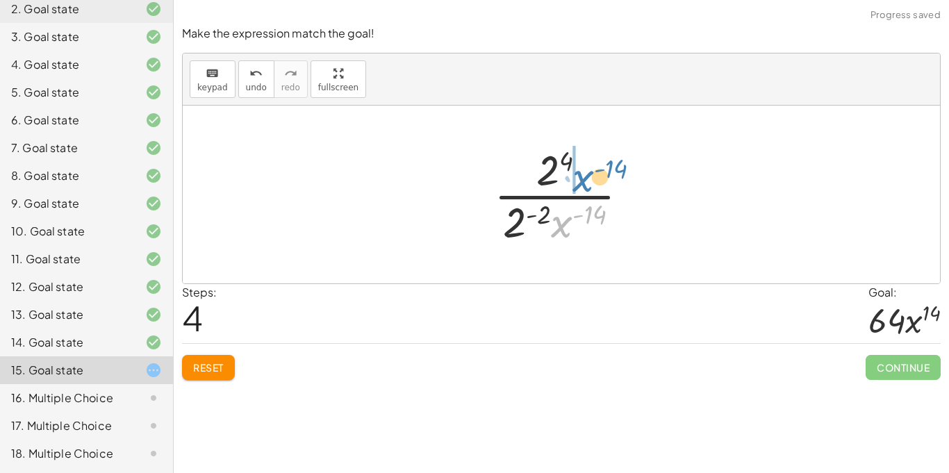
drag, startPoint x: 567, startPoint y: 225, endPoint x: 590, endPoint y: 178, distance: 51.6
click at [590, 178] on div at bounding box center [567, 194] width 160 height 107
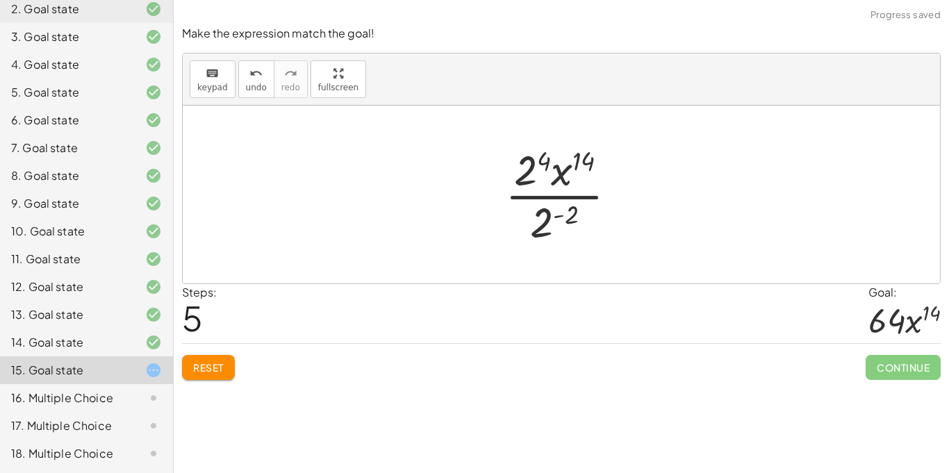
click at [560, 216] on div at bounding box center [566, 194] width 137 height 107
drag, startPoint x: 551, startPoint y: 218, endPoint x: 531, endPoint y: 167, distance: 54.5
click at [531, 167] on div at bounding box center [566, 194] width 137 height 107
click at [533, 173] on div at bounding box center [566, 194] width 137 height 107
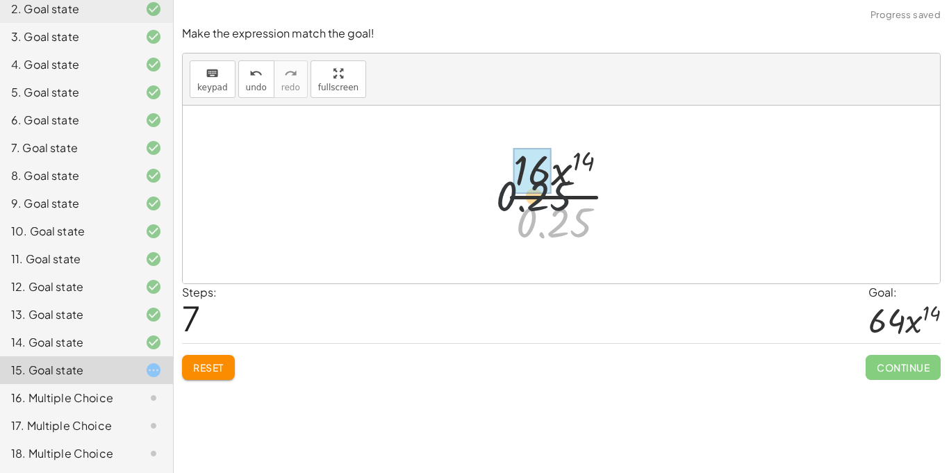
drag, startPoint x: 557, startPoint y: 210, endPoint x: 520, endPoint y: 147, distance: 73.7
click at [520, 147] on div at bounding box center [565, 194] width 137 height 107
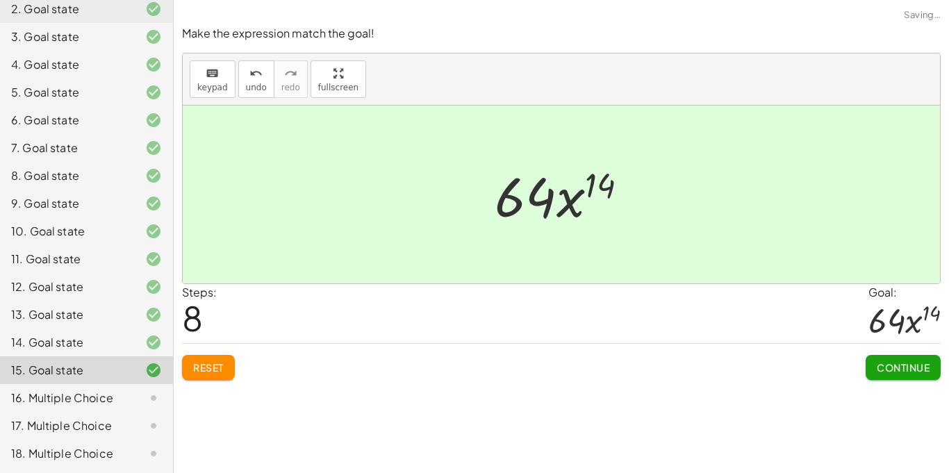
click at [885, 362] on span "Continue" at bounding box center [902, 367] width 53 height 12
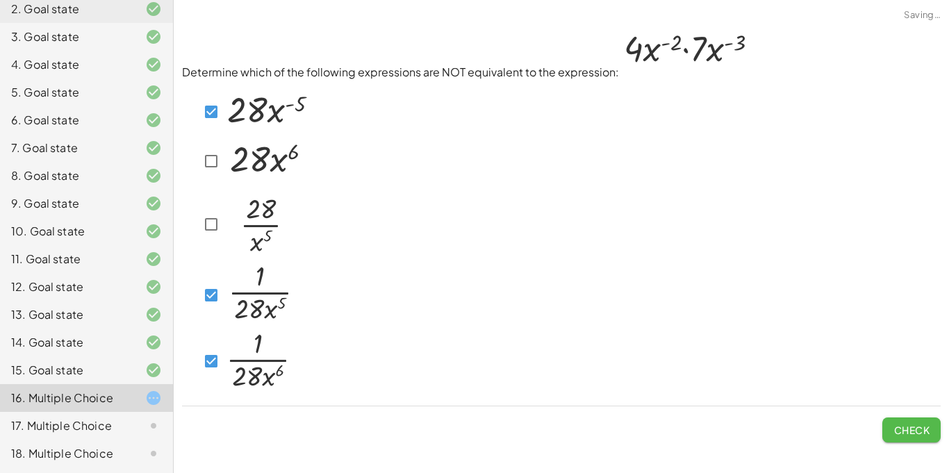
click at [907, 430] on span "Check" at bounding box center [911, 430] width 36 height 12
click at [890, 431] on button "Check" at bounding box center [911, 429] width 58 height 25
click at [897, 425] on span "Check" at bounding box center [911, 430] width 36 height 12
click at [892, 420] on button "Check" at bounding box center [911, 429] width 58 height 25
click at [906, 417] on button "Check" at bounding box center [911, 429] width 58 height 25
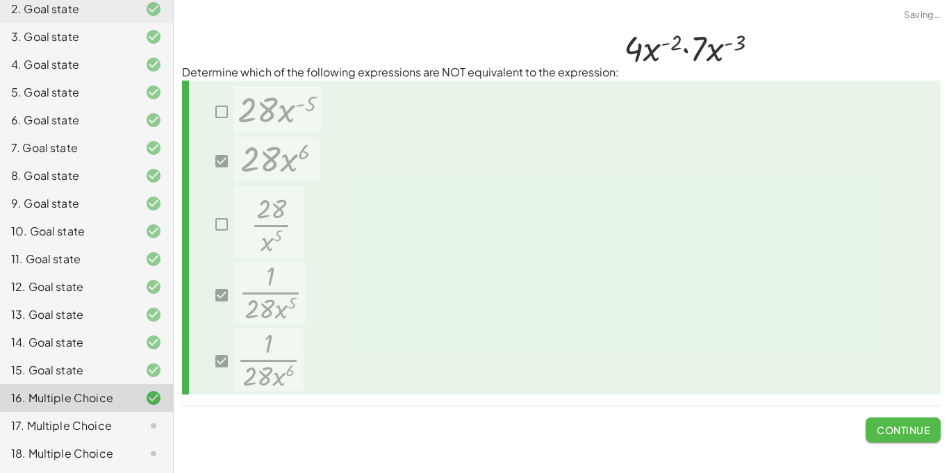
click at [910, 428] on span "Continue" at bounding box center [902, 430] width 53 height 12
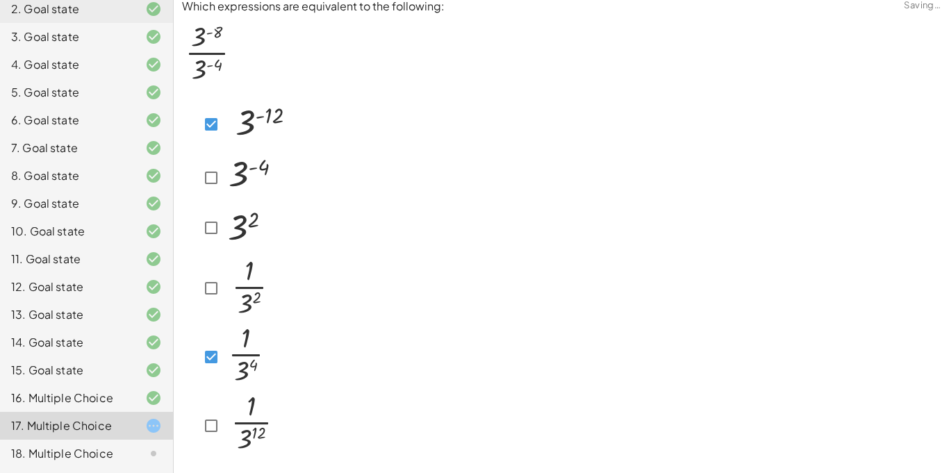
scroll to position [55, 0]
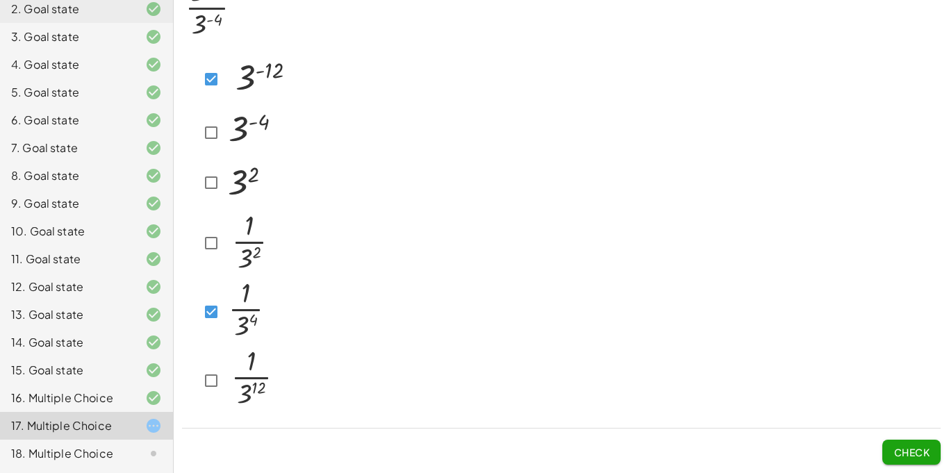
click at [914, 446] on span "Check" at bounding box center [911, 452] width 36 height 12
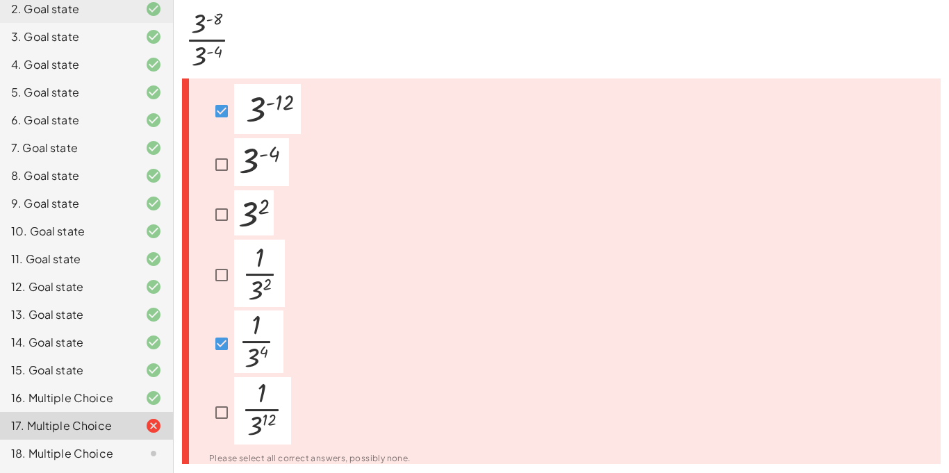
scroll to position [0, 0]
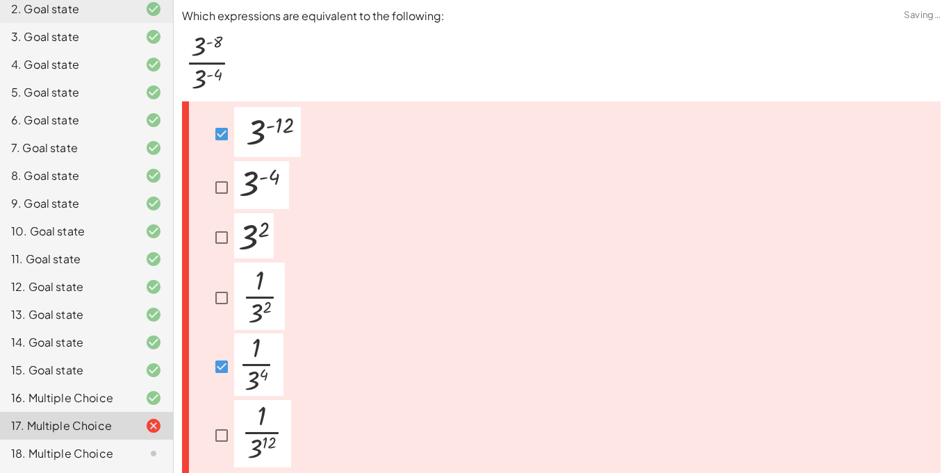
click at [217, 349] on div at bounding box center [246, 366] width 74 height 67
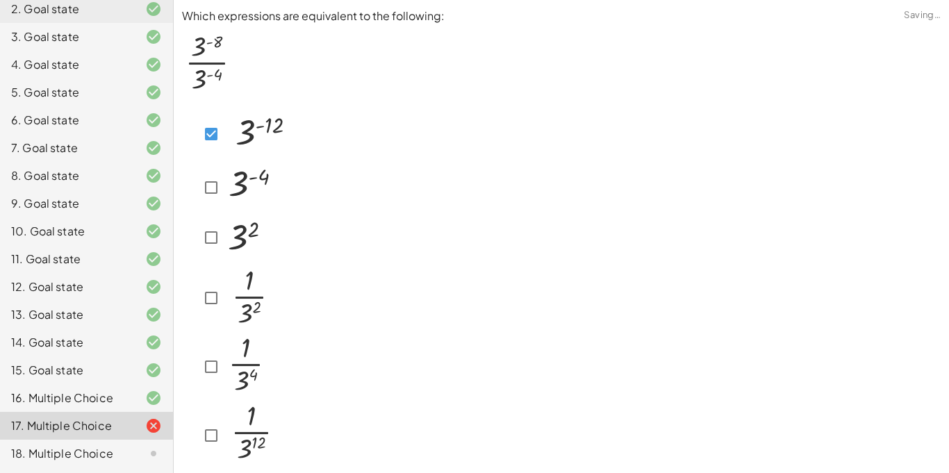
scroll to position [55, 0]
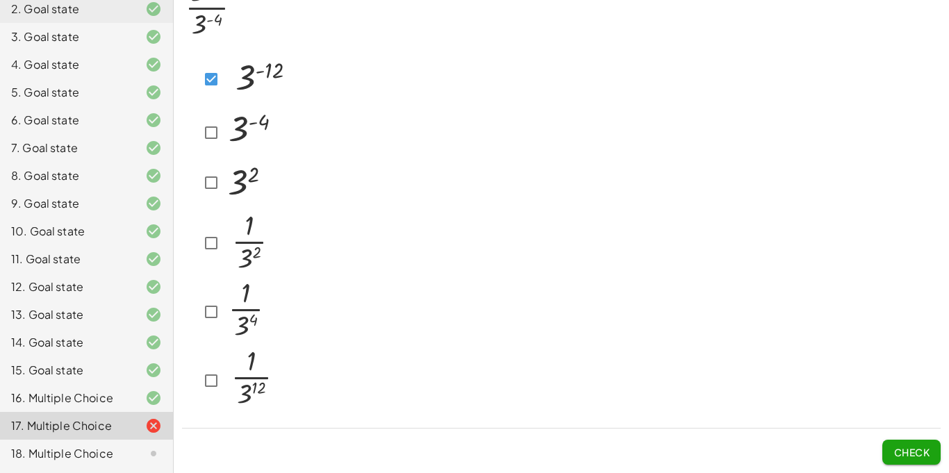
click at [906, 460] on button "Check" at bounding box center [911, 452] width 58 height 25
click at [912, 446] on span "Check" at bounding box center [911, 452] width 36 height 12
click at [897, 444] on button "Check" at bounding box center [911, 452] width 58 height 25
click at [908, 453] on span "Check" at bounding box center [911, 452] width 36 height 12
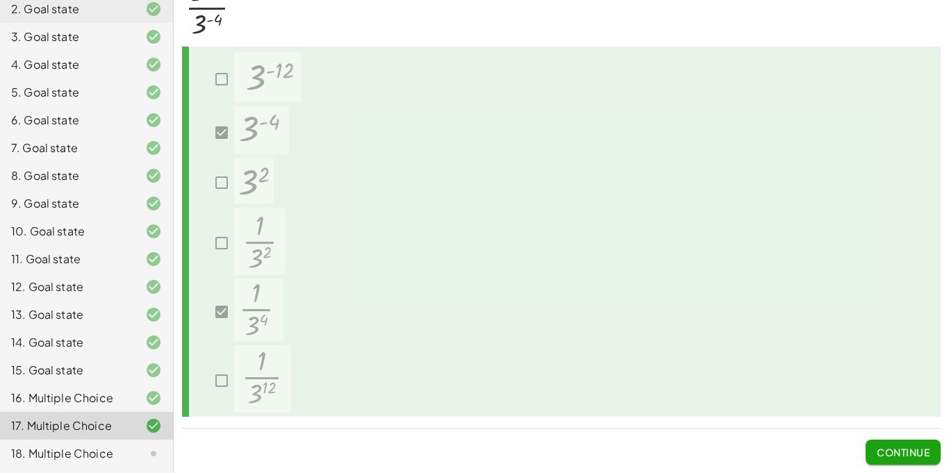
click at [873, 455] on button "Continue" at bounding box center [902, 452] width 75 height 25
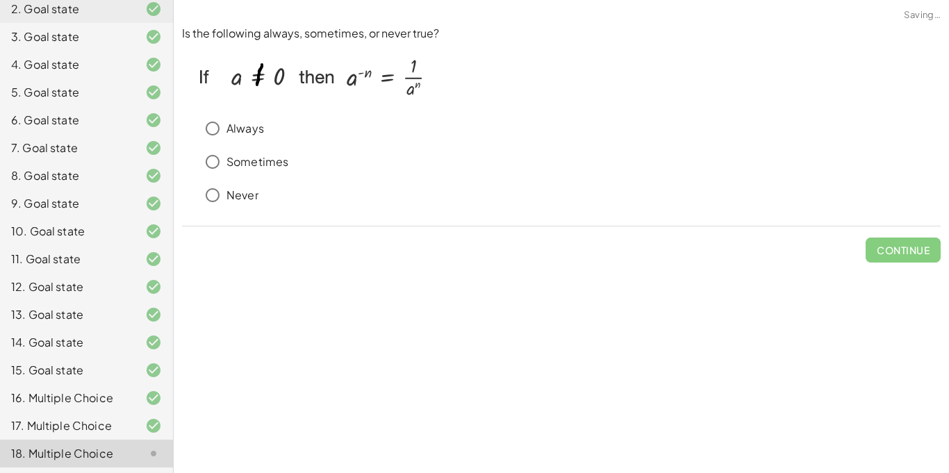
scroll to position [0, 0]
click at [230, 135] on p "Always" at bounding box center [244, 129] width 37 height 16
click at [916, 241] on button "Check" at bounding box center [911, 249] width 58 height 25
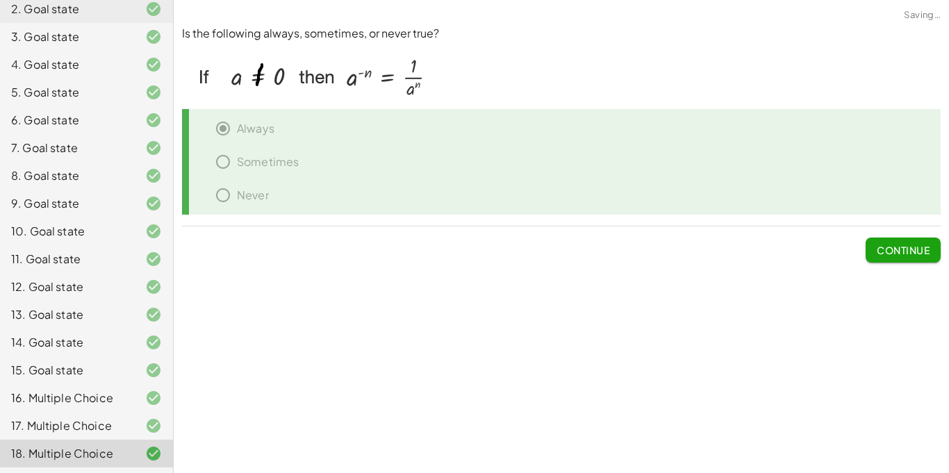
click at [909, 247] on span "Continue" at bounding box center [902, 250] width 53 height 12
